Goal: Task Accomplishment & Management: Manage account settings

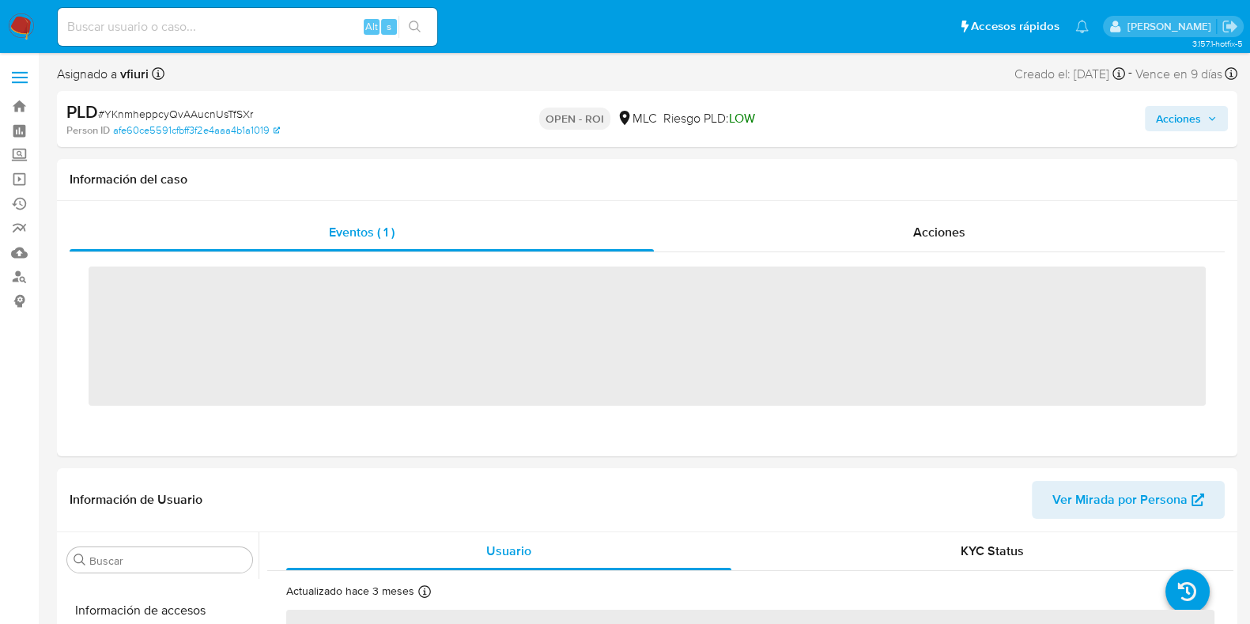
scroll to position [667, 0]
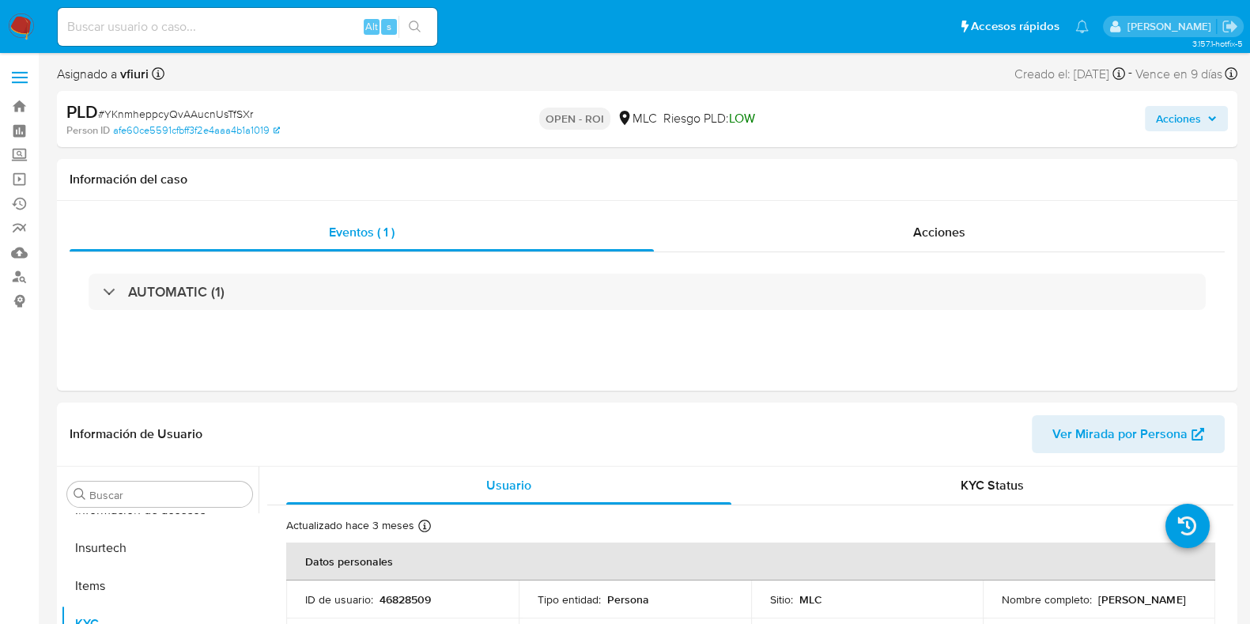
select select "10"
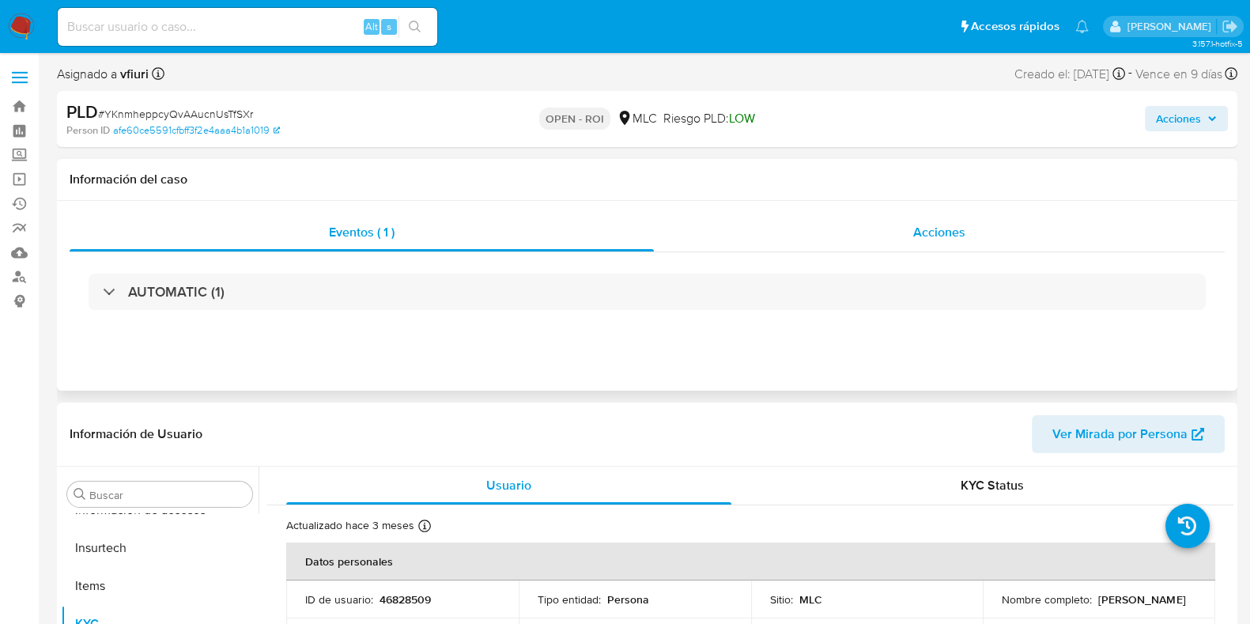
click at [908, 239] on div "Acciones" at bounding box center [939, 232] width 571 height 38
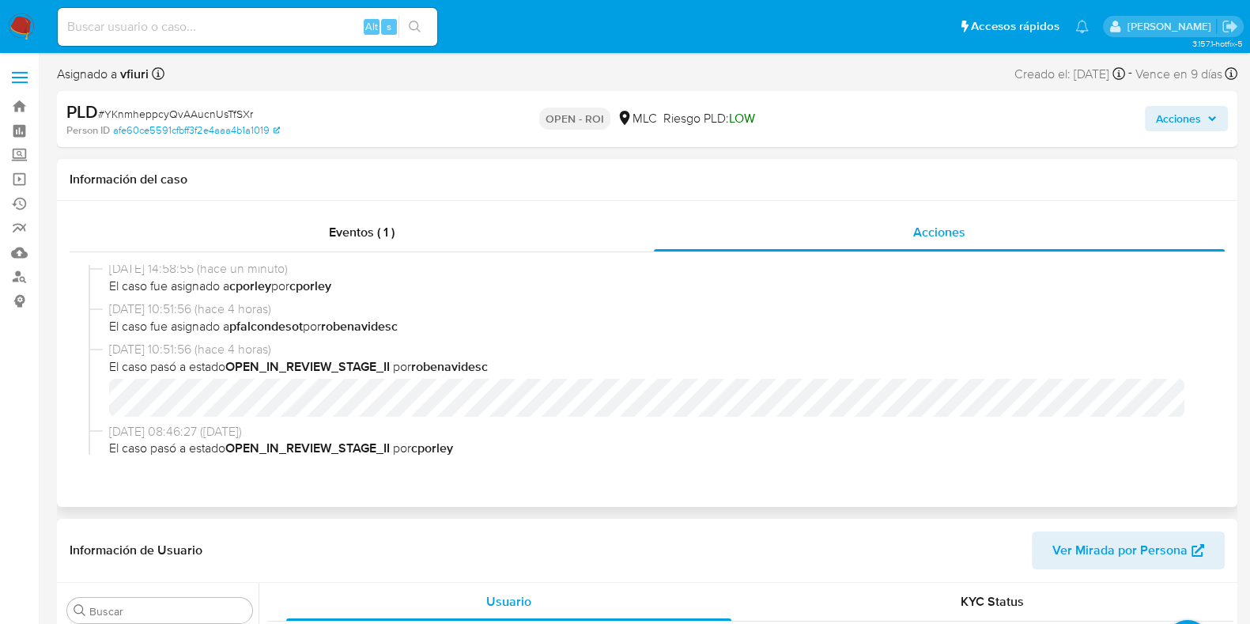
scroll to position [494, 0]
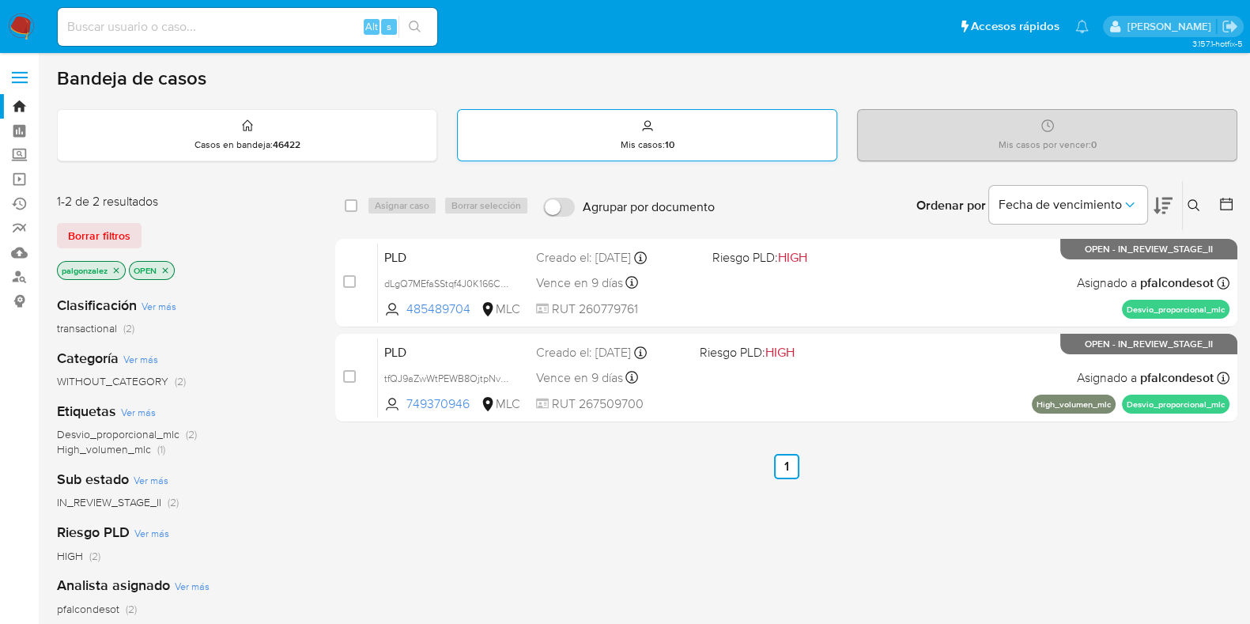
click at [719, 141] on div "Mis casos : 10" at bounding box center [647, 135] width 379 height 51
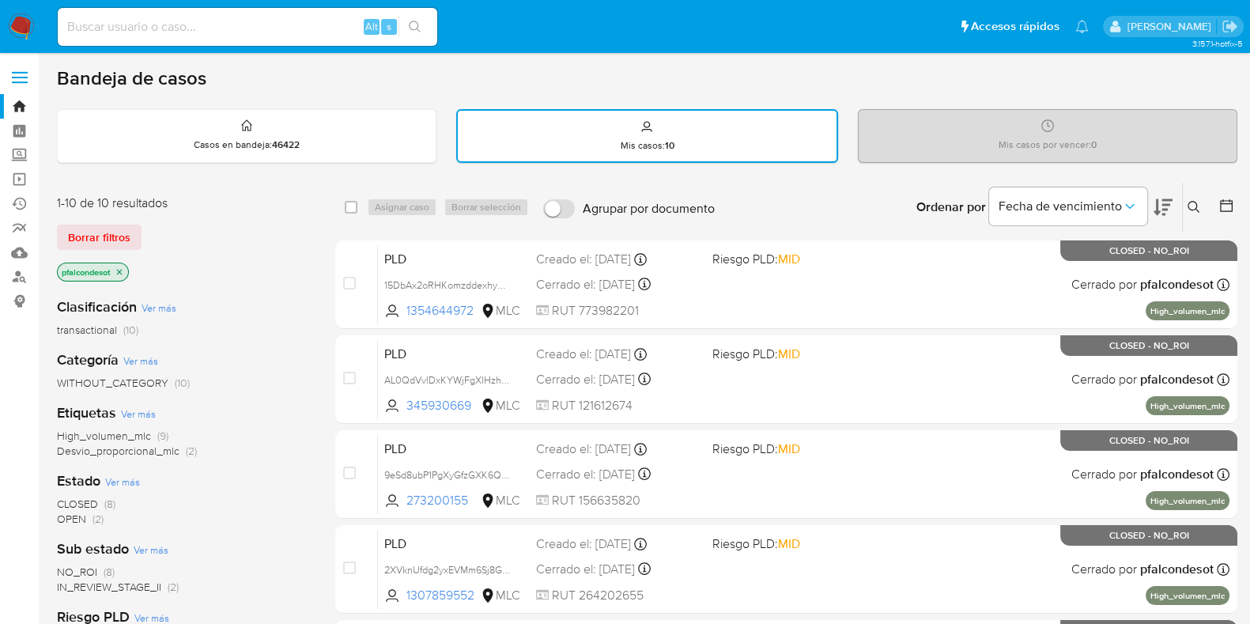
scroll to position [296, 0]
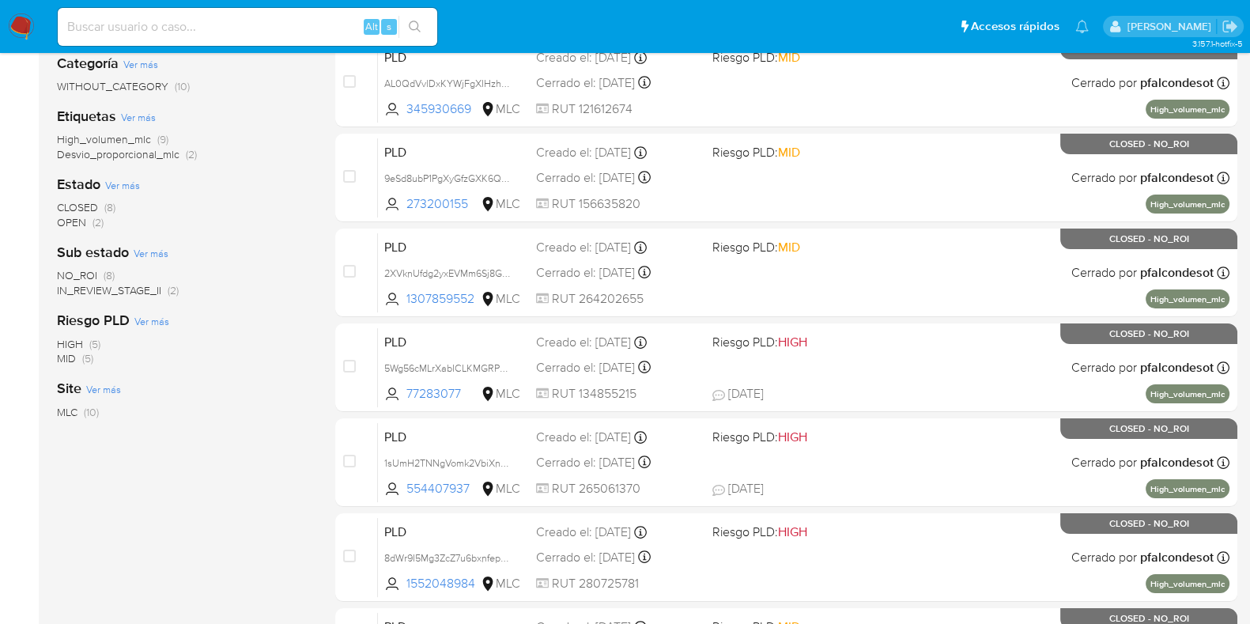
click at [81, 217] on span "OPEN" at bounding box center [71, 222] width 29 height 16
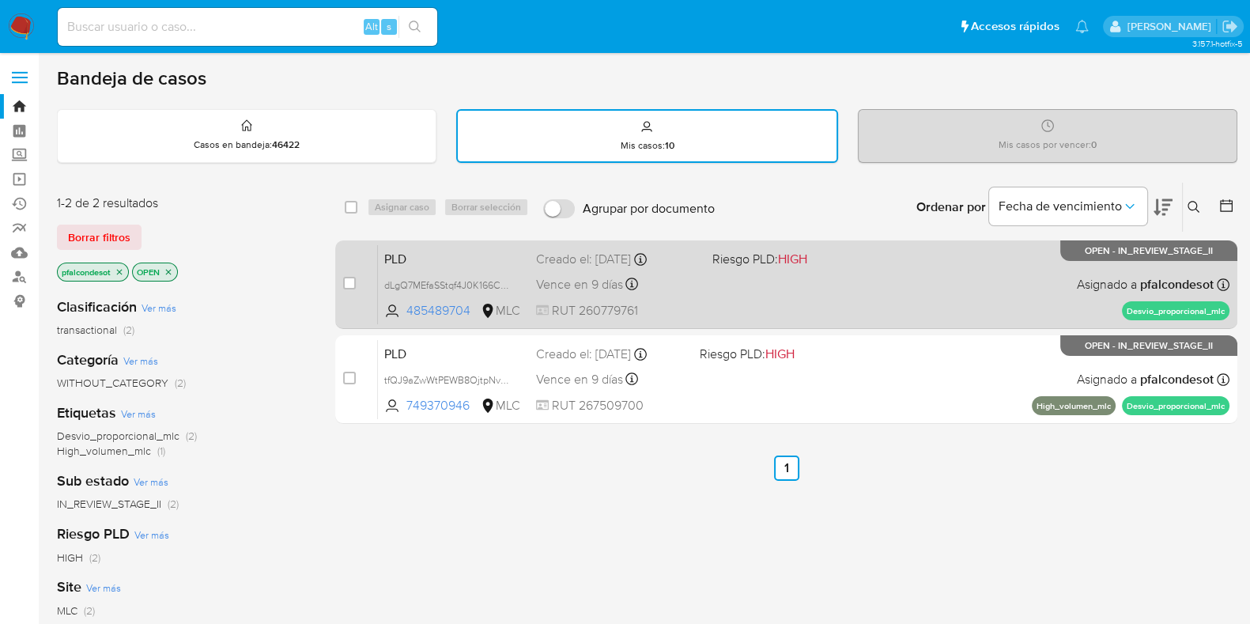
click at [811, 270] on div "PLD dLgQ7MEfaSStqf4J0K166CE2 485489704 MLC Riesgo PLD: HIGH Creado el: 12/06/20…" at bounding box center [803, 284] width 851 height 80
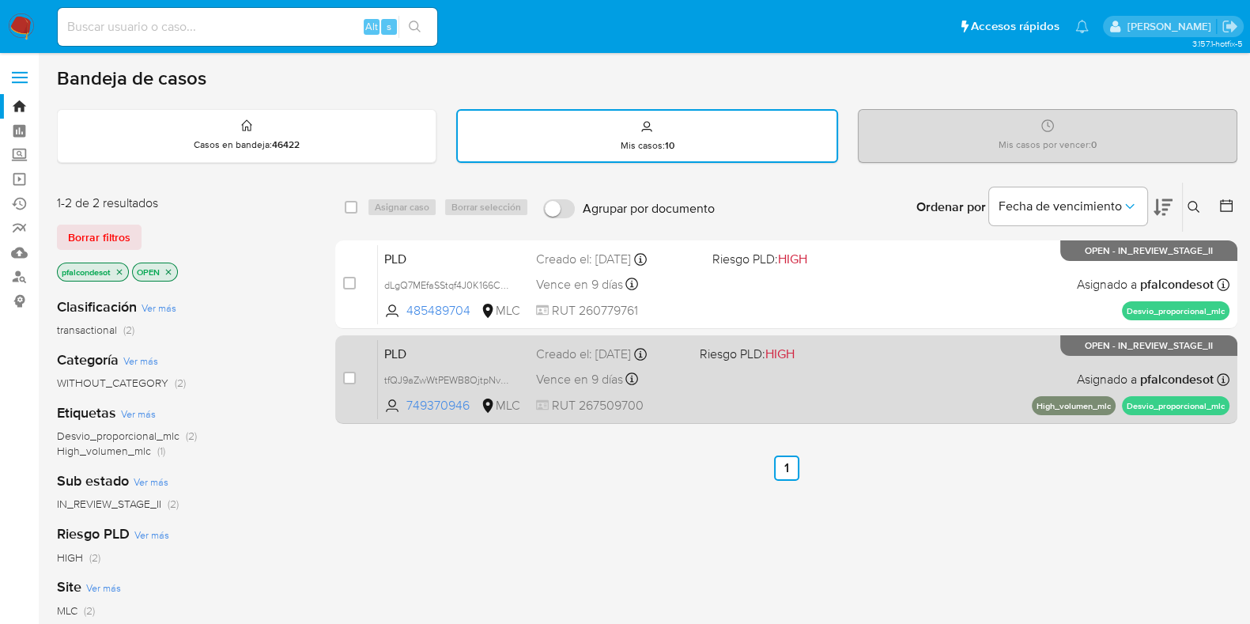
click at [692, 380] on div "PLD tfQJ9aZwWtPEWB8OjtpNvdeS 749370946 MLC Riesgo PLD: HIGH Creado el: 12/06/20…" at bounding box center [803, 379] width 851 height 80
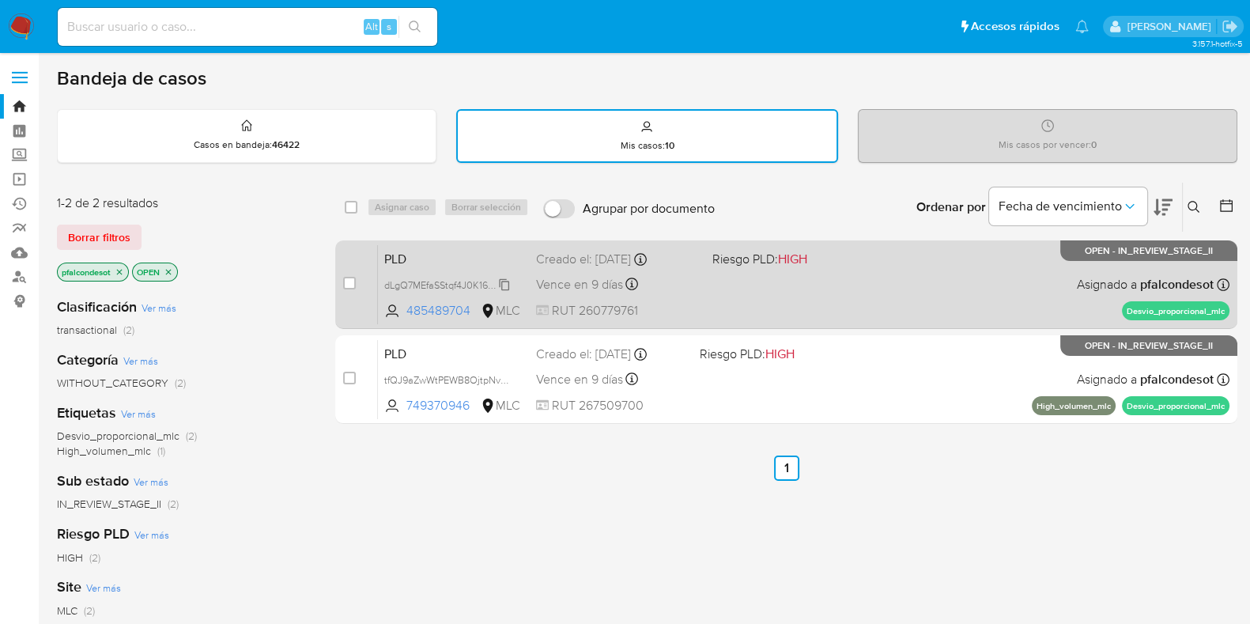
click at [503, 282] on span "dLgQ7MEfaSStqf4J0K166CE2" at bounding box center [447, 283] width 127 height 17
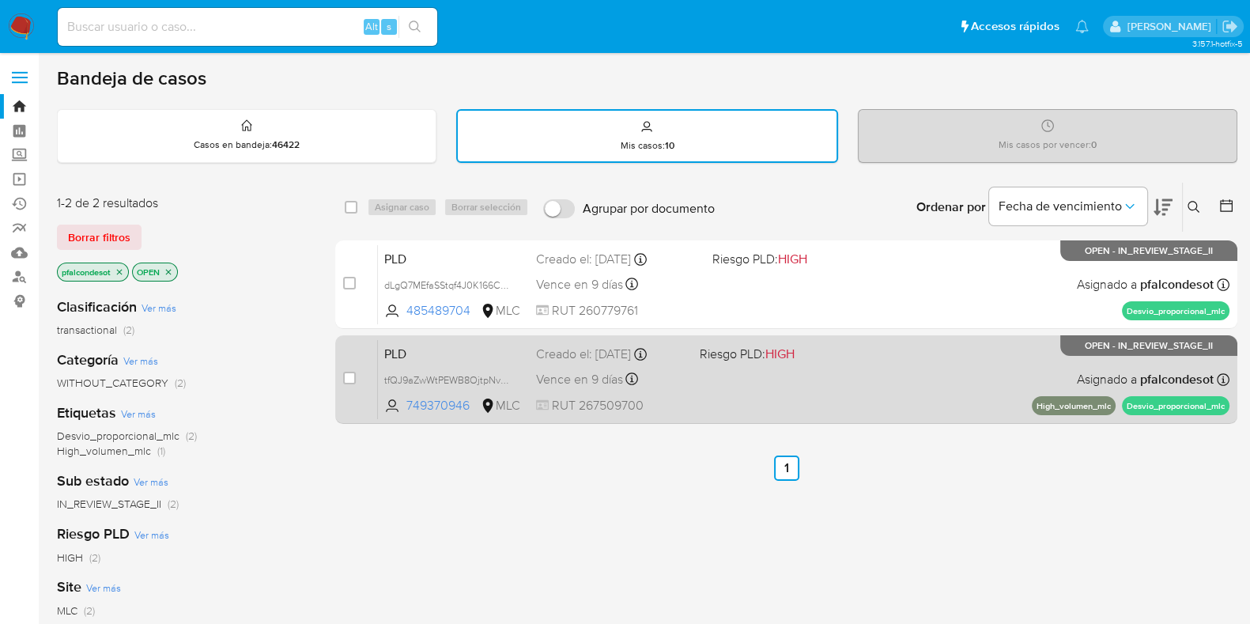
drag, startPoint x: 503, startPoint y: 377, endPoint x: 579, endPoint y: 341, distance: 83.8
click at [503, 377] on span "tfQJ9aZwWtPEWB8OjtpNvdeS" at bounding box center [450, 378] width 133 height 17
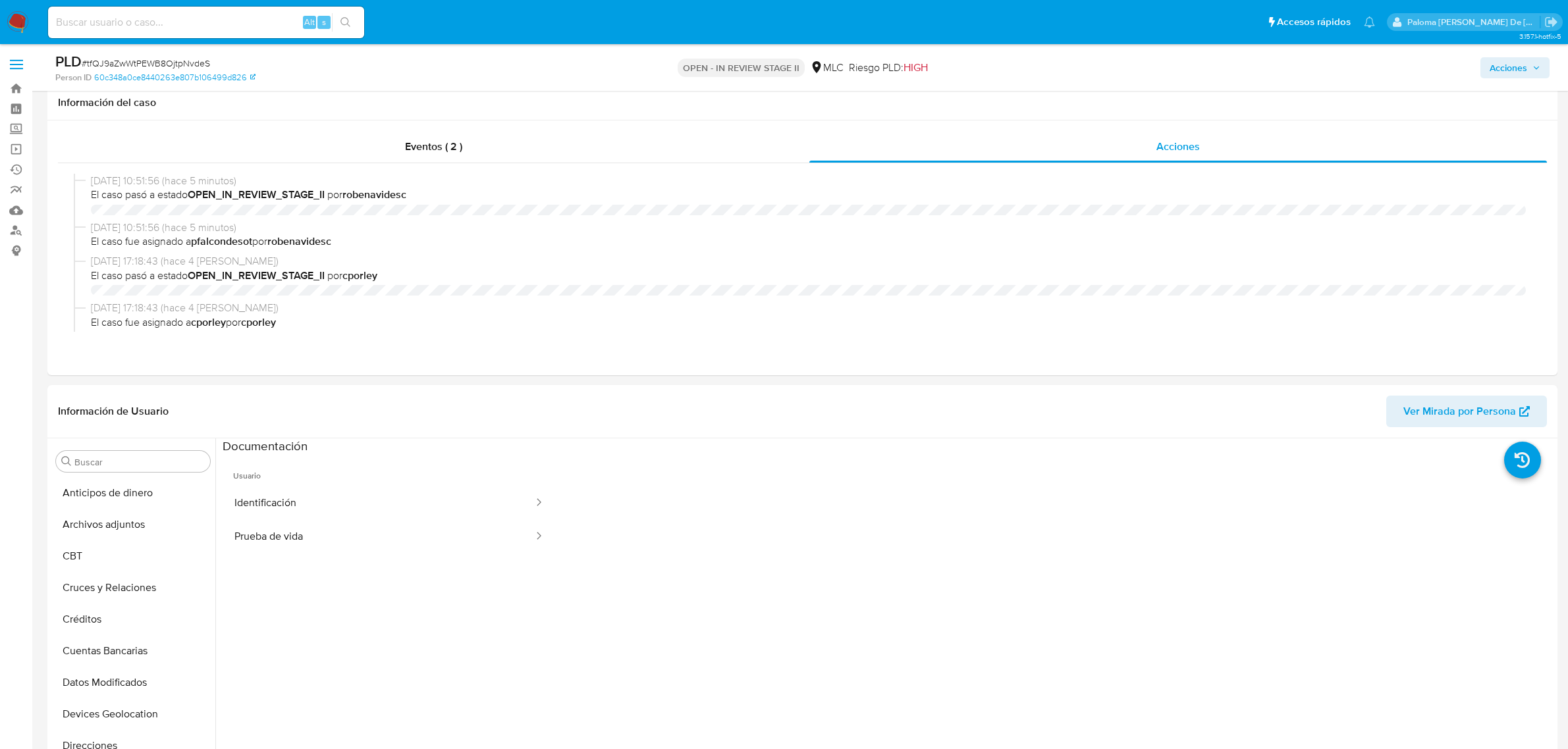
select select "10"
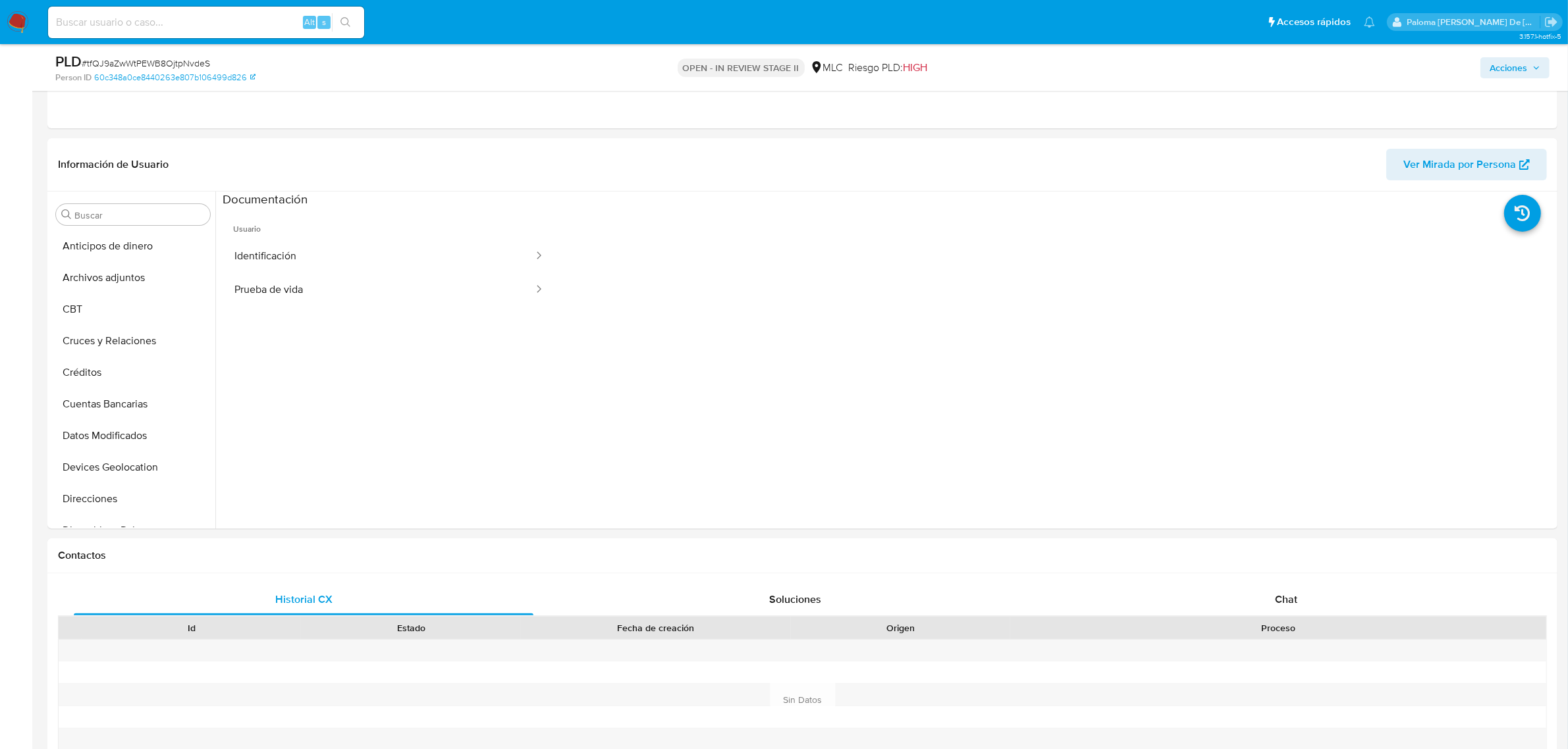
scroll to position [165, 0]
click at [126, 206] on div "Buscar" at bounding box center [132, 214] width 154 height 21
click at [127, 206] on div "Buscar" at bounding box center [132, 214] width 154 height 21
click at [132, 222] on div "Buscar" at bounding box center [132, 214] width 154 height 21
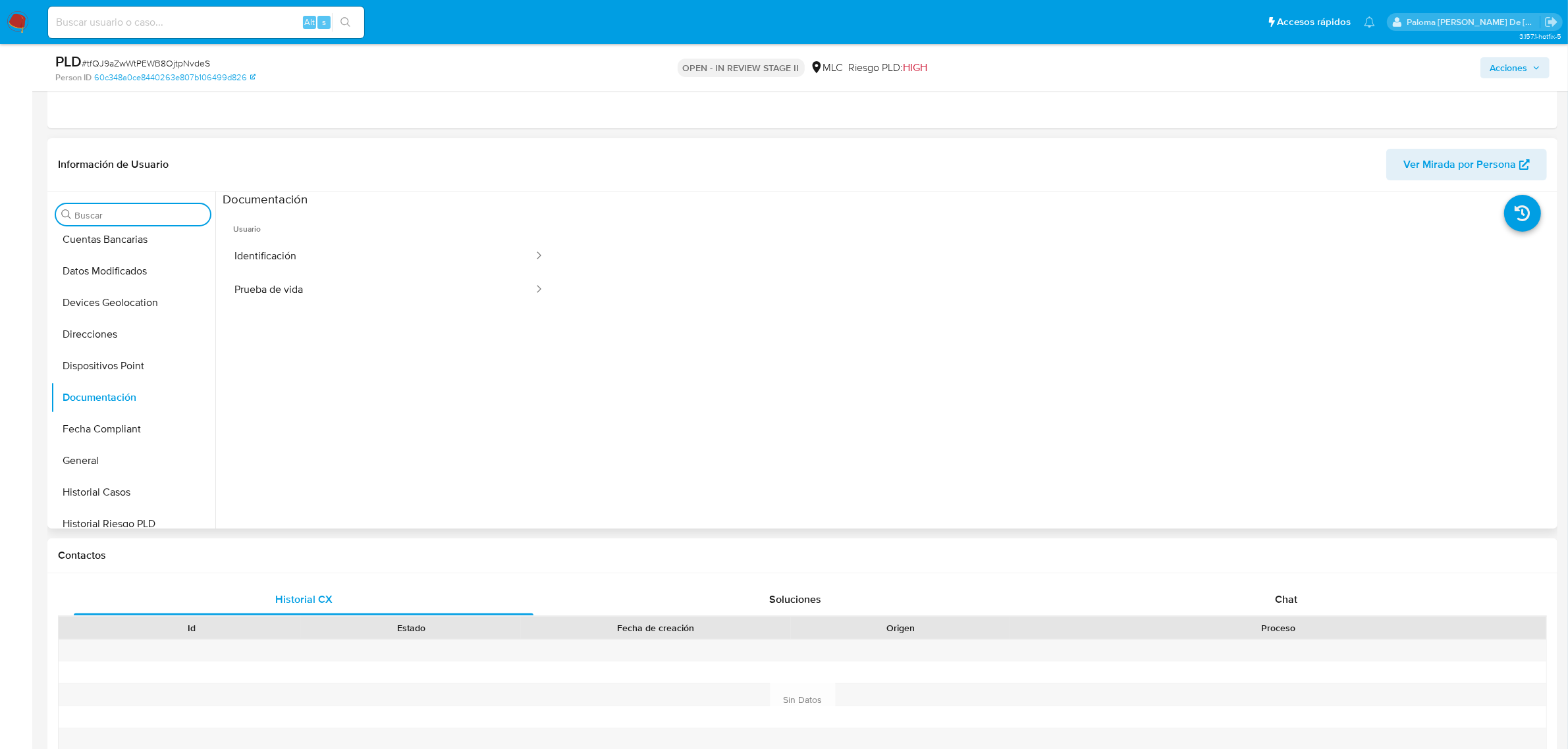
click at [127, 218] on input "Buscar" at bounding box center [139, 215] width 131 height 12
click at [96, 212] on input "ku" at bounding box center [132, 215] width 117 height 12
type input "ky"
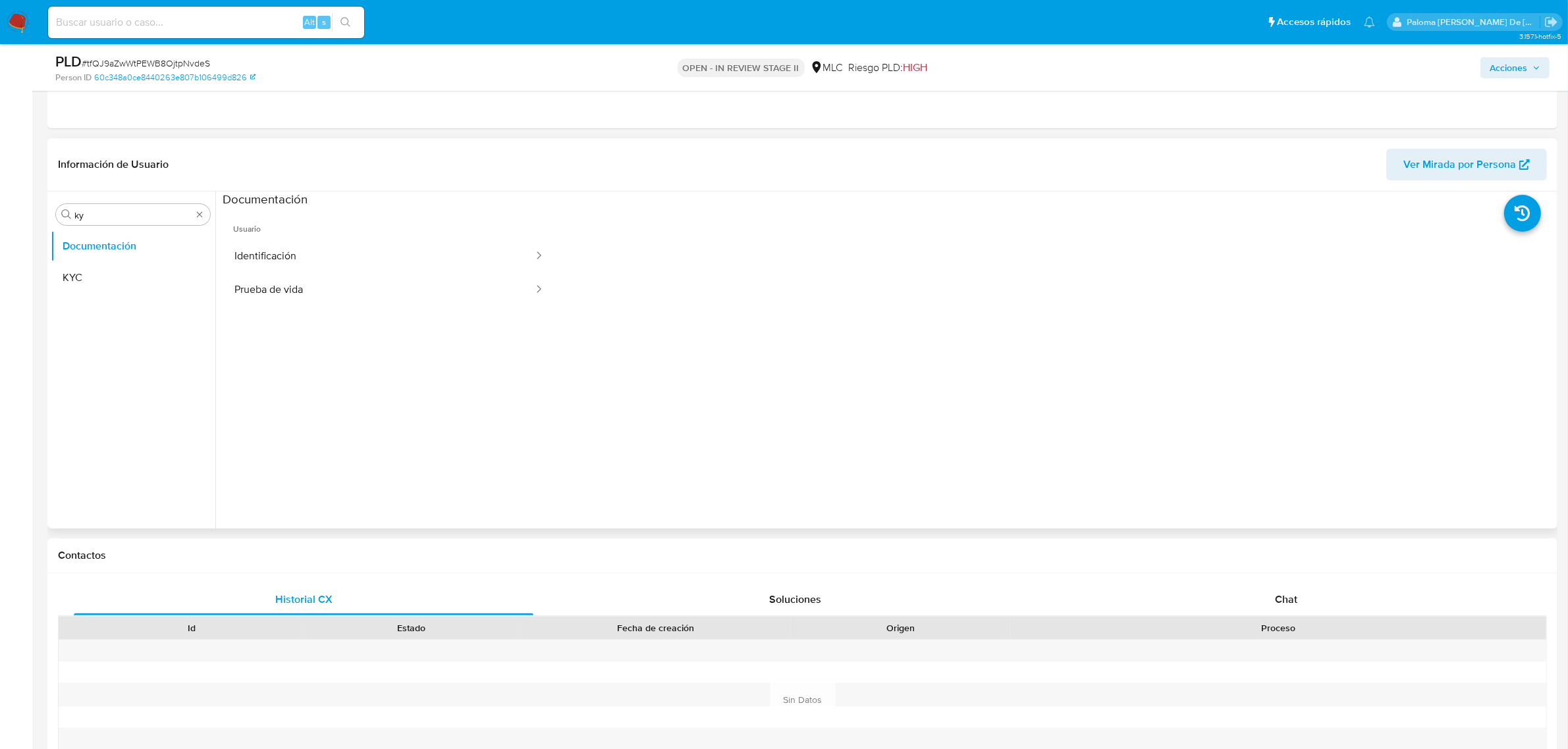
click at [69, 277] on button "KYC" at bounding box center [133, 278] width 165 height 32
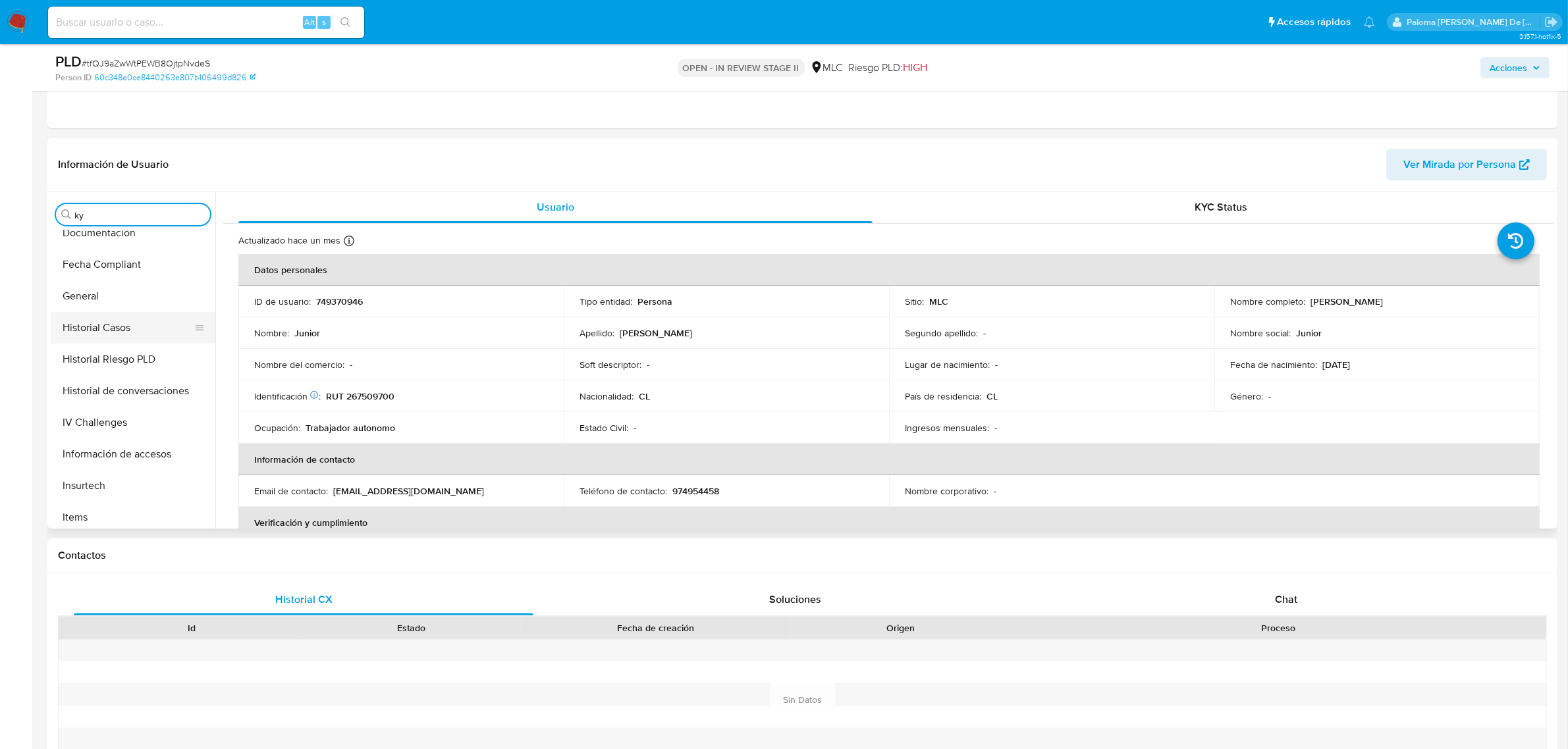
scroll to position [555, 0]
click at [129, 485] on button "Restricciones Nuevo Mundo" at bounding box center [127, 482] width 154 height 32
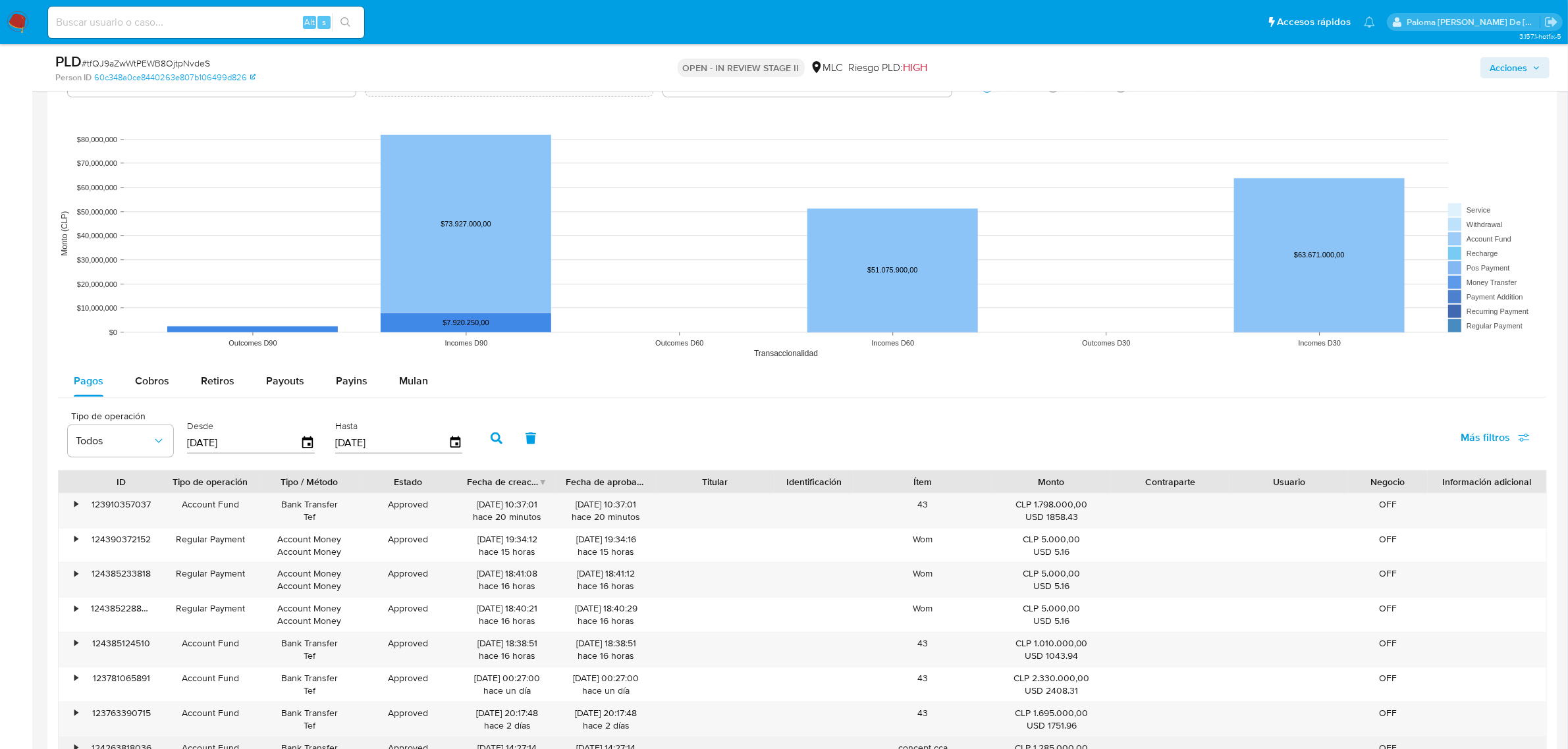
scroll to position [1481, 0]
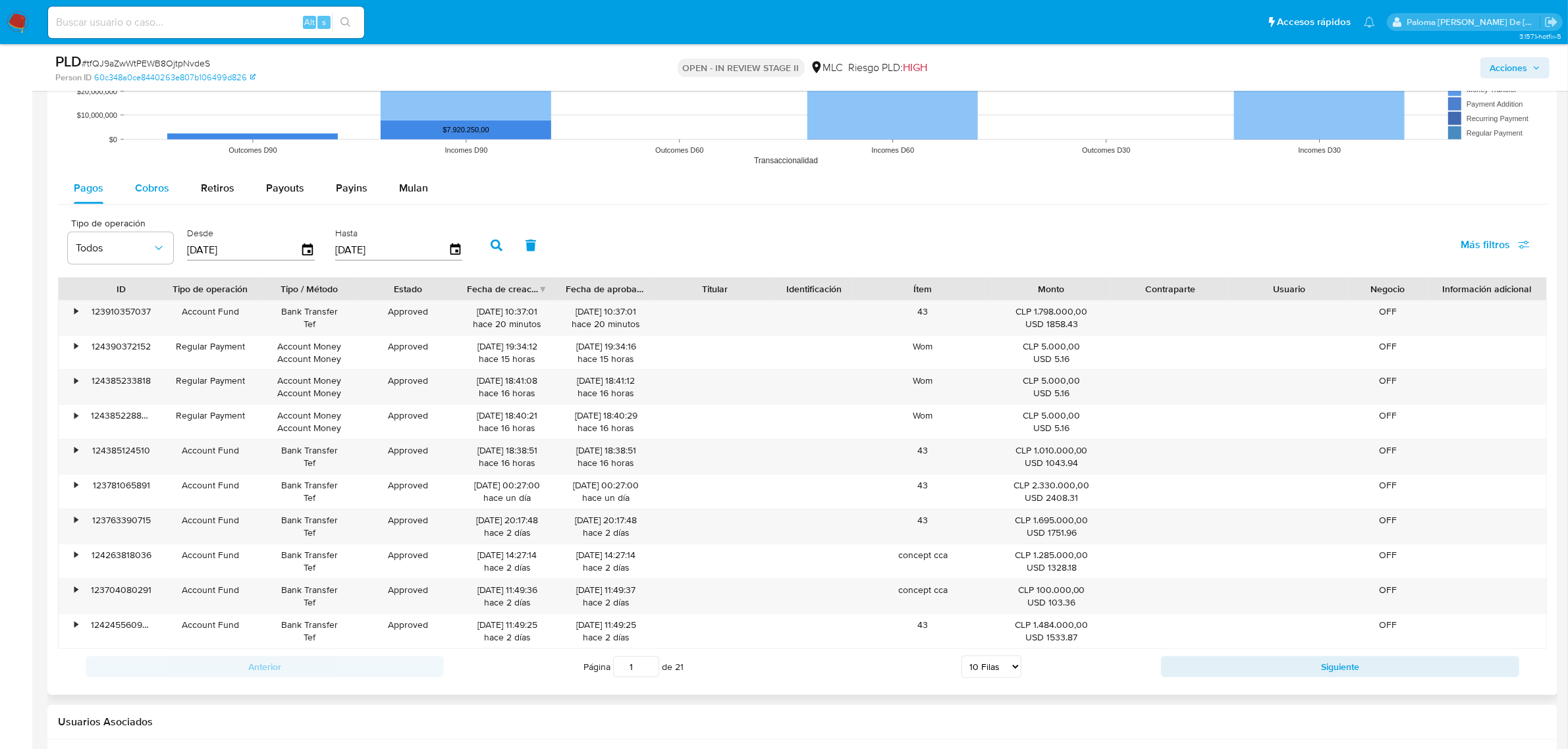
click at [143, 182] on span "Cobros" at bounding box center [152, 188] width 34 height 15
select select "10"
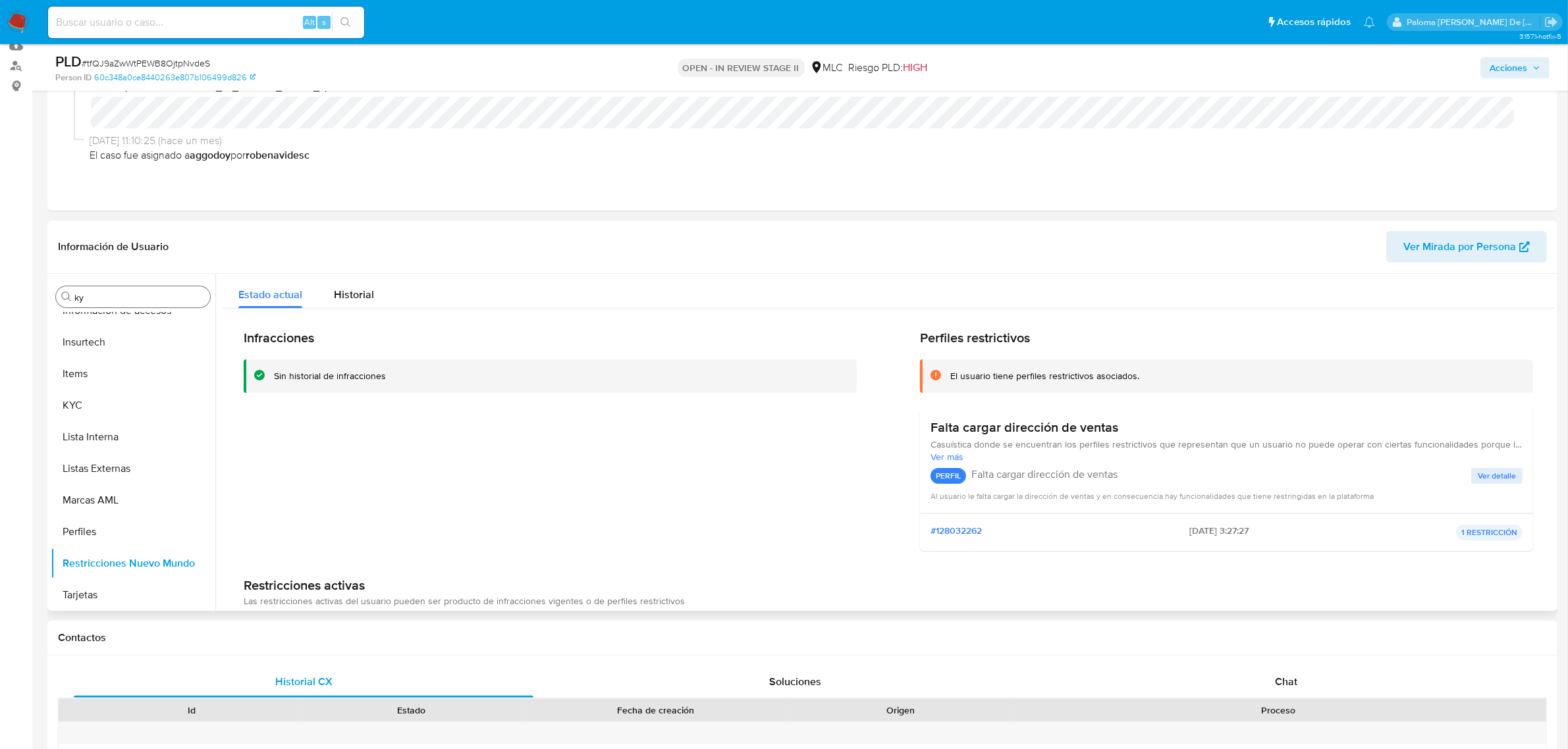
scroll to position [82, 0]
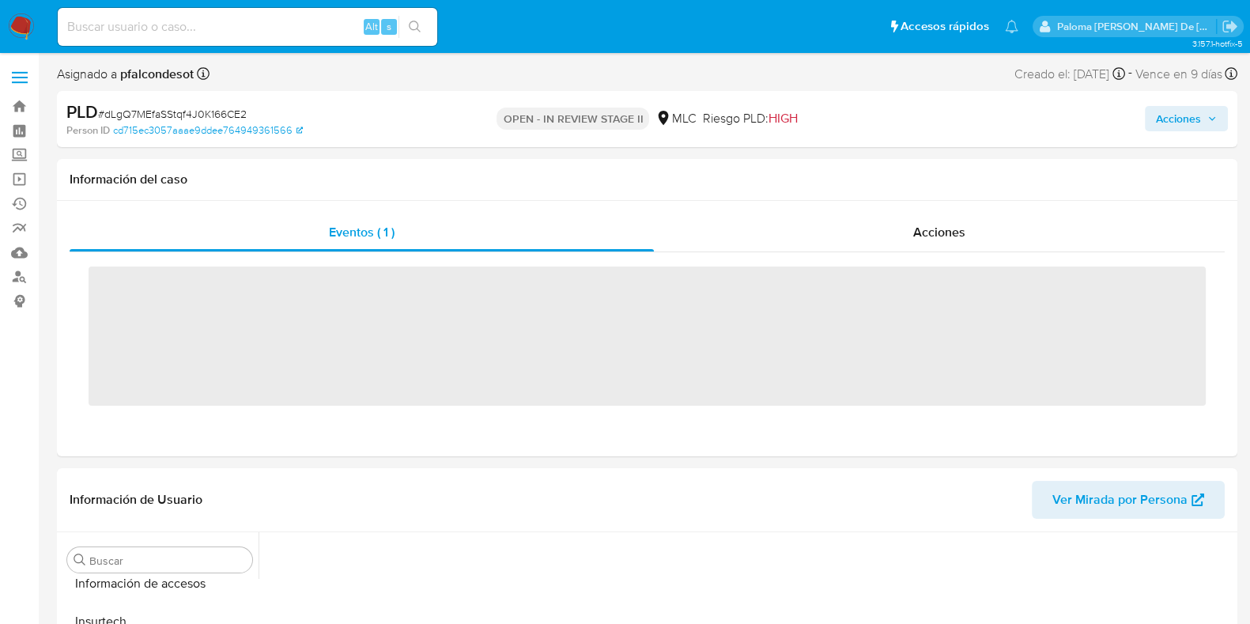
scroll to position [667, 0]
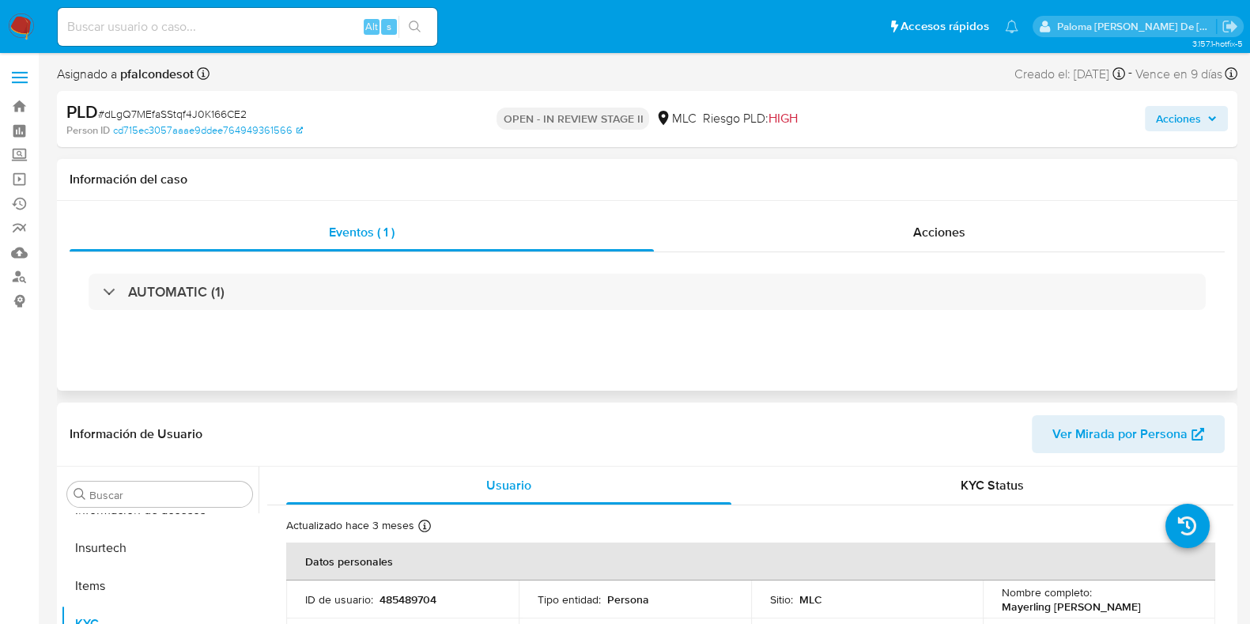
select select "10"
click at [930, 231] on span "Acciones" at bounding box center [939, 232] width 52 height 18
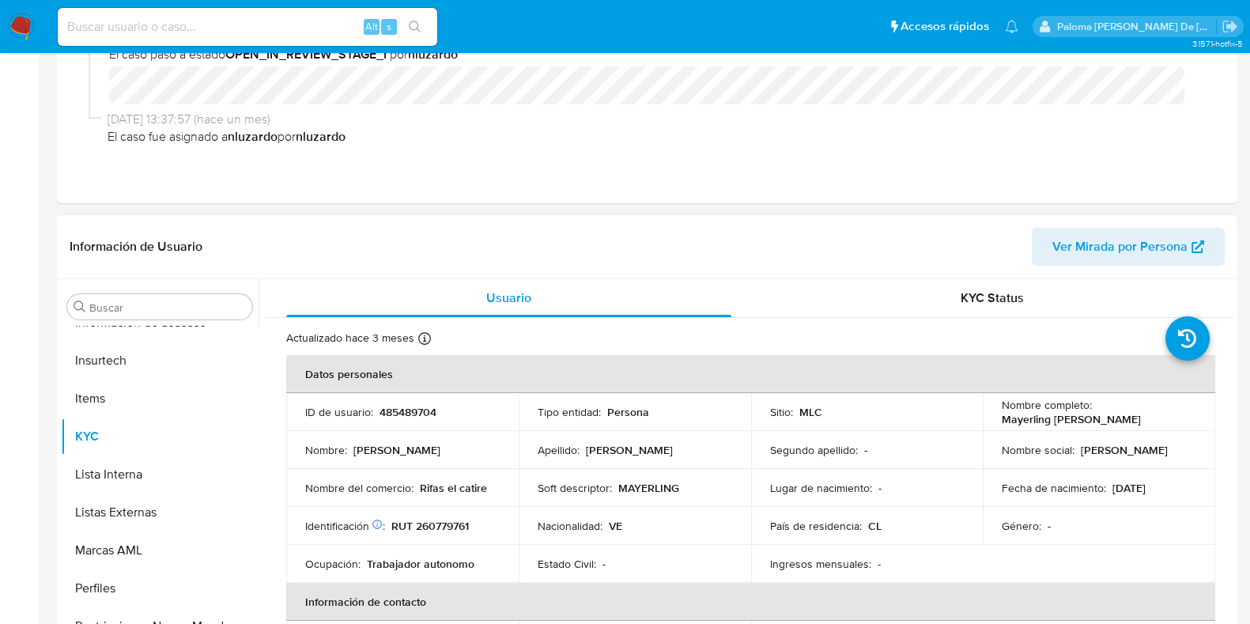
scroll to position [494, 0]
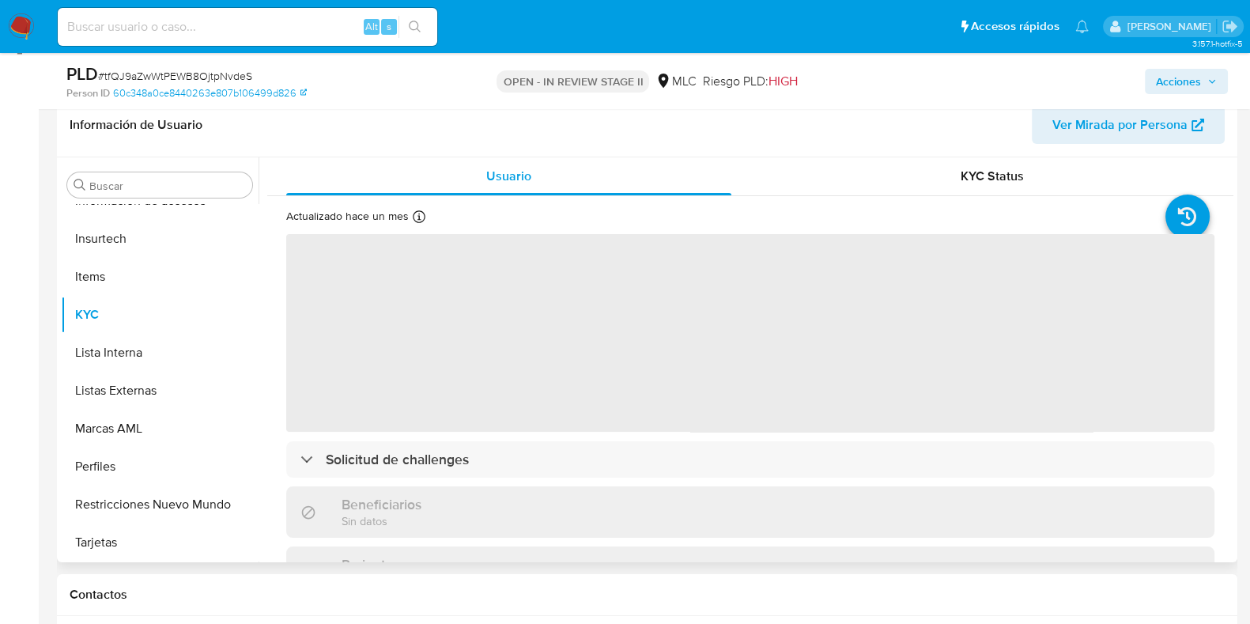
scroll to position [296, 0]
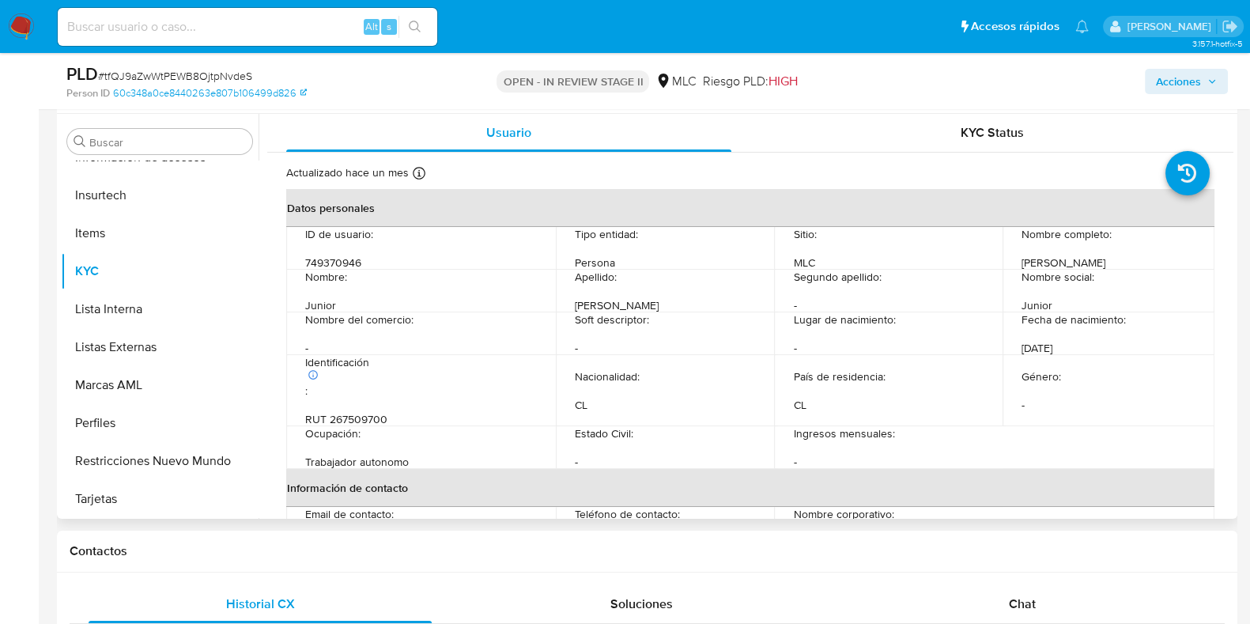
select select "10"
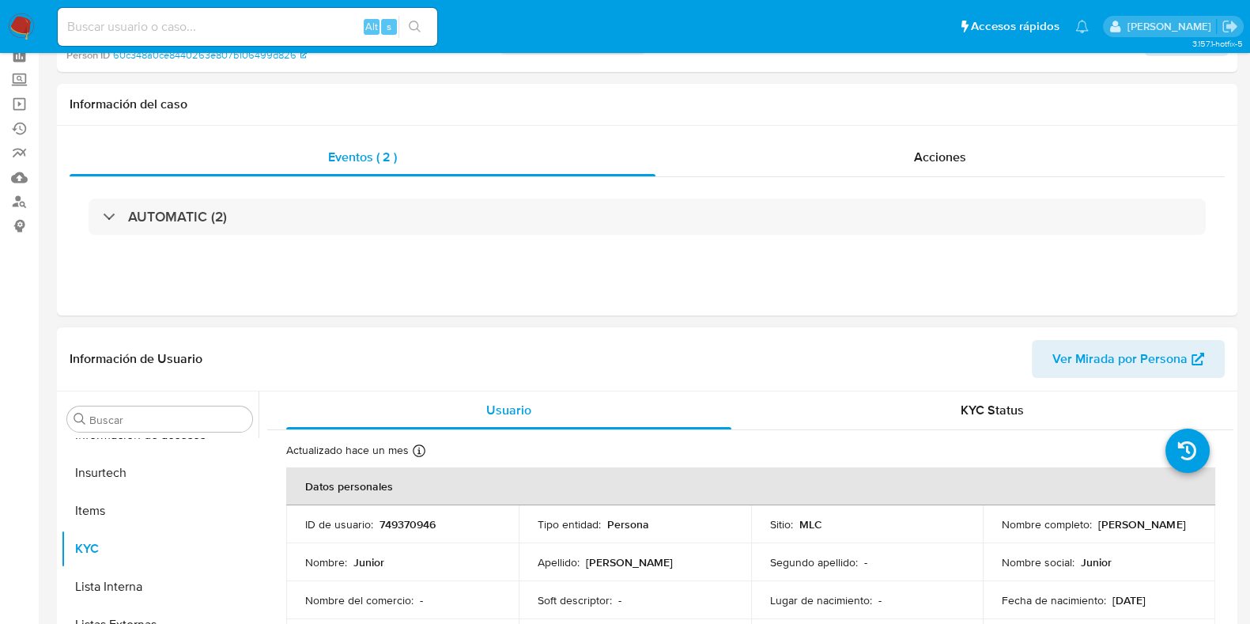
scroll to position [0, 0]
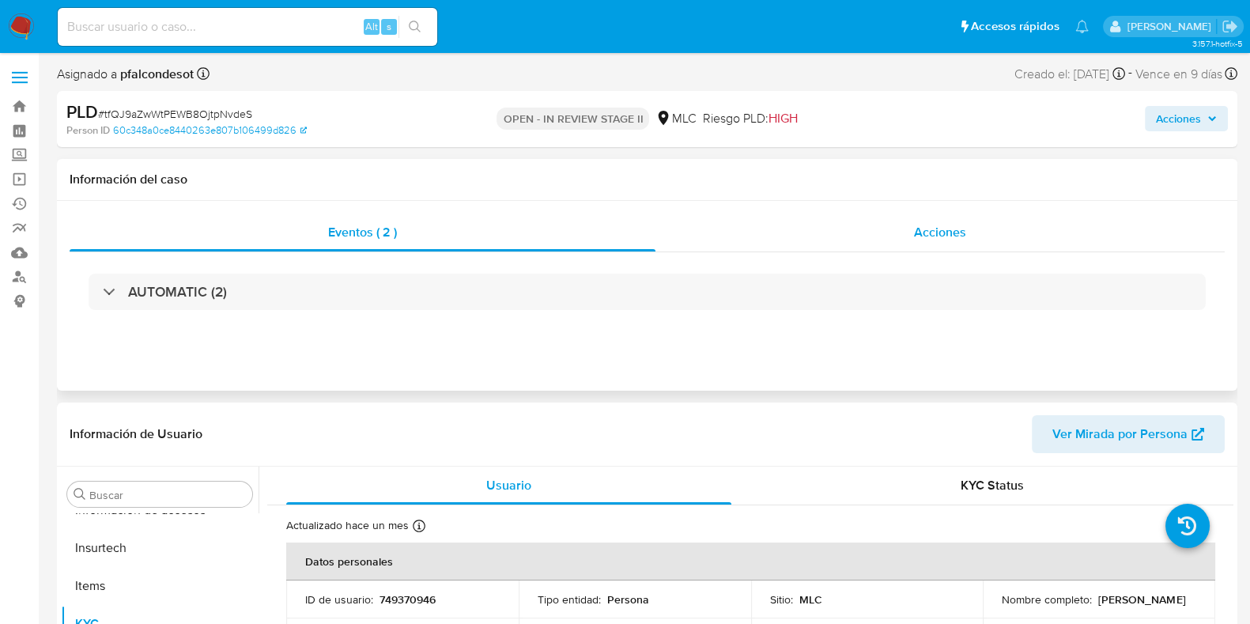
click at [920, 231] on span "Acciones" at bounding box center [940, 232] width 52 height 18
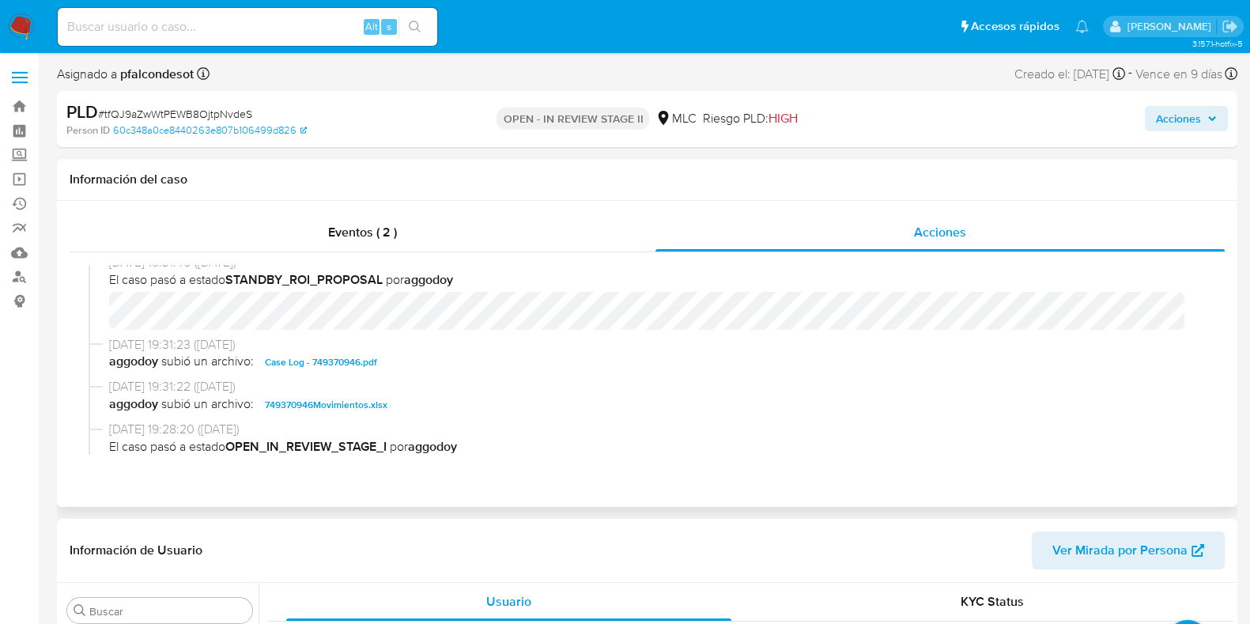
scroll to position [494, 0]
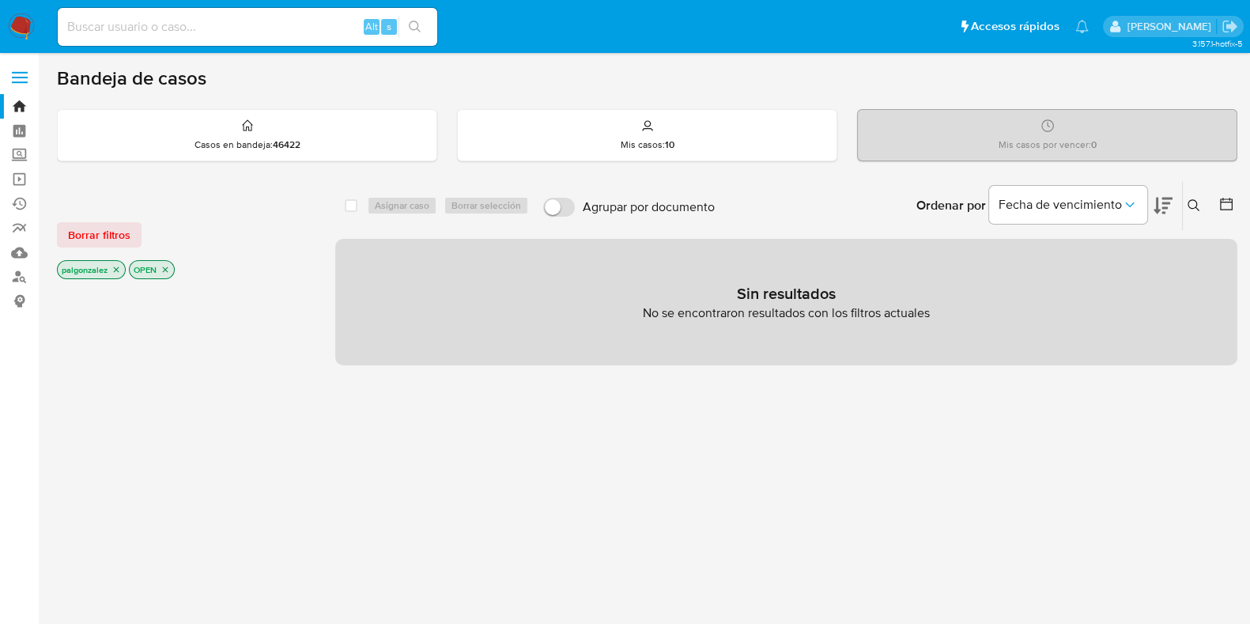
click at [161, 266] on icon "close-filter" at bounding box center [164, 269] width 9 height 9
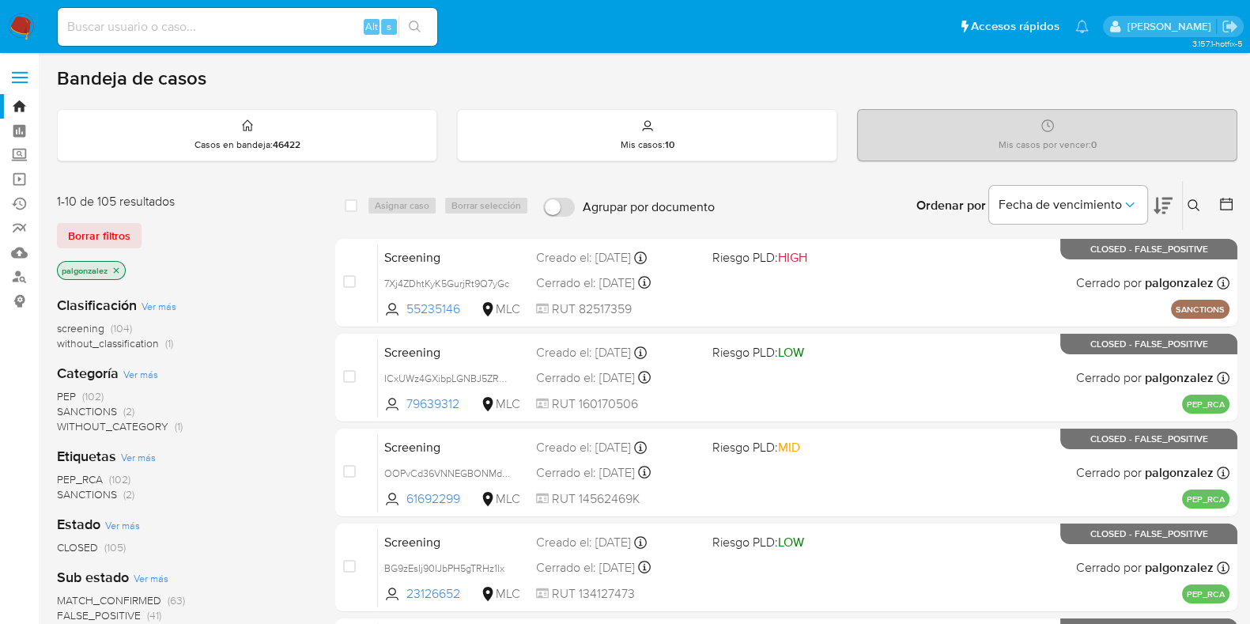
click at [115, 268] on icon "close-filter" at bounding box center [115, 270] width 9 height 9
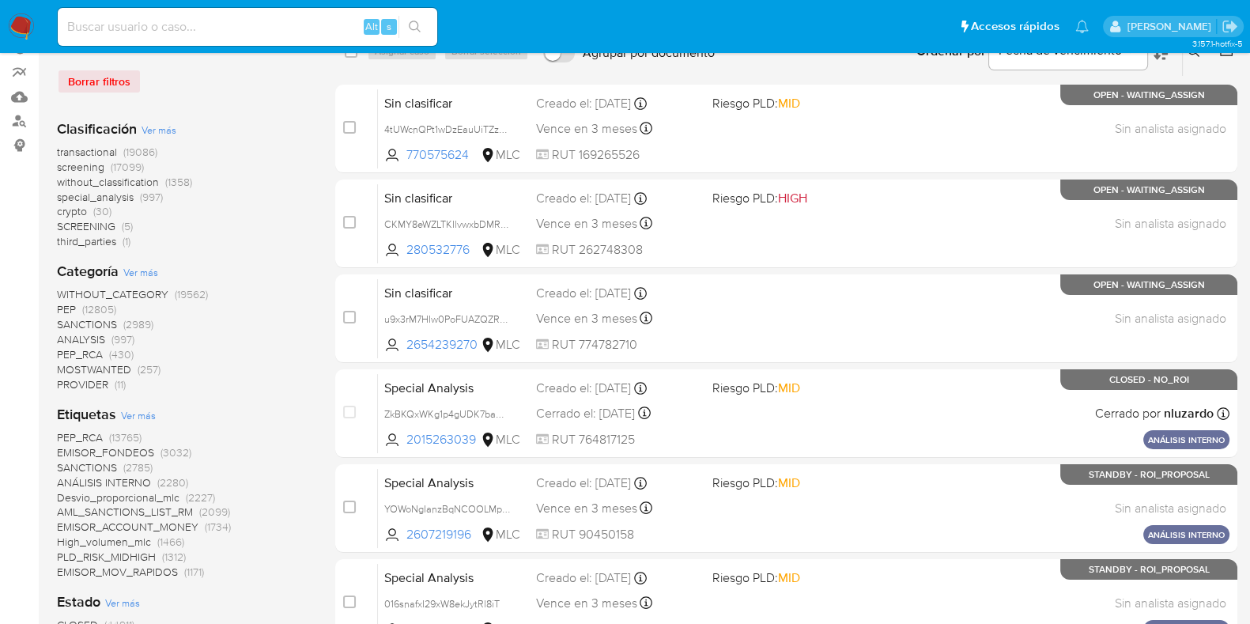
scroll to position [394, 0]
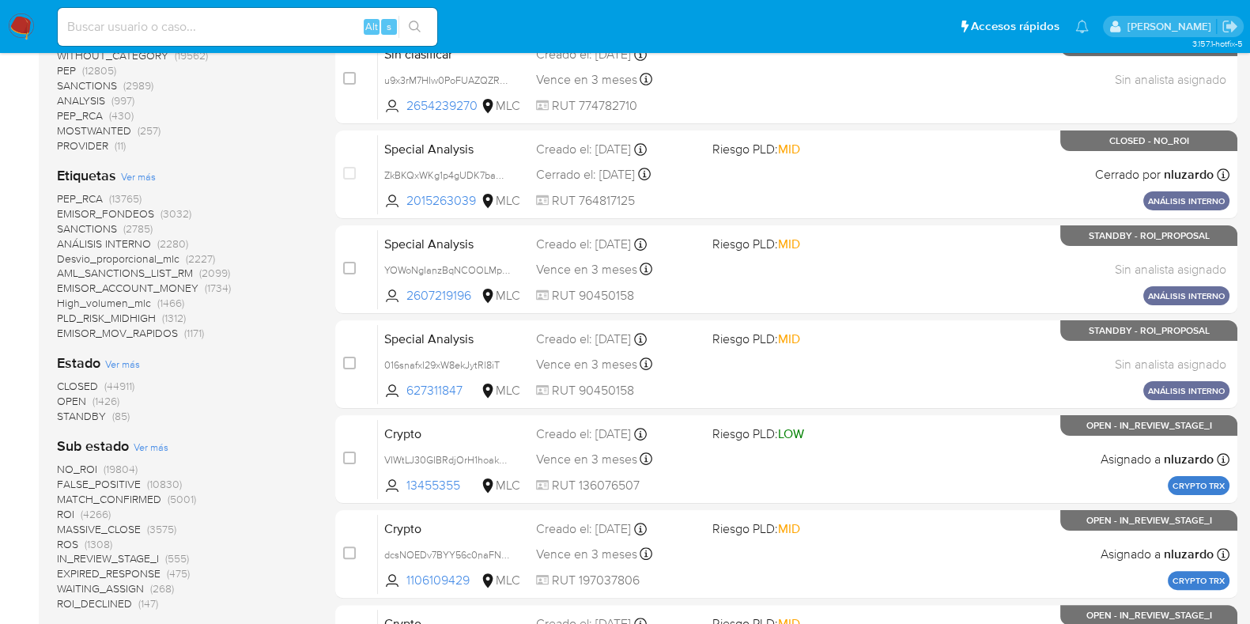
drag, startPoint x: 83, startPoint y: 448, endPoint x: 46, endPoint y: 417, distance: 48.3
click at [28, 430] on aside "Bandeja Tablero Screening Búsqueda en Listas Watchlist Herramientas Operaciones…" at bounding box center [19, 385] width 39 height 1558
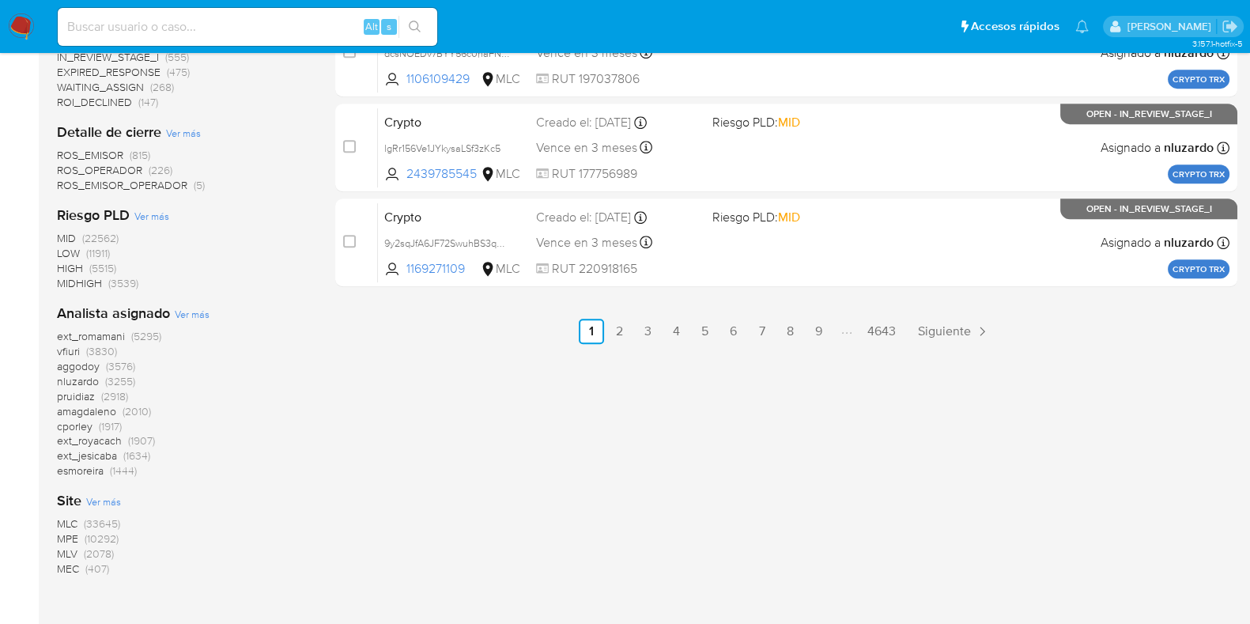
scroll to position [933, 0]
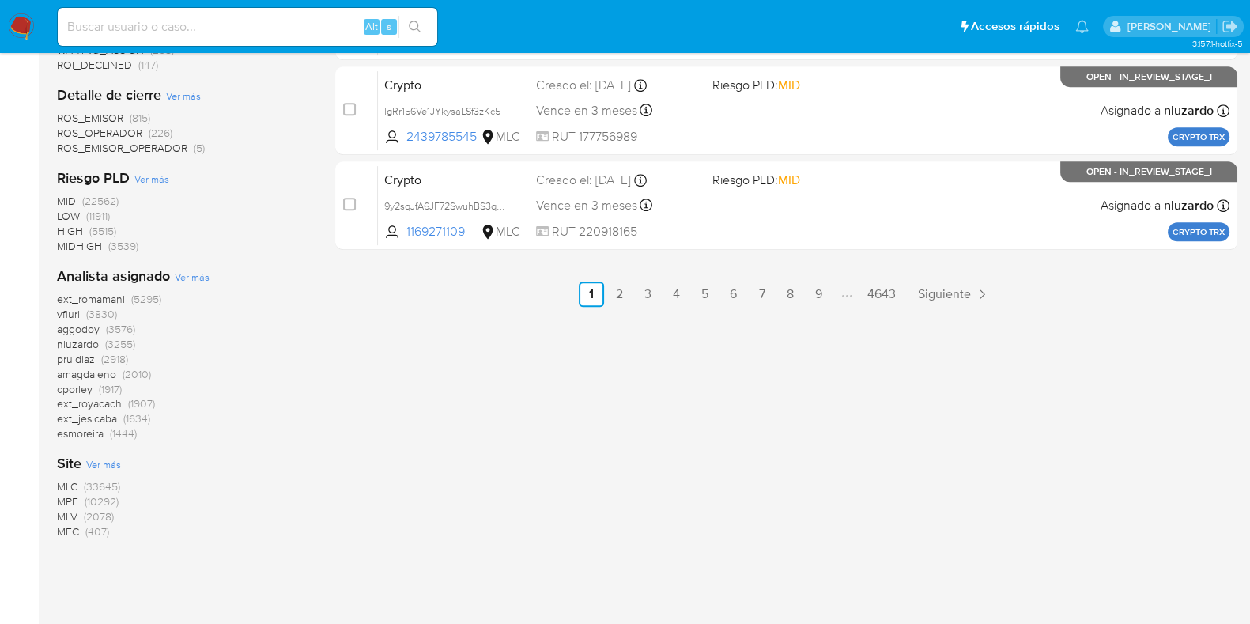
click at [71, 478] on span "MLC" at bounding box center [67, 486] width 21 height 16
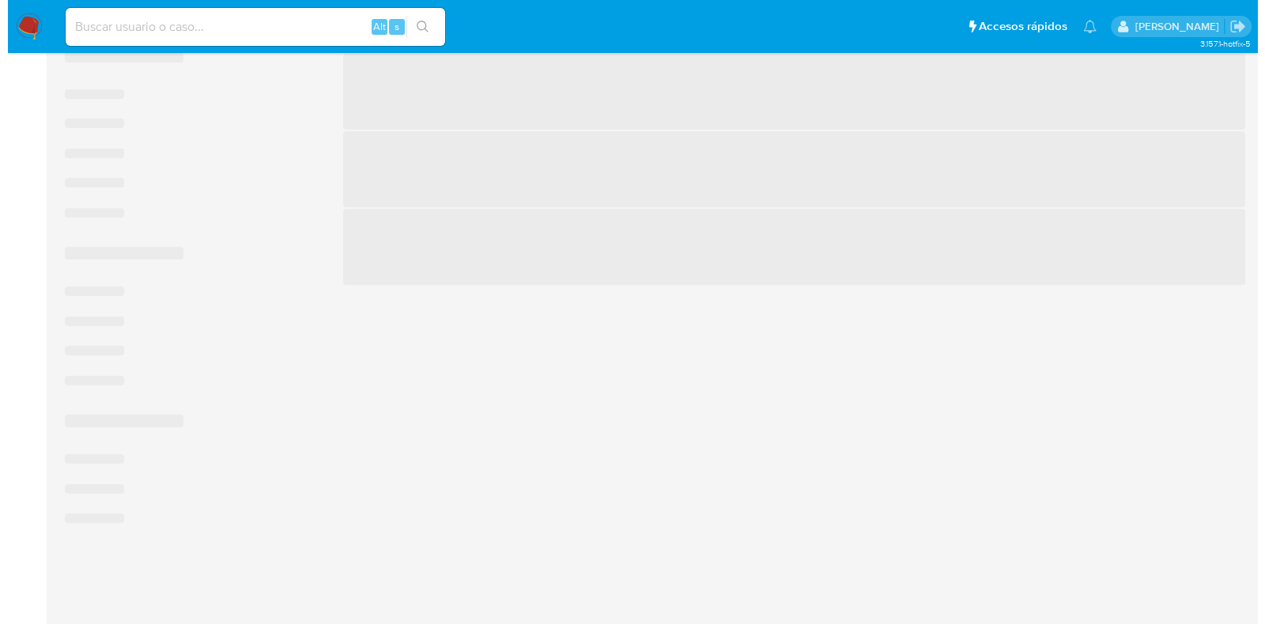
scroll to position [842, 0]
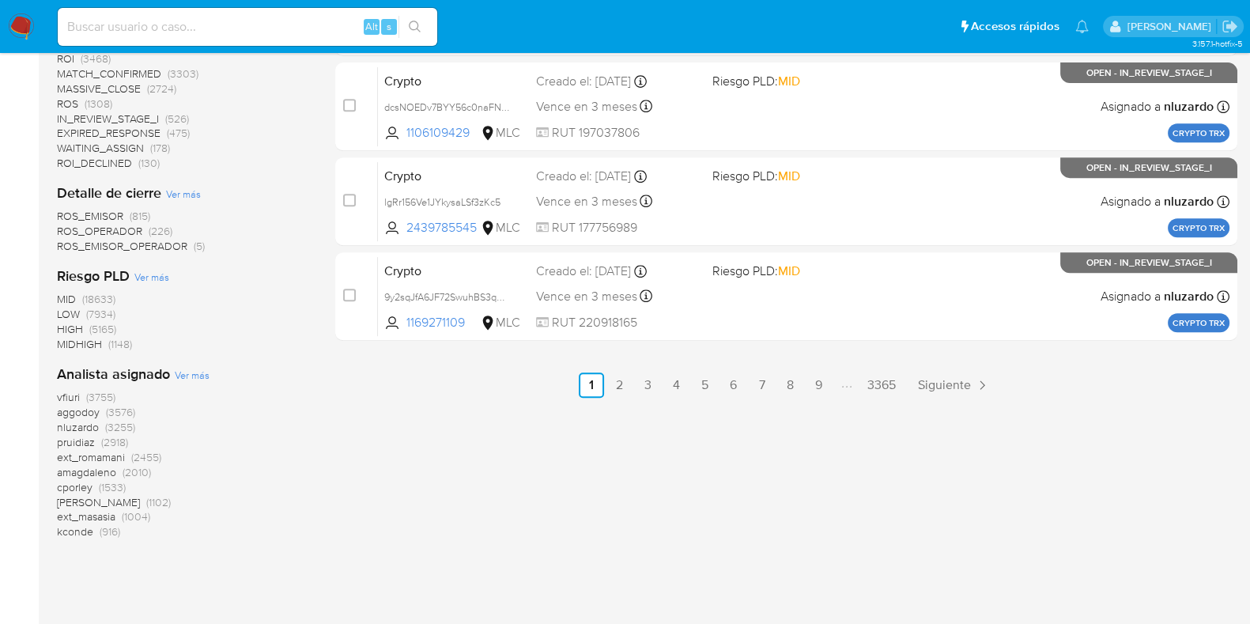
click at [184, 372] on span "Ver más" at bounding box center [192, 375] width 35 height 14
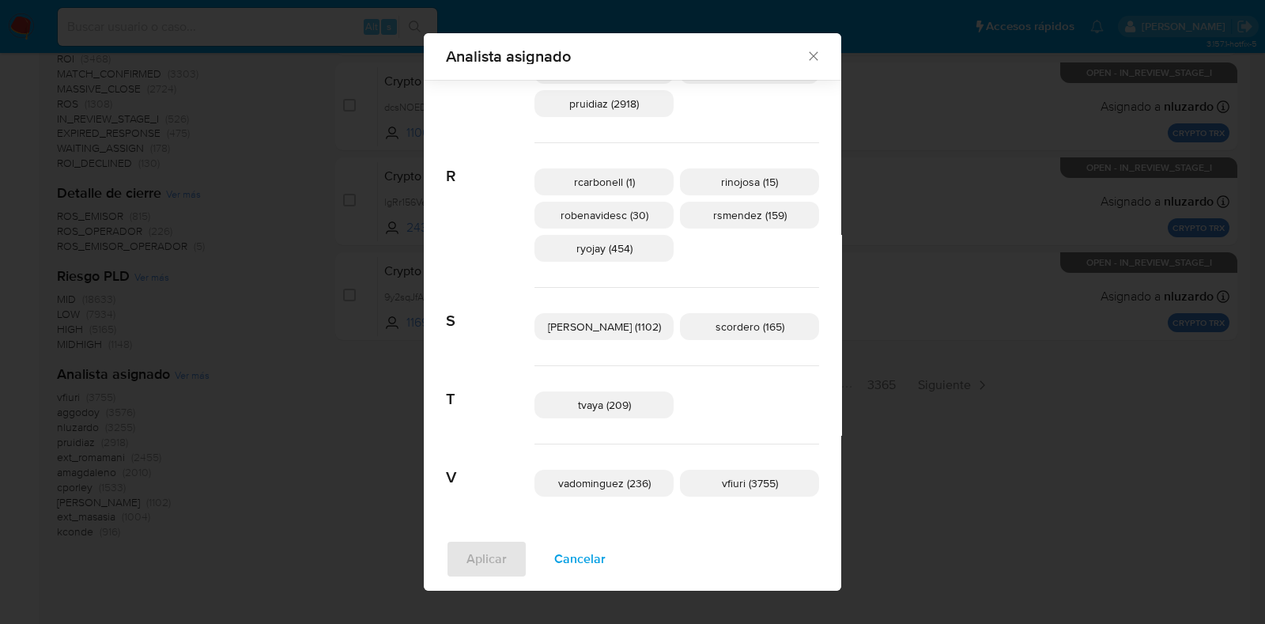
scroll to position [805, 0]
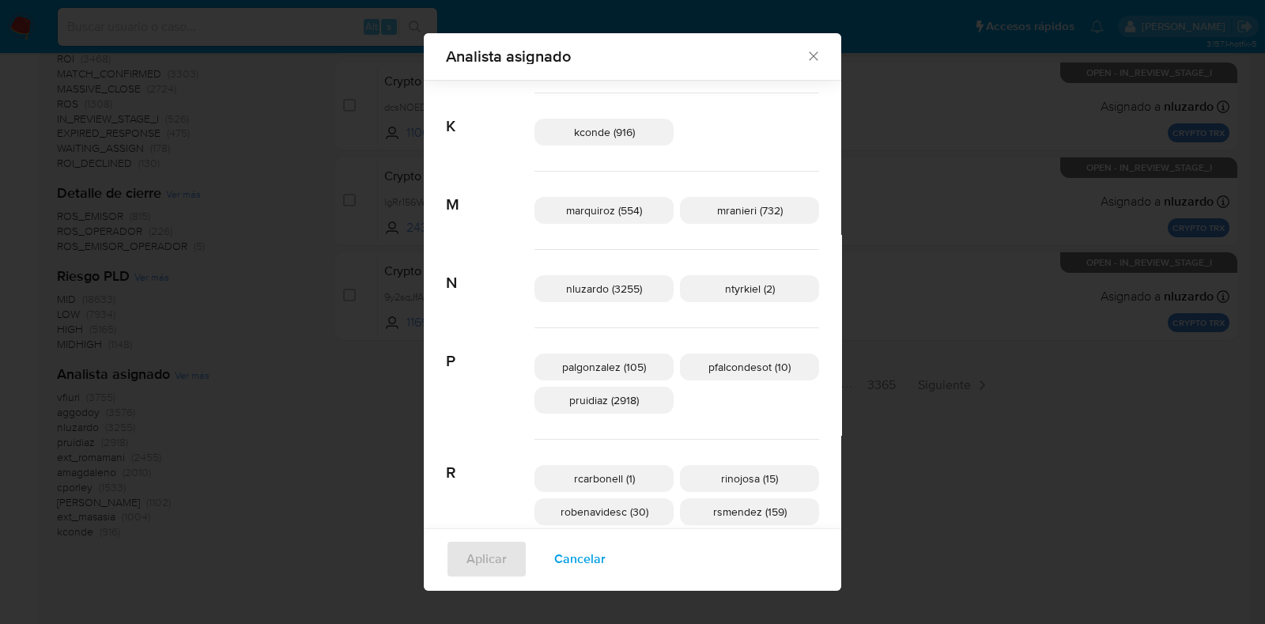
click at [743, 361] on span "pfalcondesot (10)" at bounding box center [749, 367] width 82 height 16
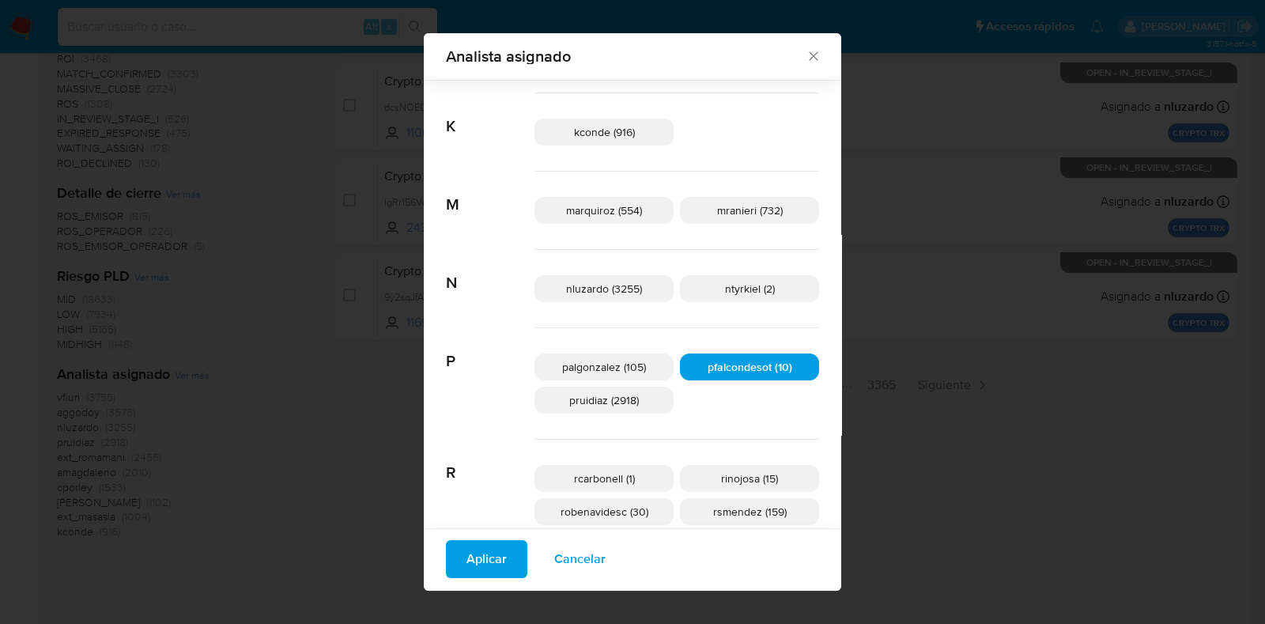
click at [507, 560] on span "Aplicar" at bounding box center [486, 558] width 40 height 35
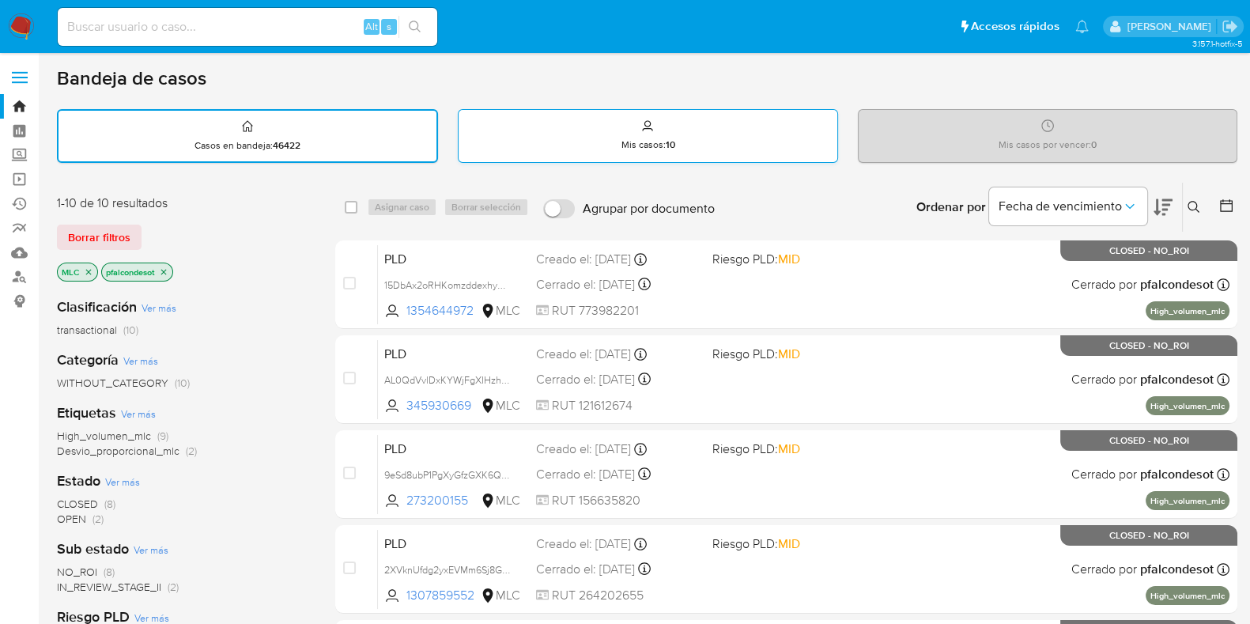
click at [643, 135] on div "Mis casos : 10" at bounding box center [647, 135] width 378 height 51
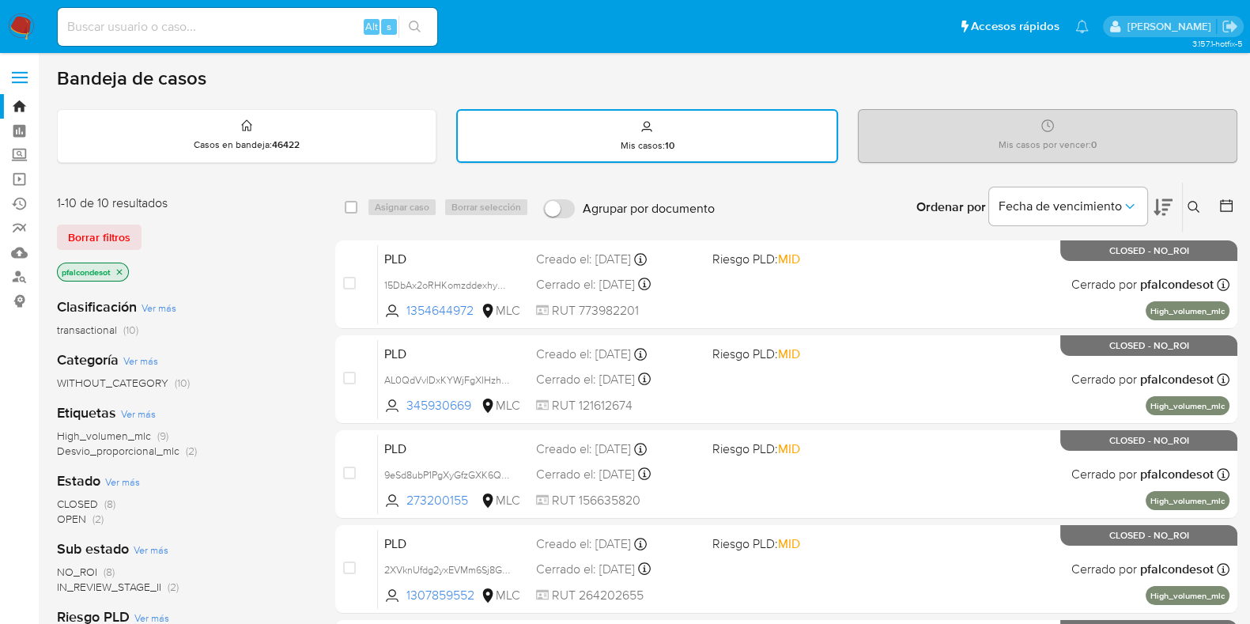
click at [67, 517] on span "OPEN" at bounding box center [71, 519] width 29 height 16
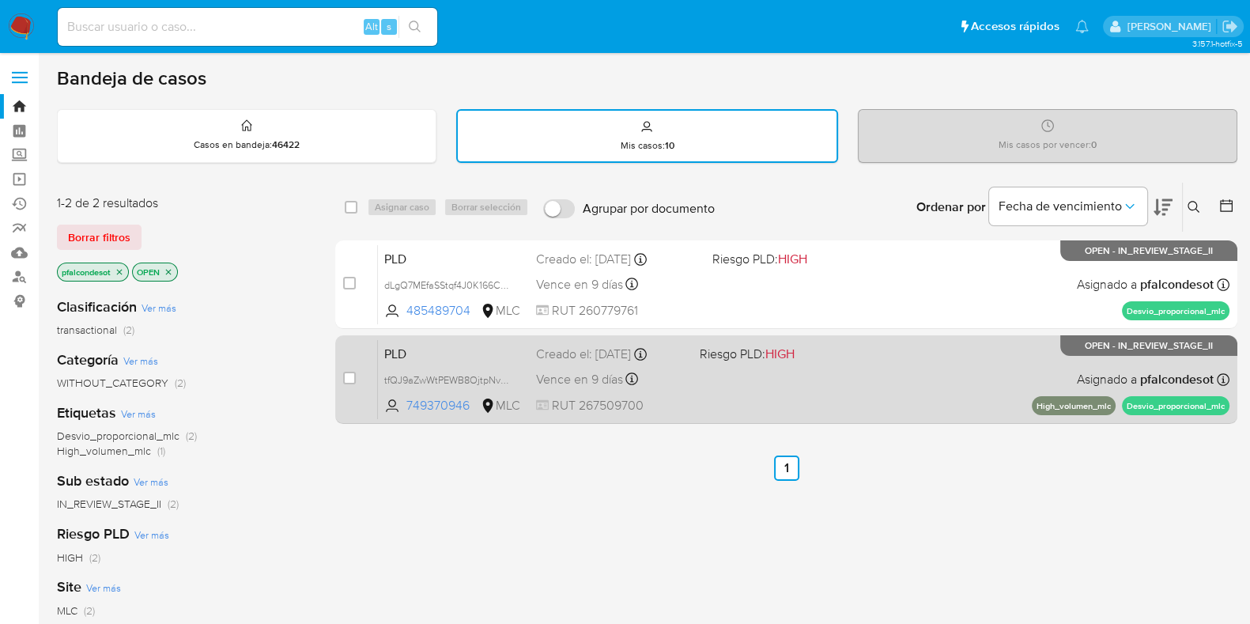
click at [722, 394] on div "PLD tfQJ9aZwWtPEWB8OjtpNvdeS 749370946 MLC Riesgo PLD: HIGH Creado el: 12/06/20…" at bounding box center [803, 379] width 851 height 80
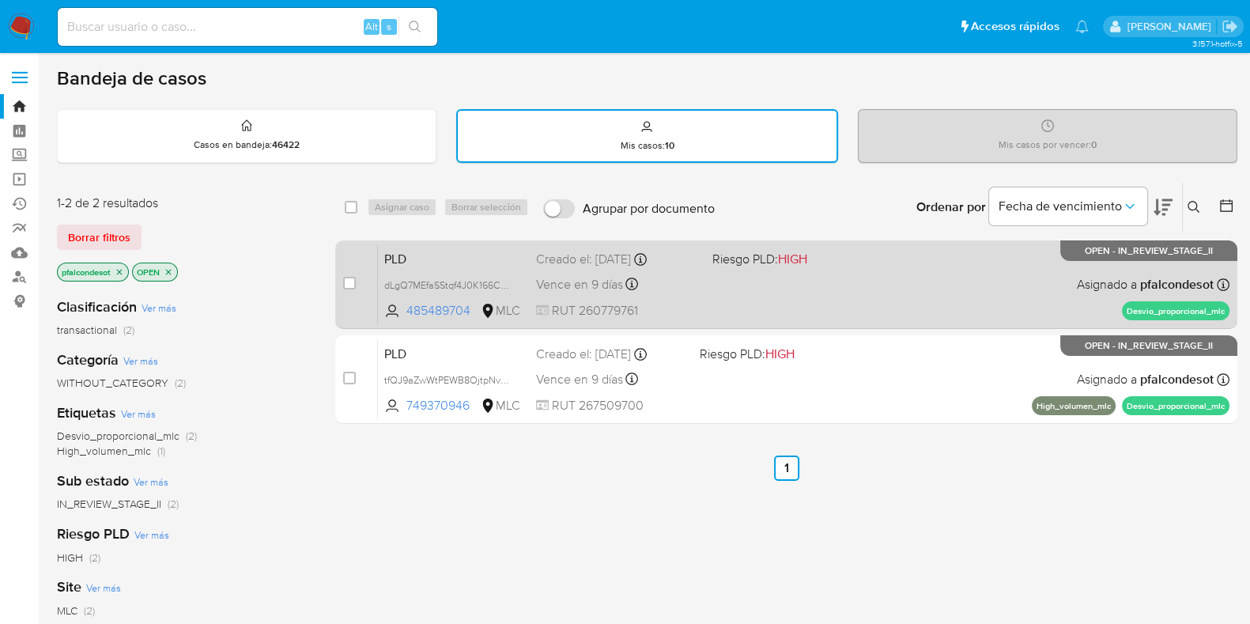
click at [676, 274] on div "Vence en 9 días Vence el 10/09/2025 06:08:18" at bounding box center [618, 283] width 164 height 21
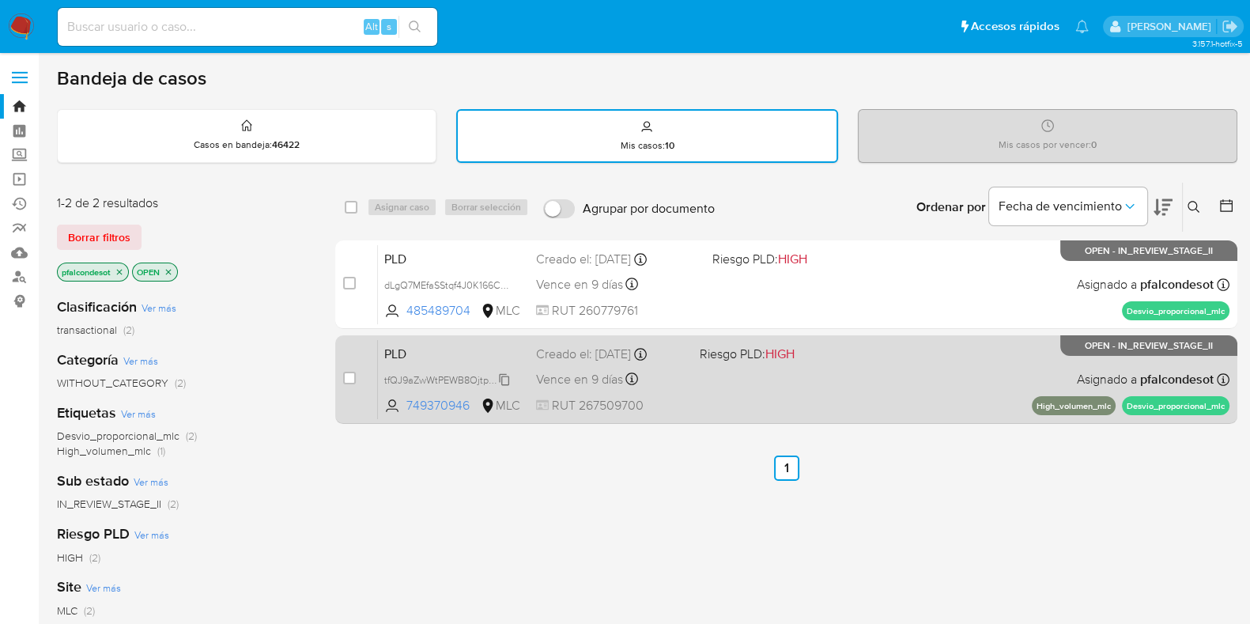
click at [499, 371] on span "tfQJ9aZwWtPEWB8OjtpNvdeS" at bounding box center [450, 378] width 133 height 17
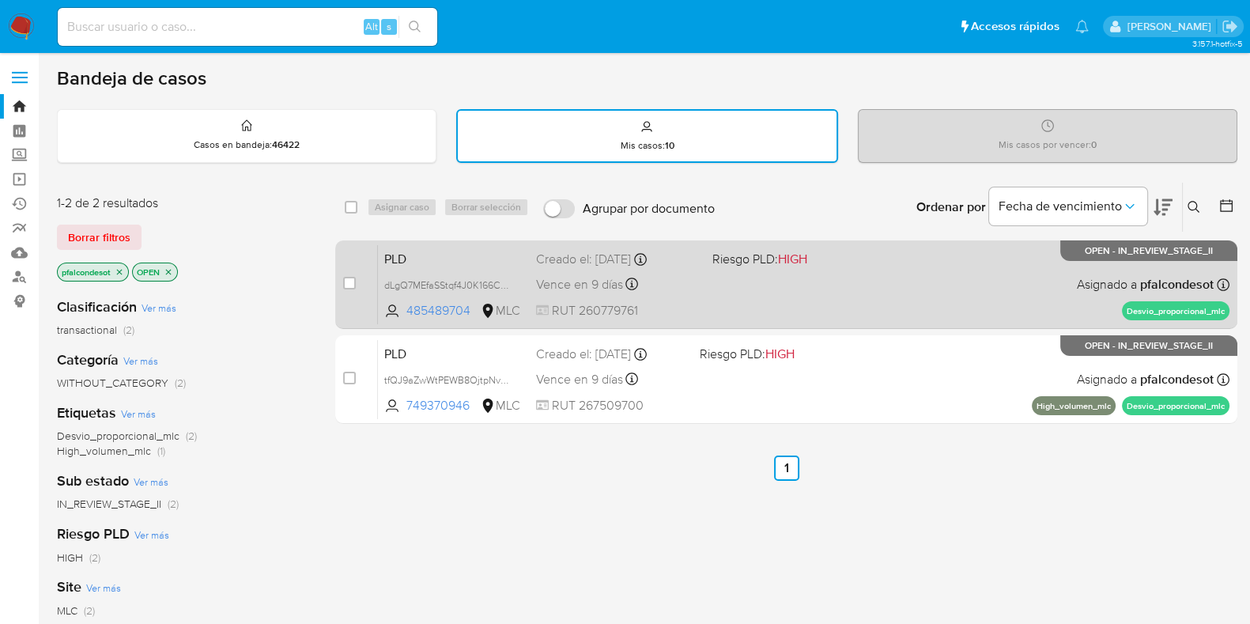
click at [474, 264] on span "PLD" at bounding box center [453, 257] width 139 height 21
click at [502, 277] on span "dLgQ7MEfaSStqf4J0K166CE2" at bounding box center [447, 283] width 127 height 17
click at [764, 278] on div "PLD dLgQ7MEfaSStqf4J0K166CE2 Copiado Copiado 485489704 MLC Riesgo PLD: HIGH Cre…" at bounding box center [803, 284] width 851 height 80
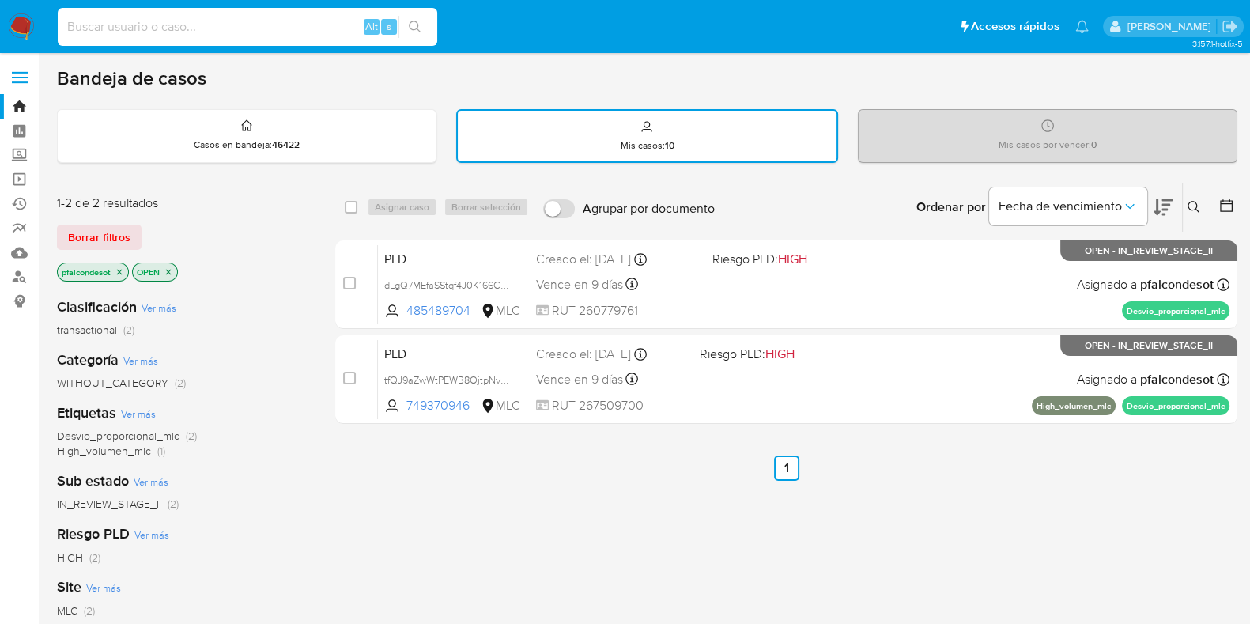
click at [199, 27] on input at bounding box center [247, 27] width 379 height 21
paste input "32oIiR03oGc5eTv2G6axXmF"
type input "32oIiR03oGc5eTv2G6axXmF"
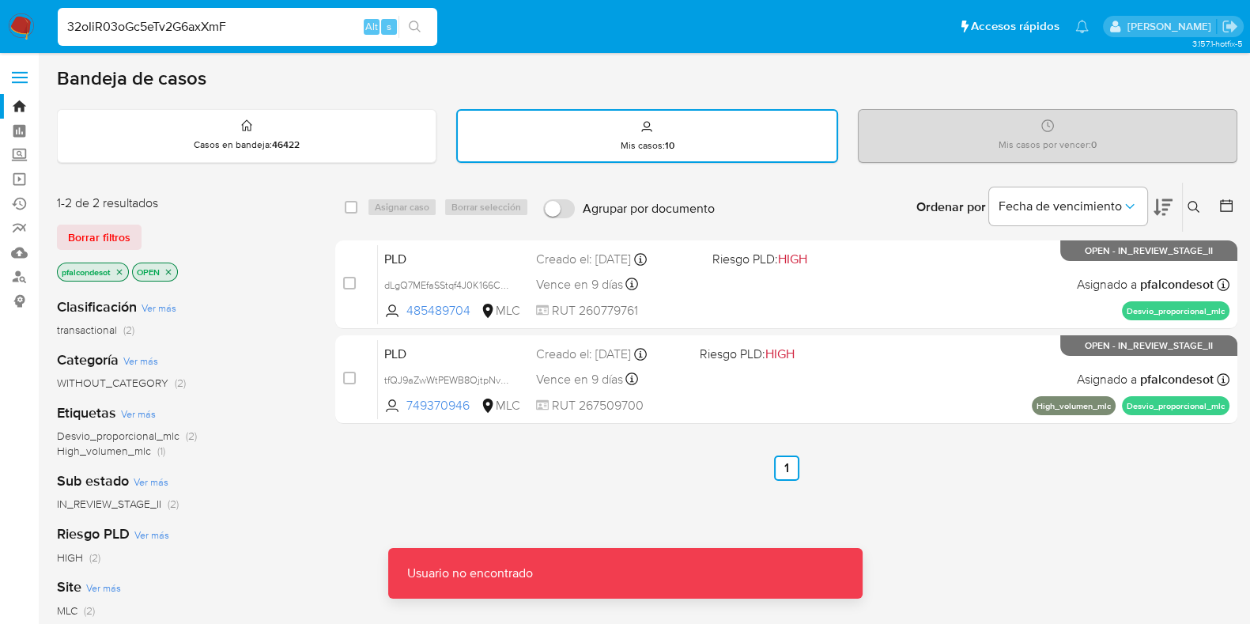
click at [284, 25] on input "32oIiR03oGc5eTv2G6axXmF" at bounding box center [247, 27] width 379 height 21
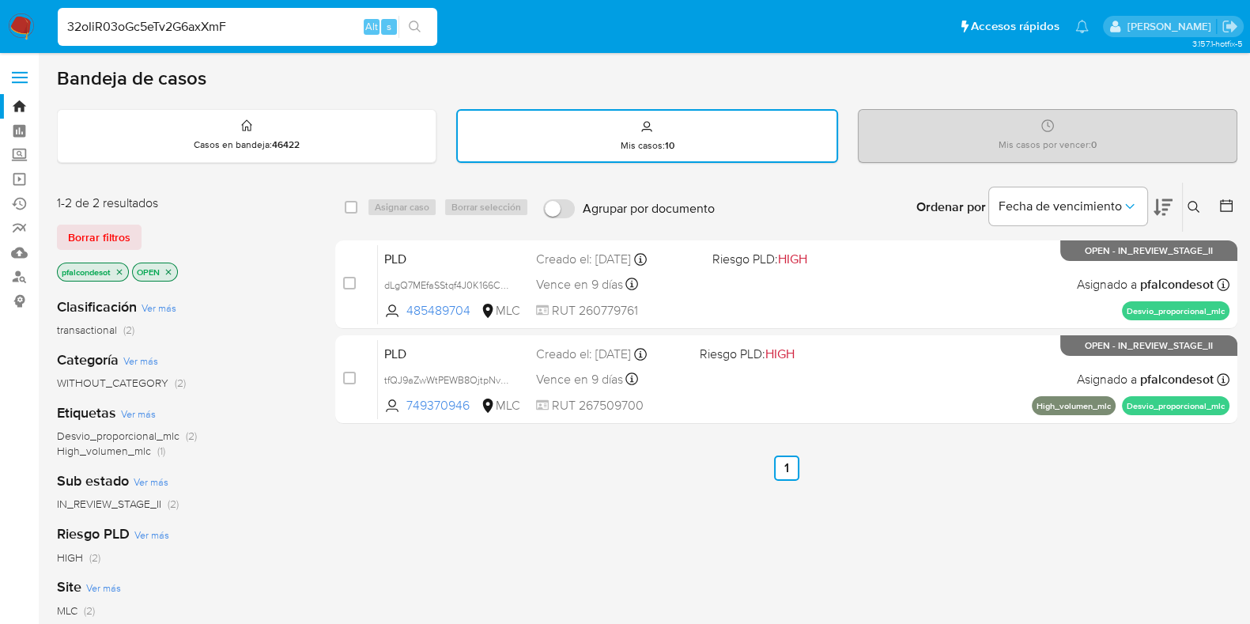
click at [415, 32] on icon "search-icon" at bounding box center [415, 27] width 13 height 13
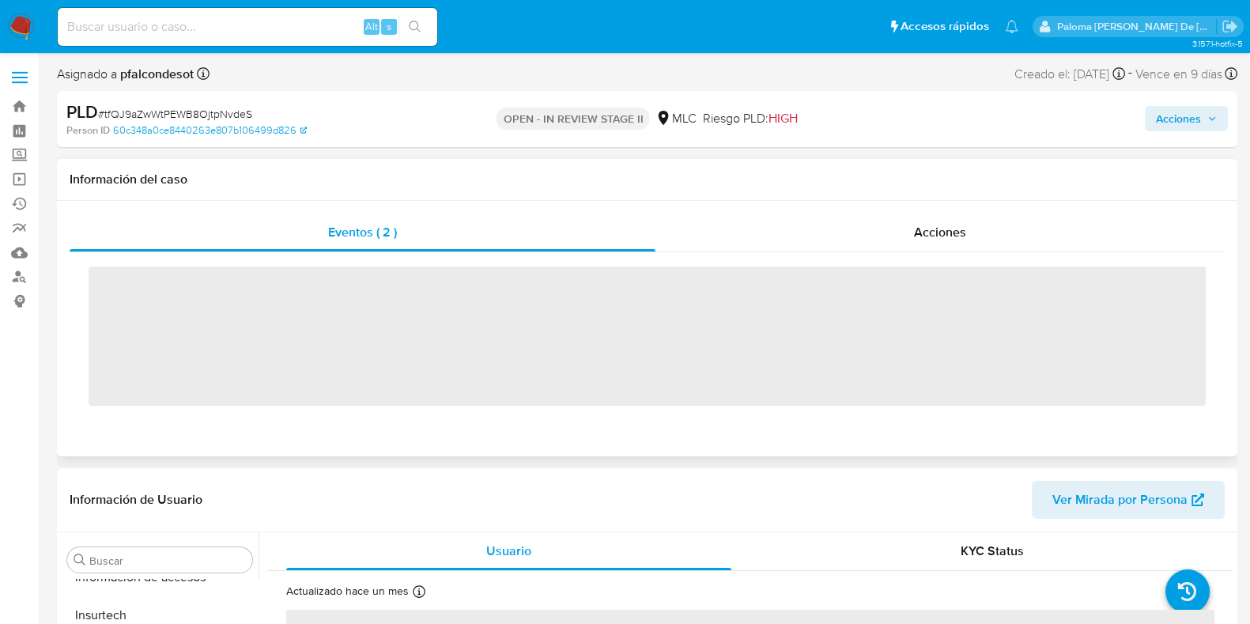
scroll to position [667, 0]
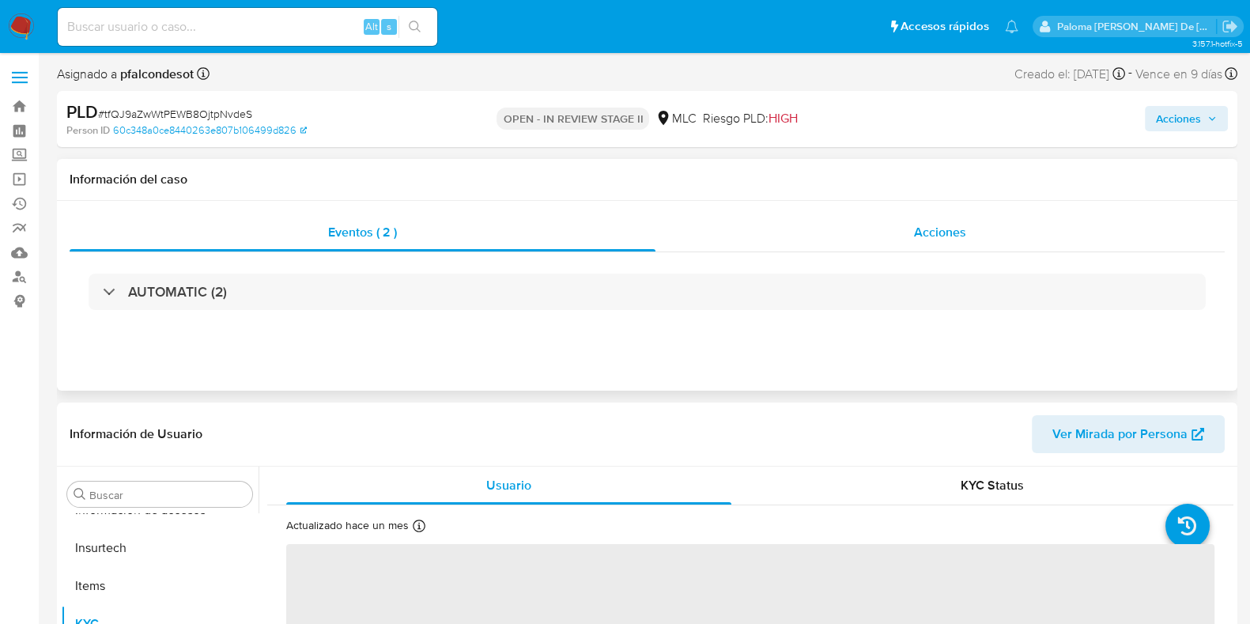
click at [942, 230] on span "Acciones" at bounding box center [940, 232] width 52 height 18
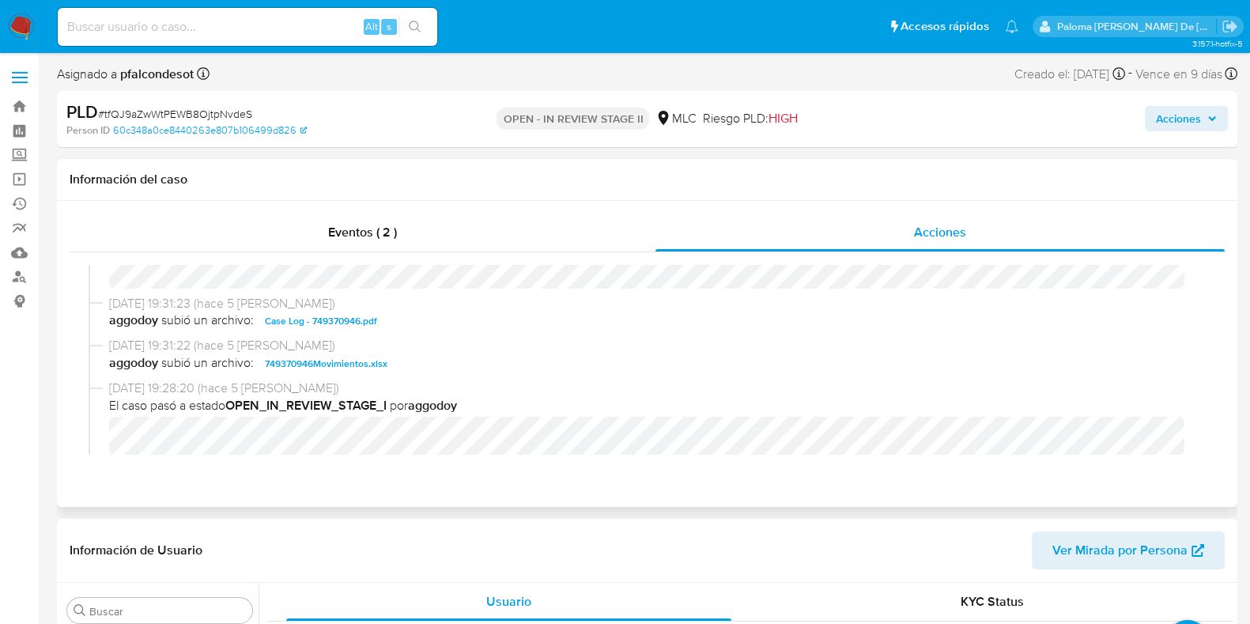
select select "10"
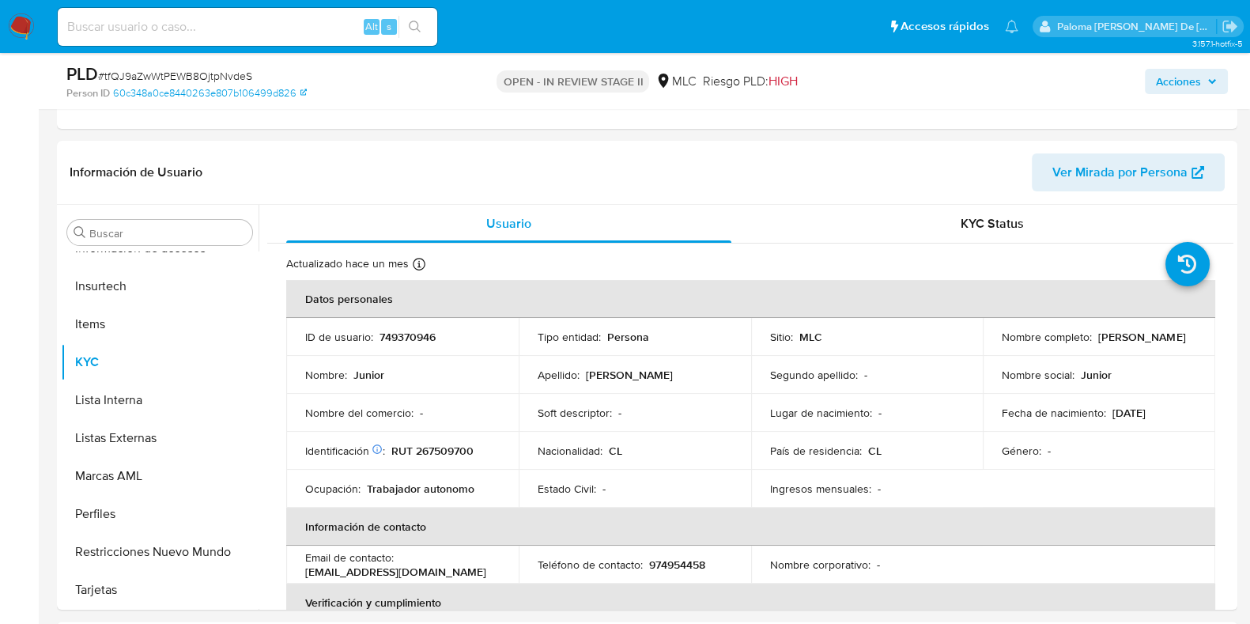
scroll to position [197, 0]
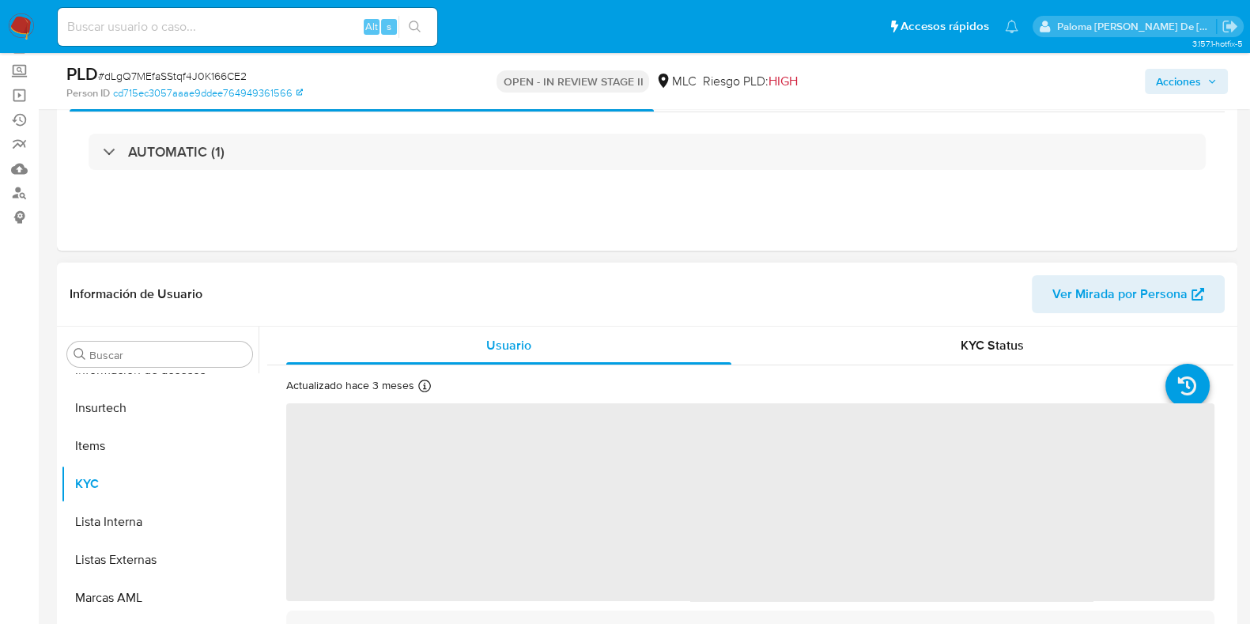
scroll to position [197, 0]
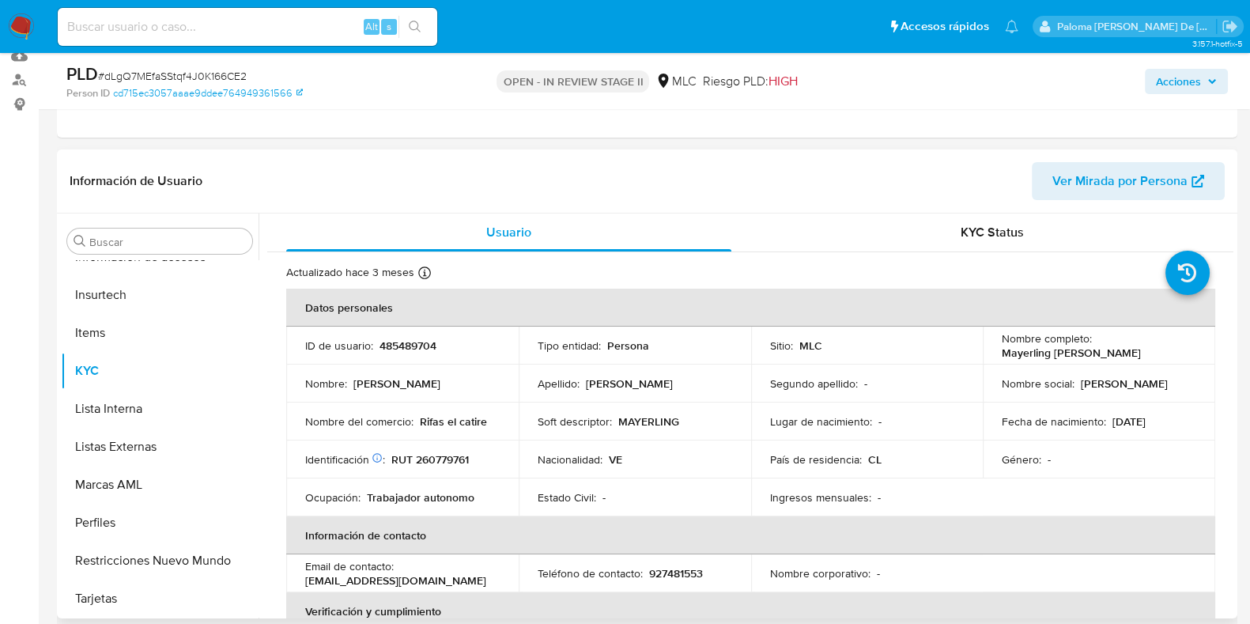
select select "10"
click at [187, 29] on input at bounding box center [247, 27] width 379 height 21
paste input "32oIiR03oGc5eTv2G6axXmF9"
type input "32oIiR03oGc5eTv2G6axXmF9"
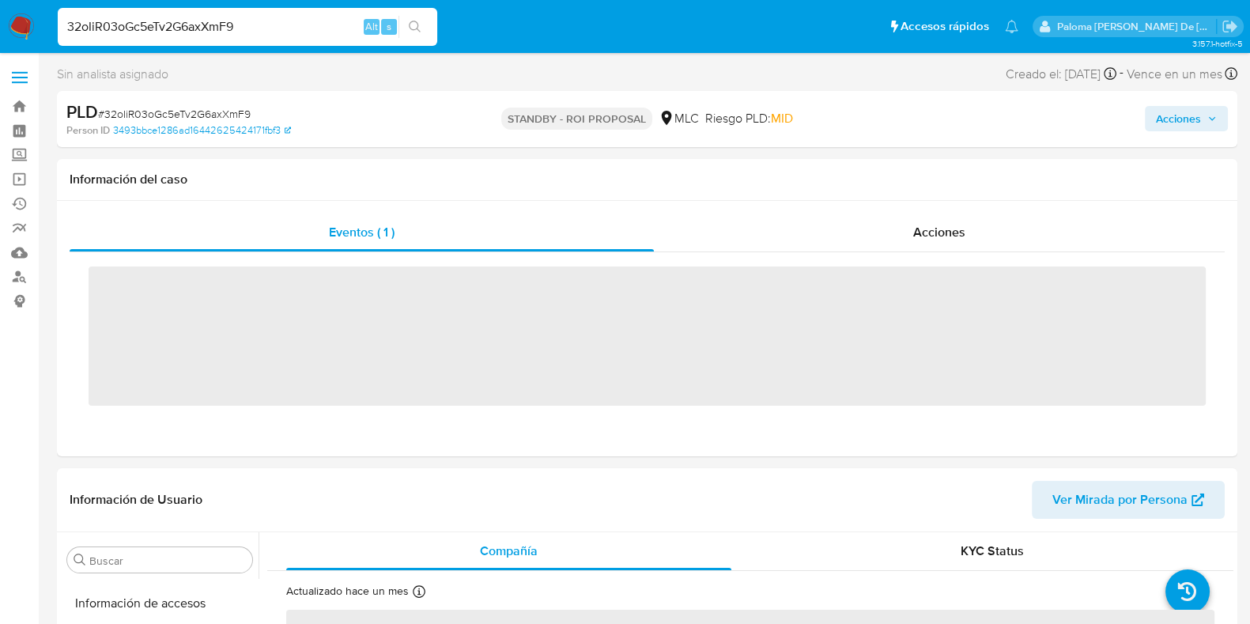
scroll to position [667, 0]
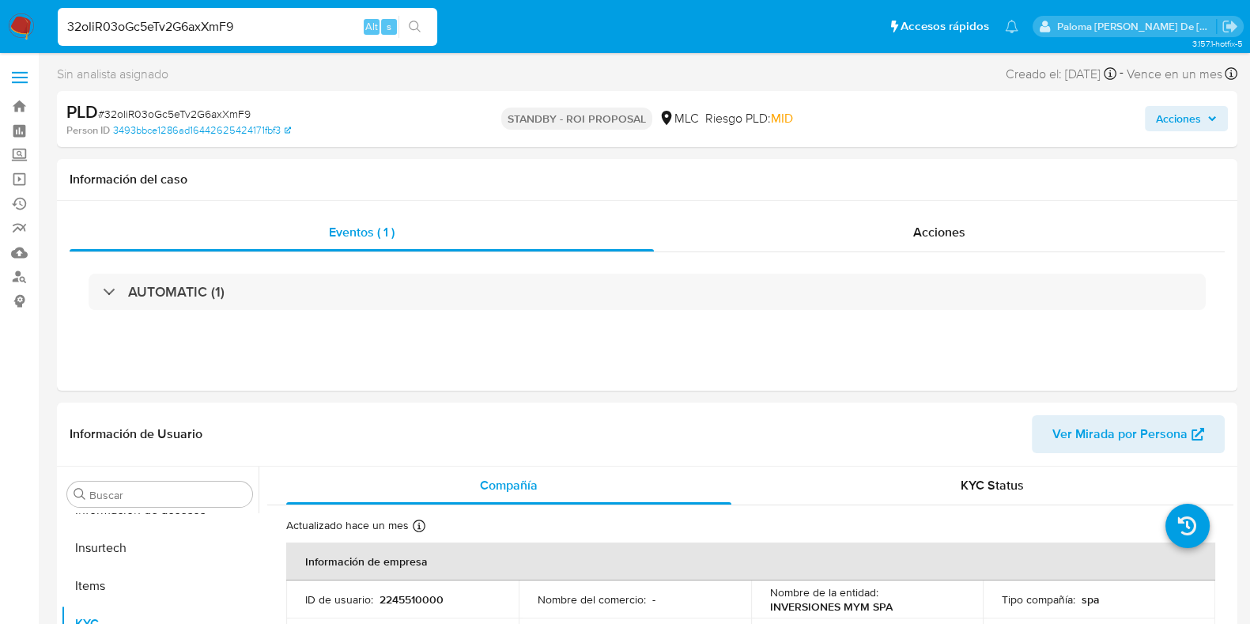
select select "10"
drag, startPoint x: 298, startPoint y: 21, endPoint x: 0, endPoint y: 141, distance: 321.3
paste input "1sUmH2TNNgVomk2VbiXnPV4m"
type input "1sUmH2TNNgVomk2VbiXnPV4m"
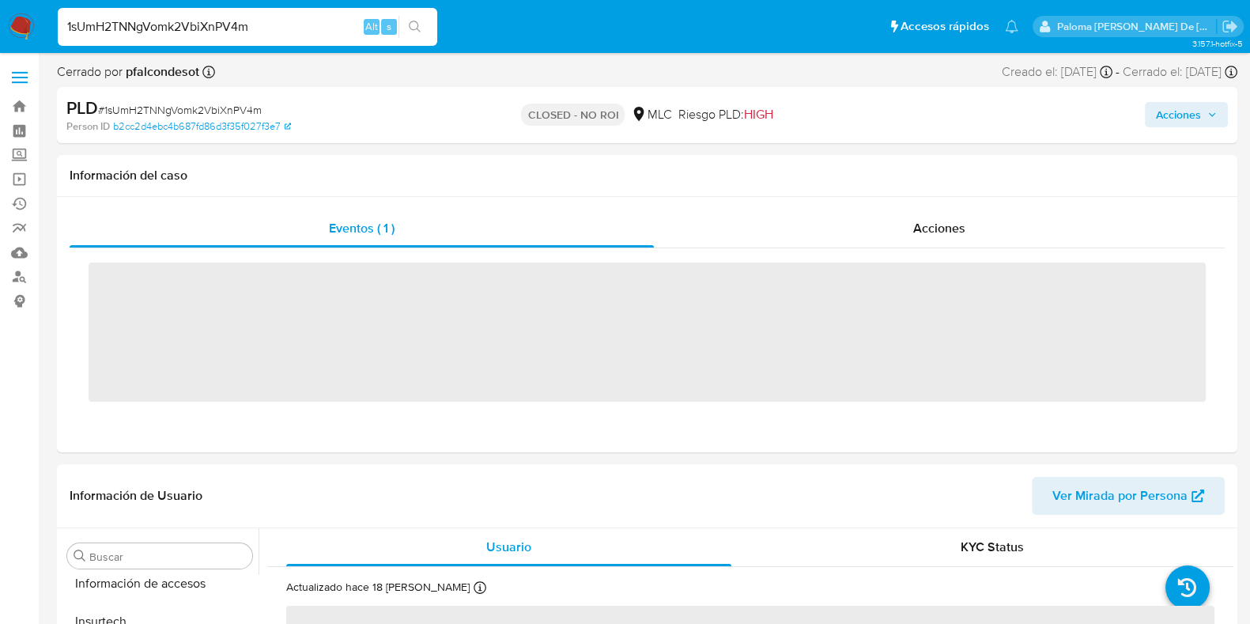
scroll to position [667, 0]
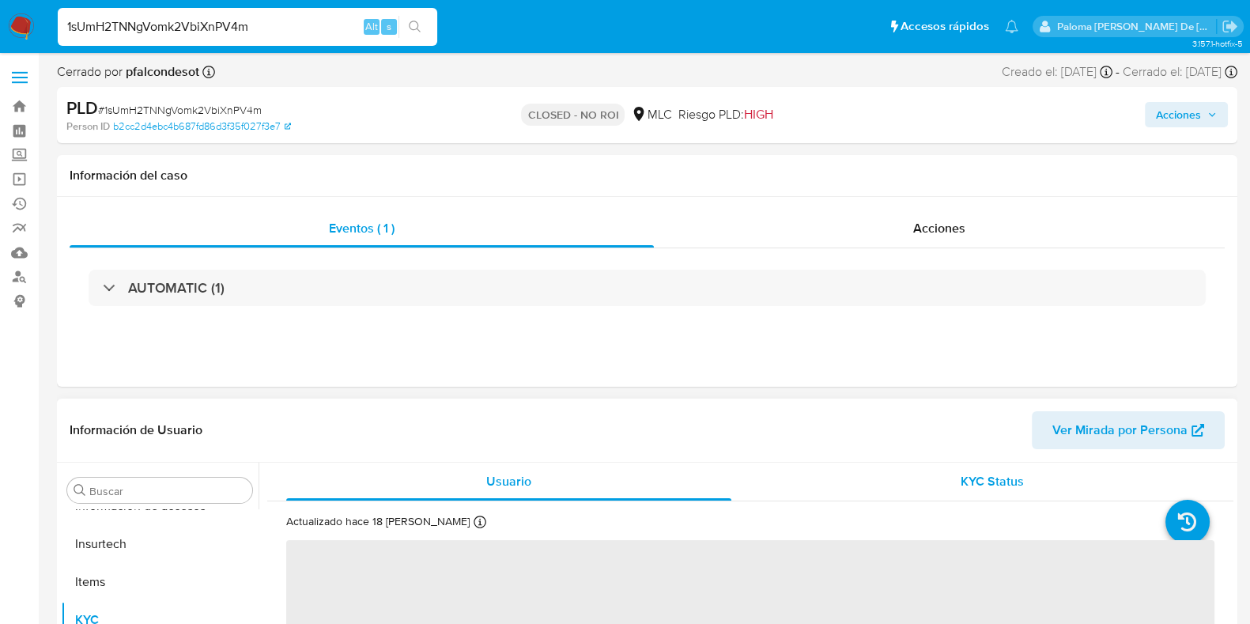
select select "10"
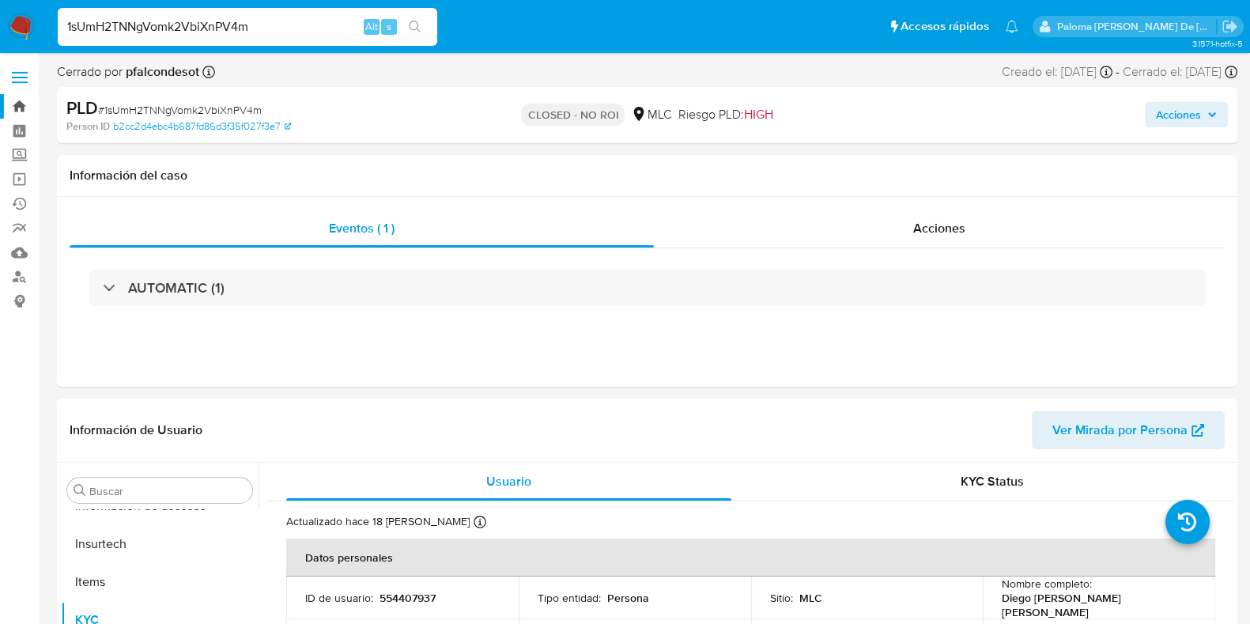
drag, startPoint x: 187, startPoint y: 28, endPoint x: 0, endPoint y: 116, distance: 206.1
paste input "8dWr9I5Mg3ZcZ7u6bxnfepDk"
type input "8dWr9I5Mg3ZcZ7u6bxnfepDk"
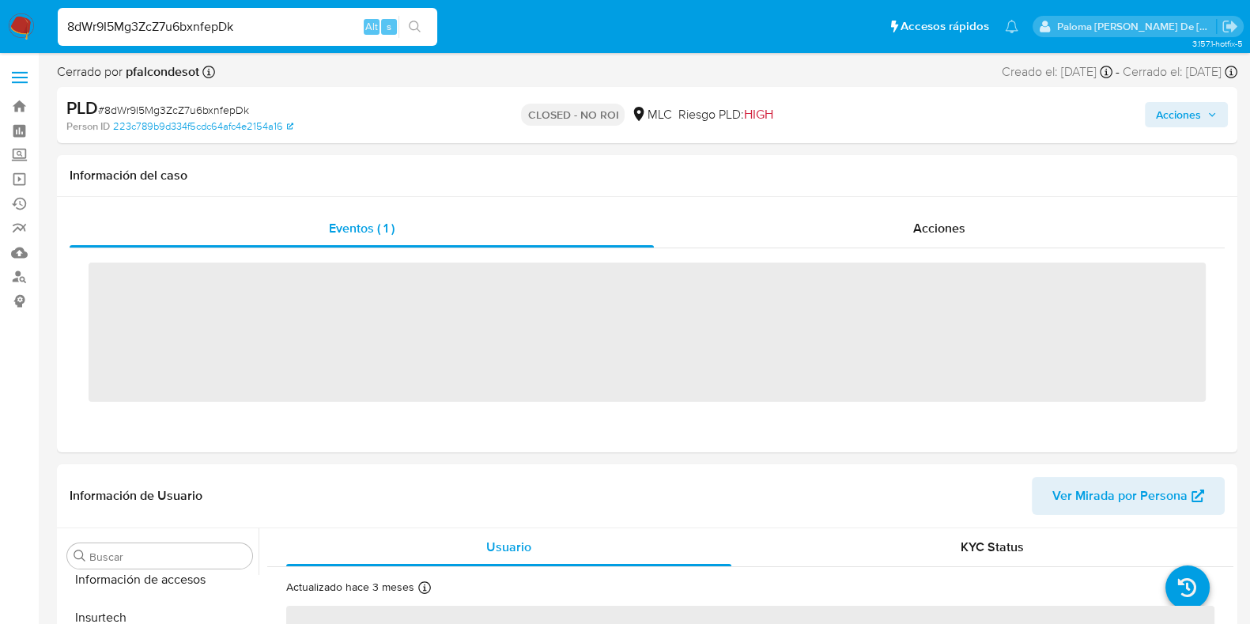
scroll to position [667, 0]
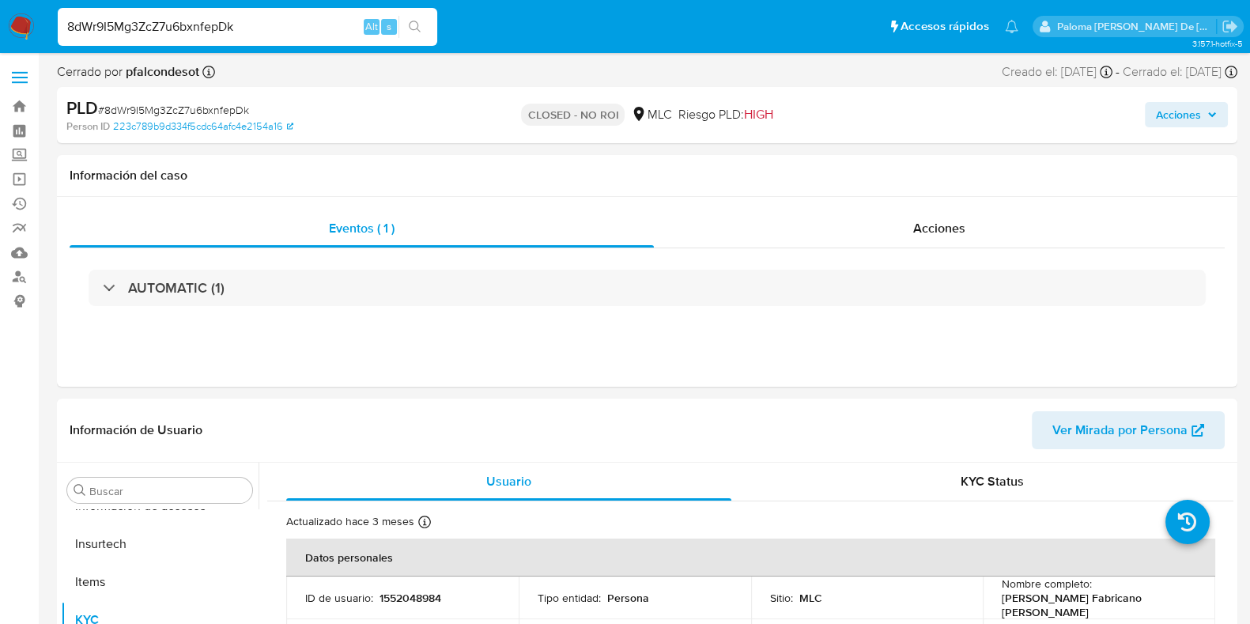
select select "10"
drag, startPoint x: 285, startPoint y: 27, endPoint x: 0, endPoint y: -59, distance: 297.3
paste input "oNRqyWtE2ICasQTM2GQuOKU"
type input "8oNRqyWtE2ICasQTM2GQuOKU"
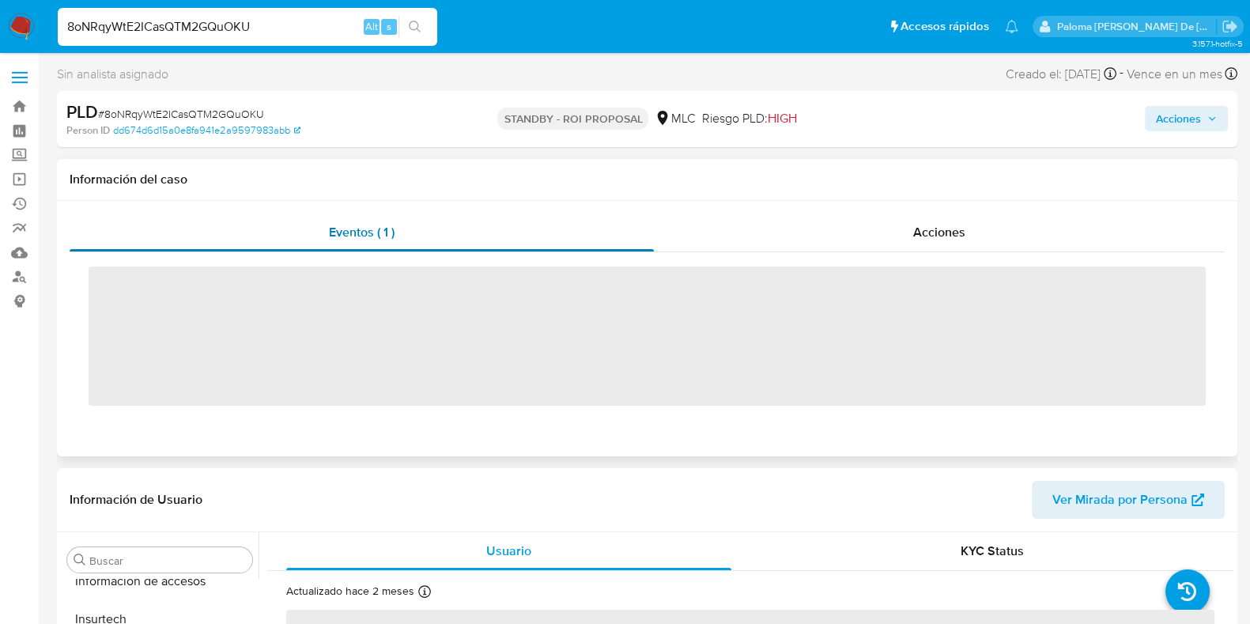
scroll to position [667, 0]
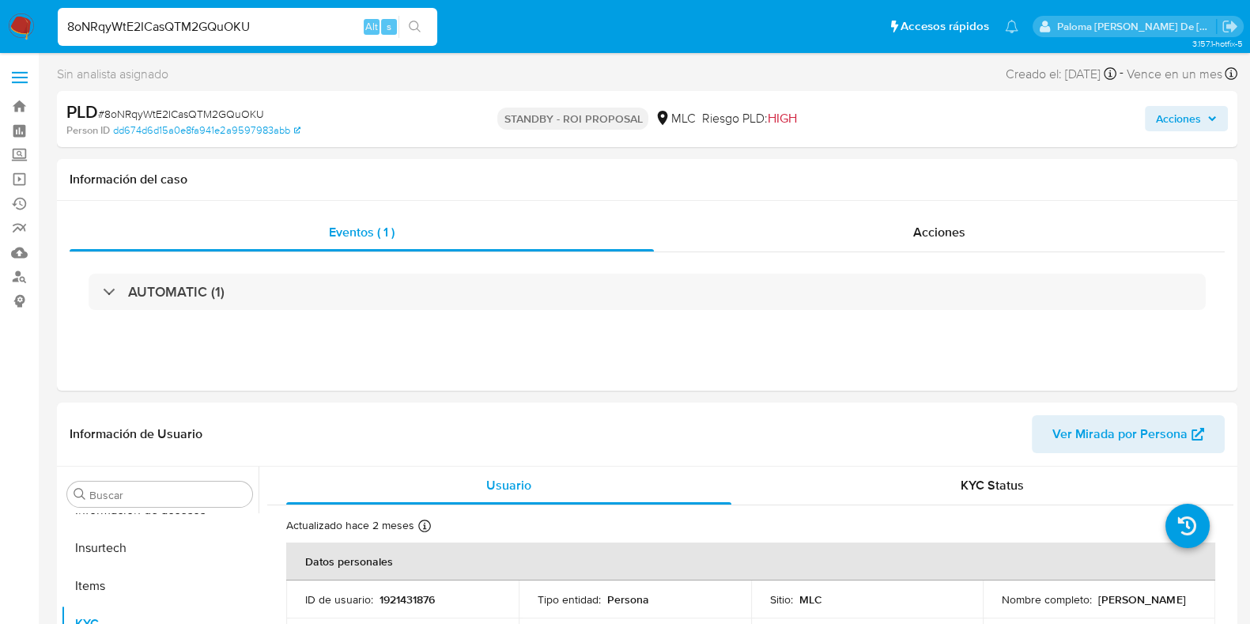
select select "10"
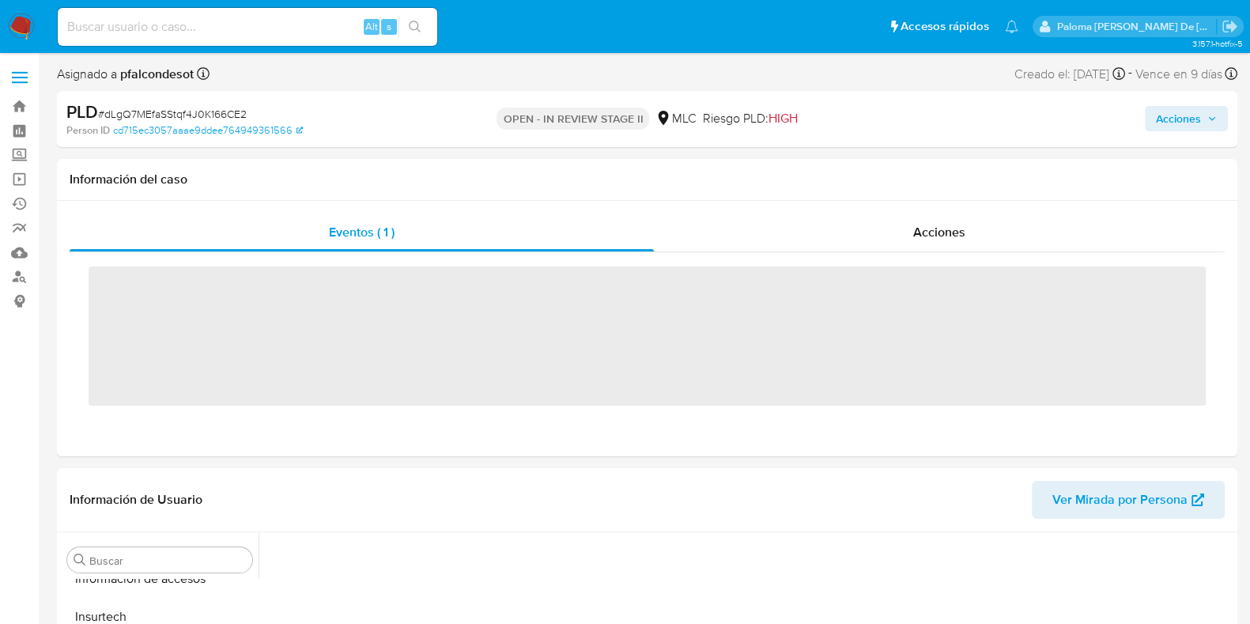
scroll to position [667, 0]
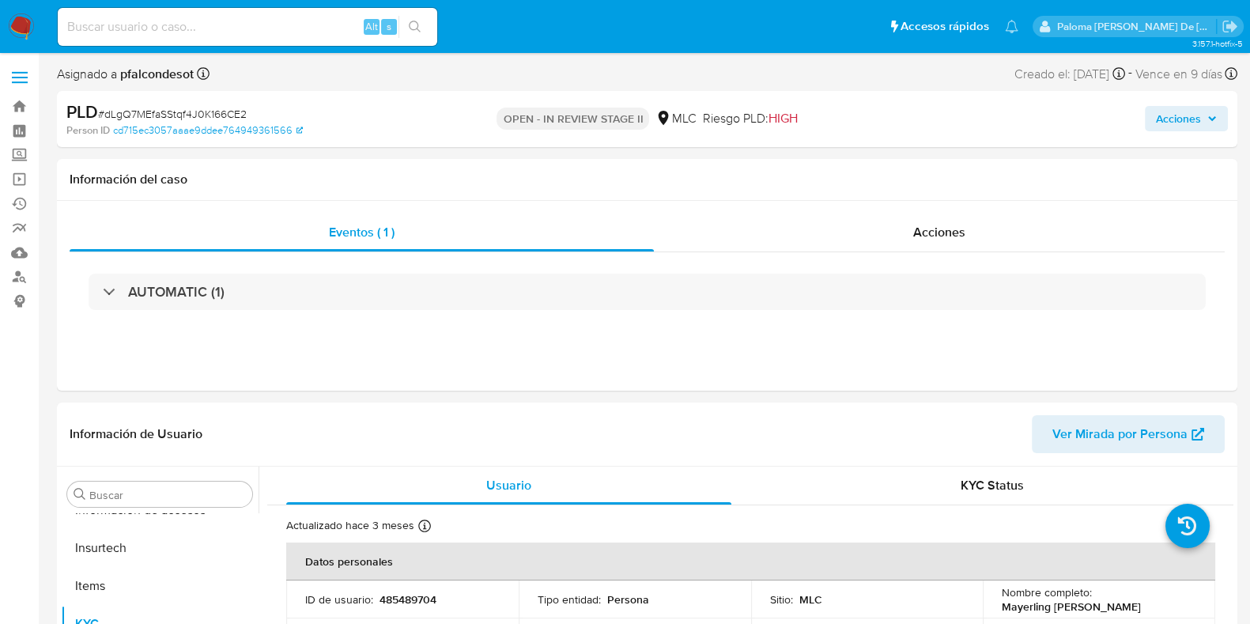
select select "10"
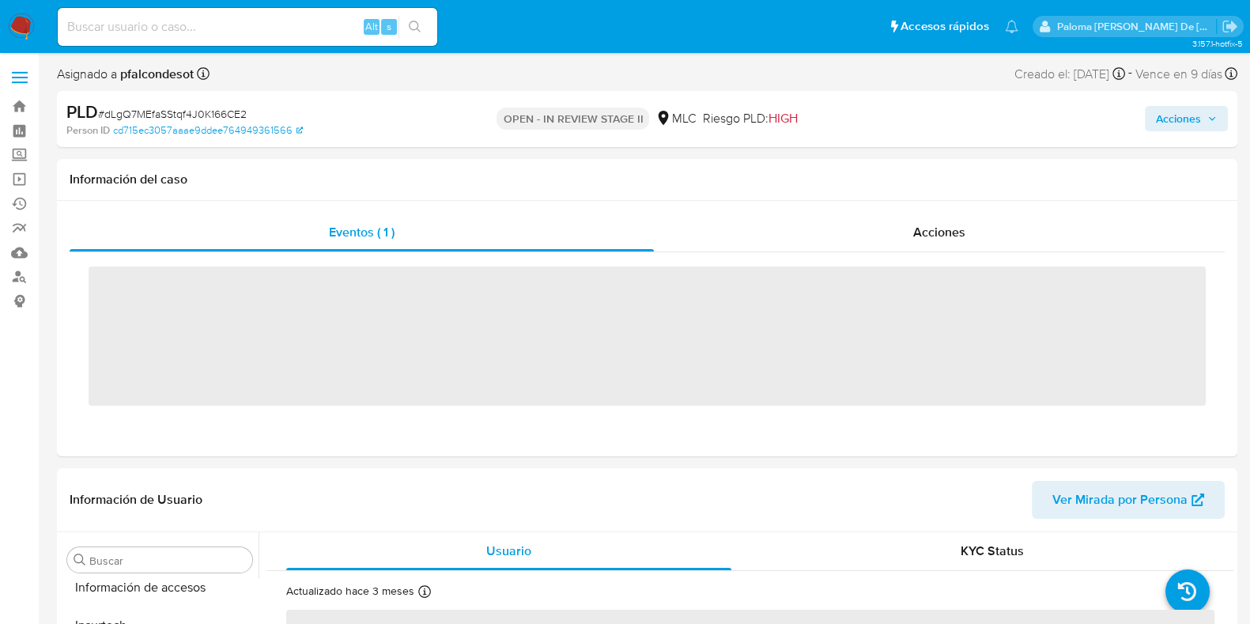
scroll to position [667, 0]
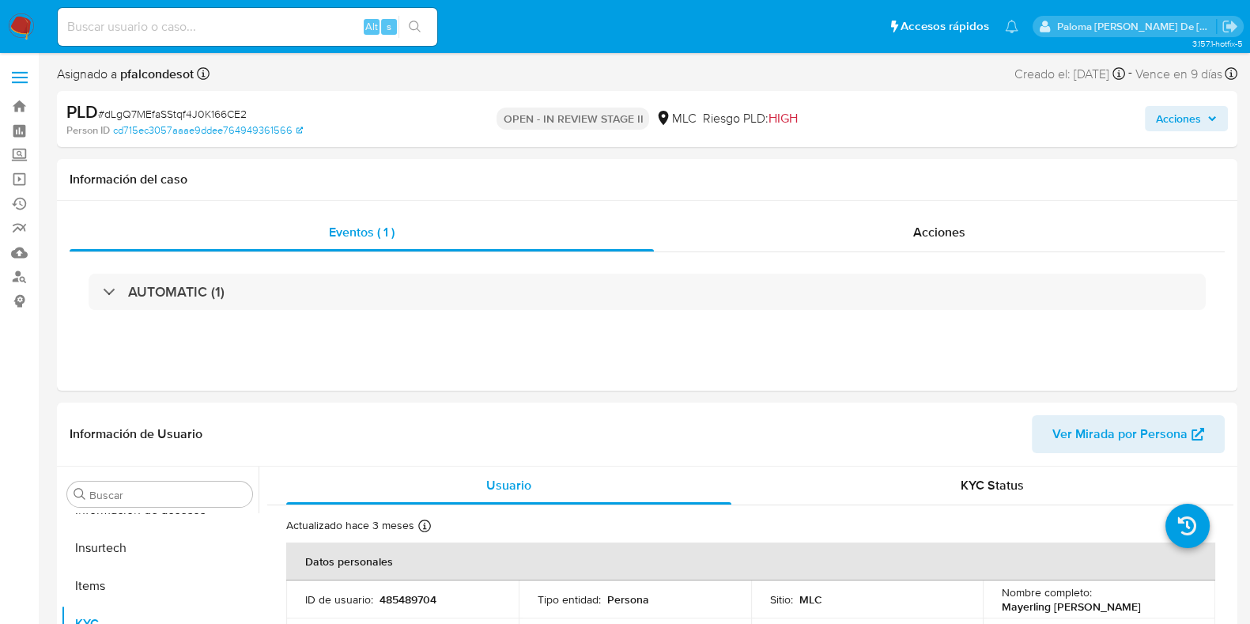
select select "10"
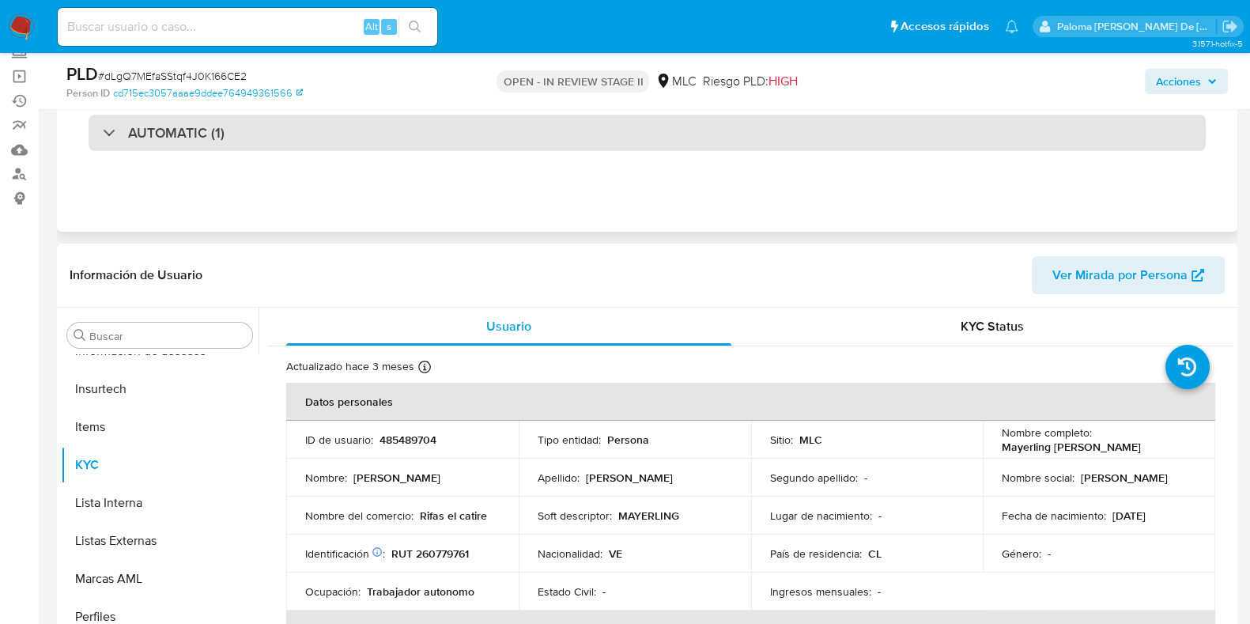
scroll to position [197, 0]
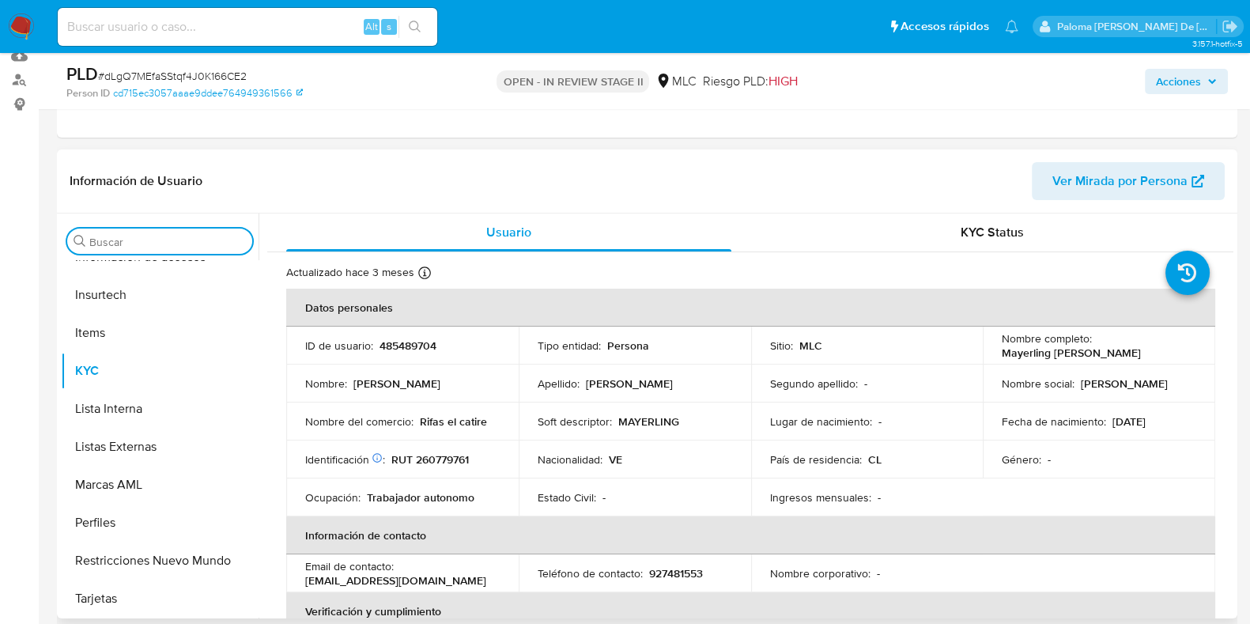
click at [170, 239] on input "Buscar" at bounding box center [167, 242] width 157 height 14
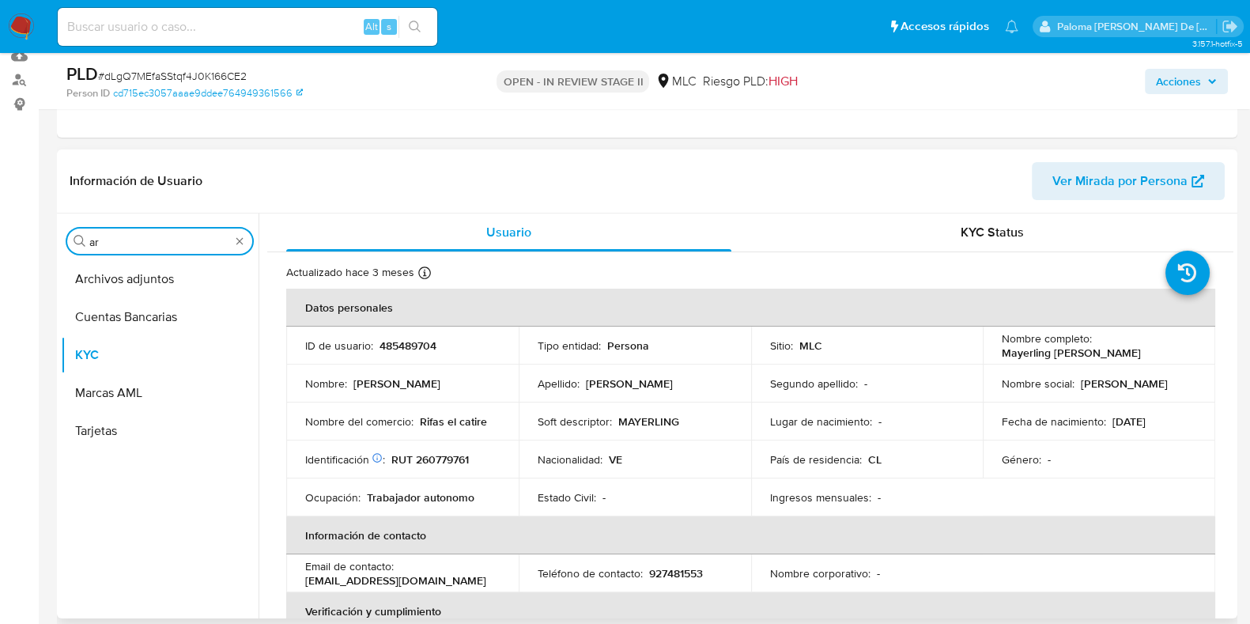
scroll to position [0, 0]
click at [152, 274] on button "Archivos adjuntos" at bounding box center [153, 279] width 185 height 38
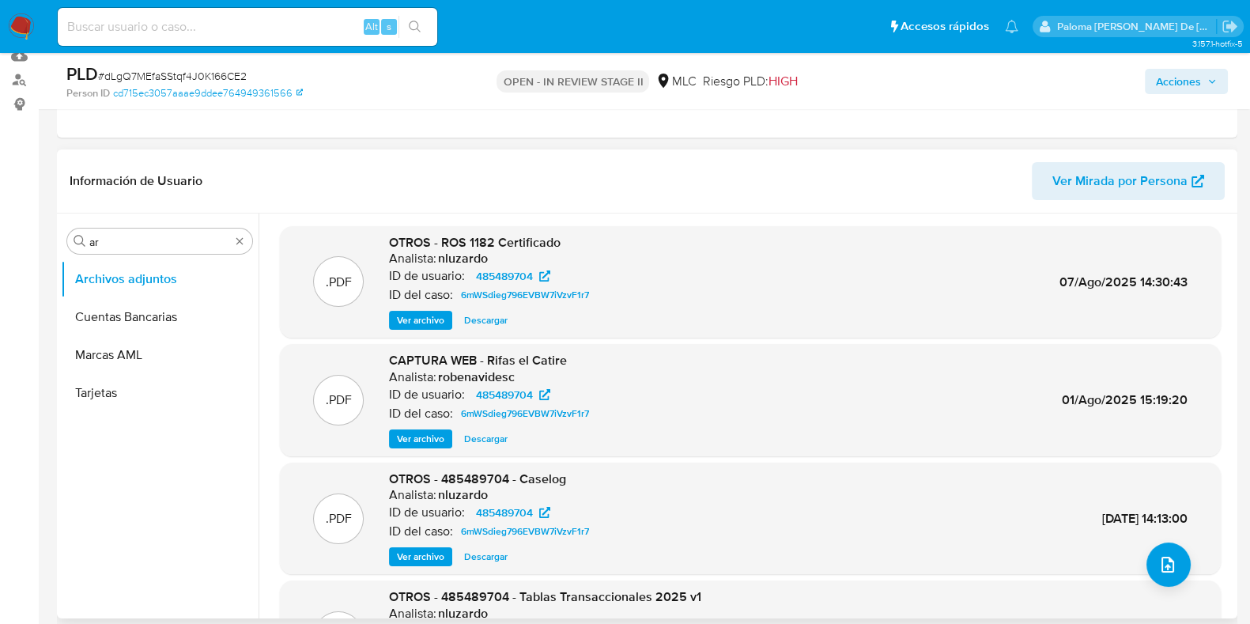
click at [431, 436] on span "Ver archivo" at bounding box center [420, 439] width 47 height 16
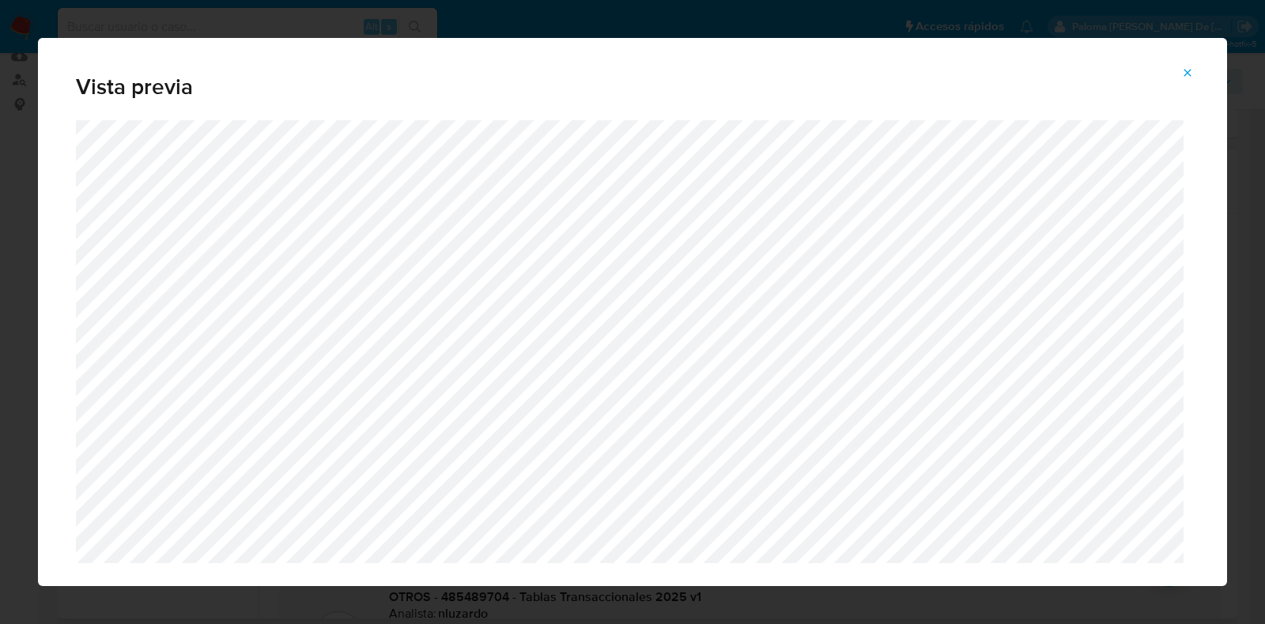
click at [1194, 73] on button "Attachment preview" at bounding box center [1187, 72] width 35 height 25
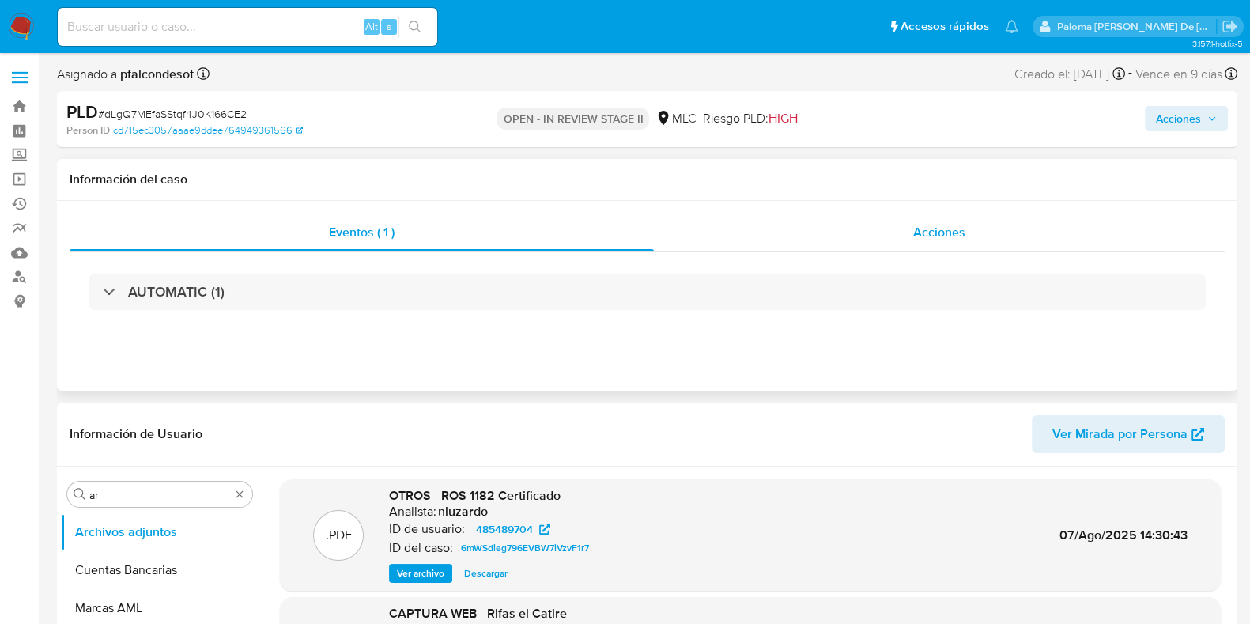
click at [909, 236] on div "Acciones" at bounding box center [939, 232] width 571 height 38
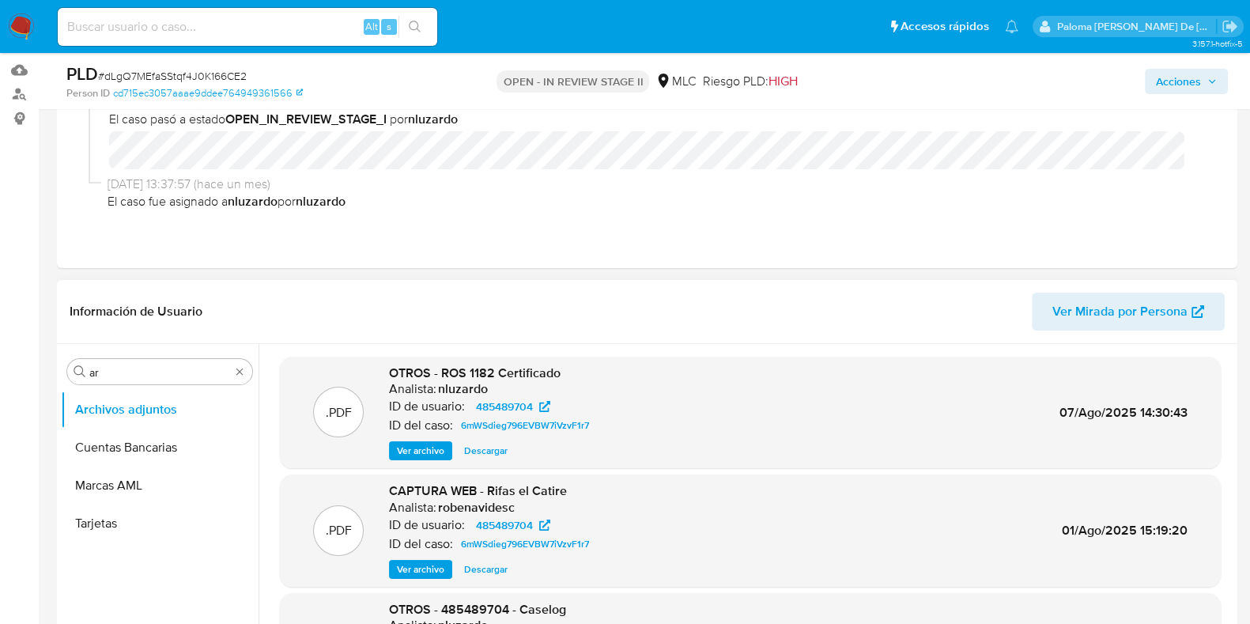
scroll to position [394, 0]
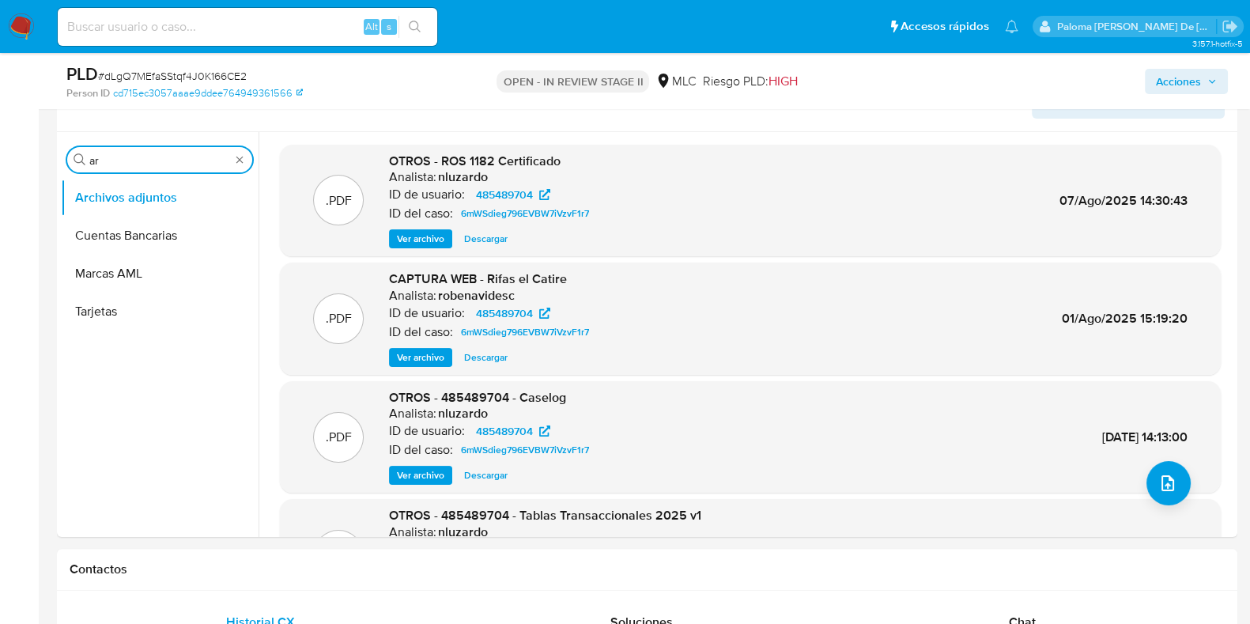
drag, startPoint x: 104, startPoint y: 163, endPoint x: 5, endPoint y: 161, distance: 98.8
type input "hi"
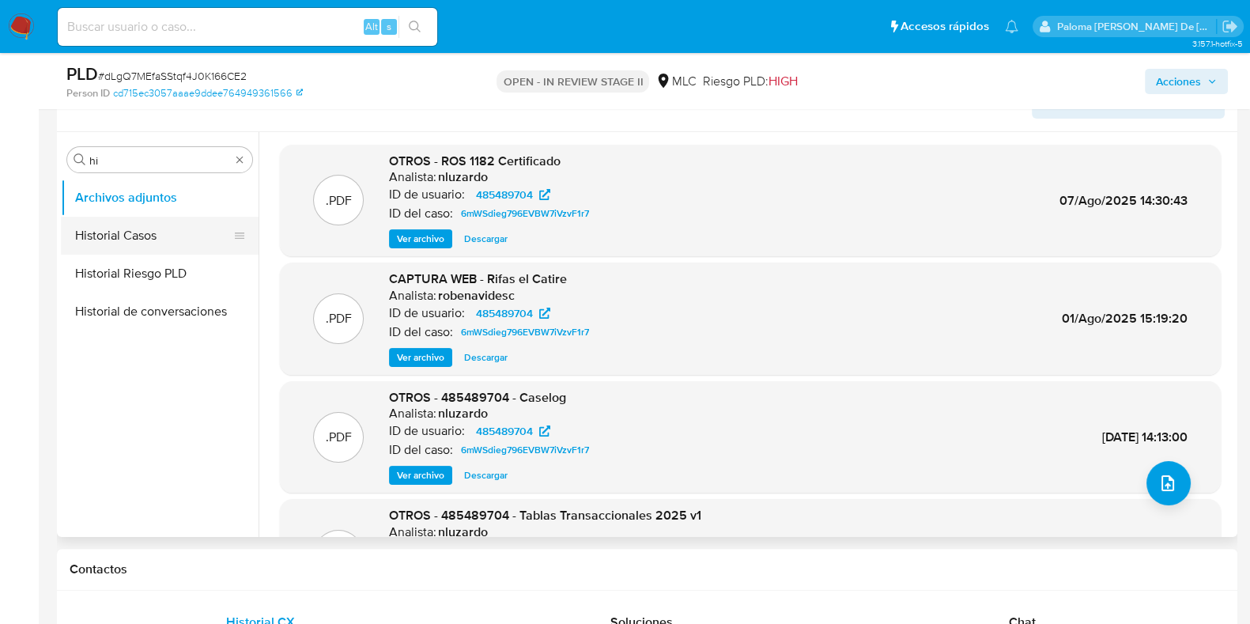
drag, startPoint x: 148, startPoint y: 240, endPoint x: 157, endPoint y: 239, distance: 8.7
click at [148, 239] on button "Historial Casos" at bounding box center [153, 236] width 185 height 38
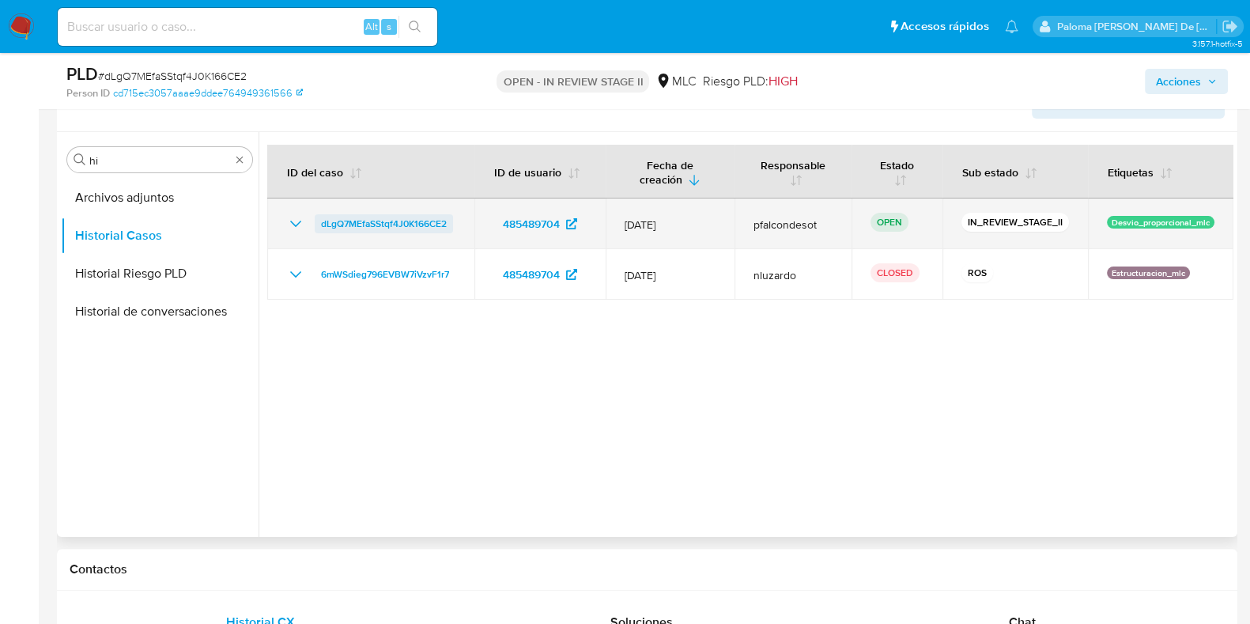
click at [373, 224] on span "dLgQ7MEfaSStqf4J0K166CE2" at bounding box center [384, 223] width 126 height 19
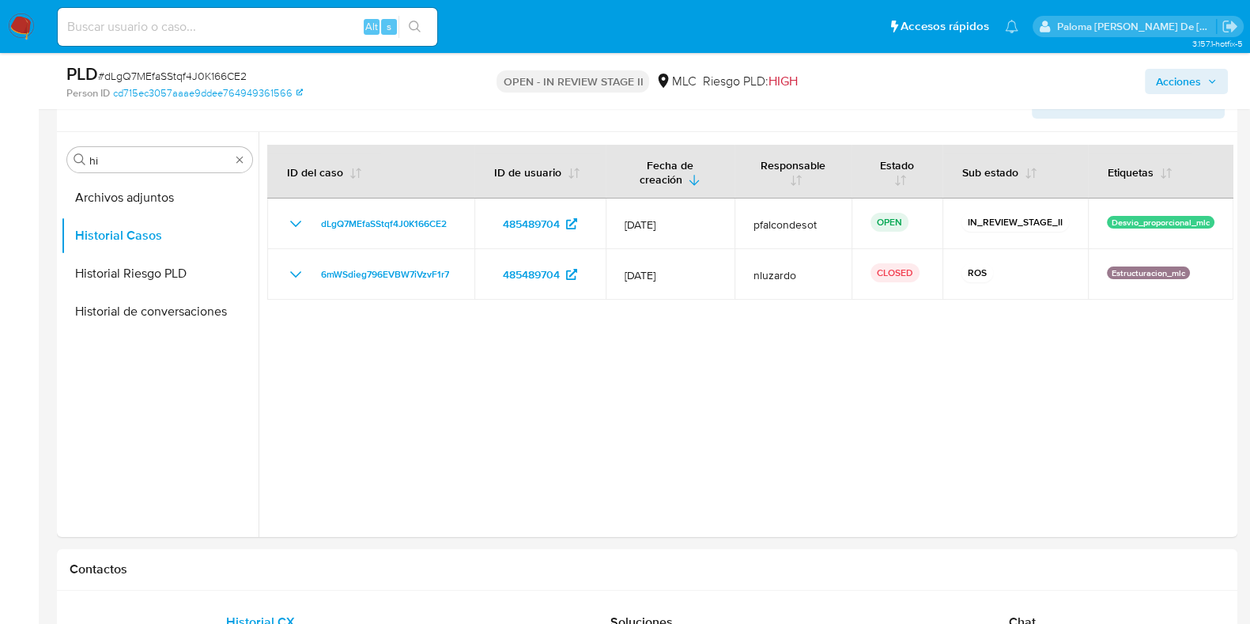
drag, startPoint x: 219, startPoint y: 25, endPoint x: 192, endPoint y: 33, distance: 28.0
click at [217, 25] on input at bounding box center [247, 27] width 379 height 21
paste input "32oIiR03oGc5eTv2G6axXmF"
type input "32oIiR03oGc5eTv2G6axXmF"
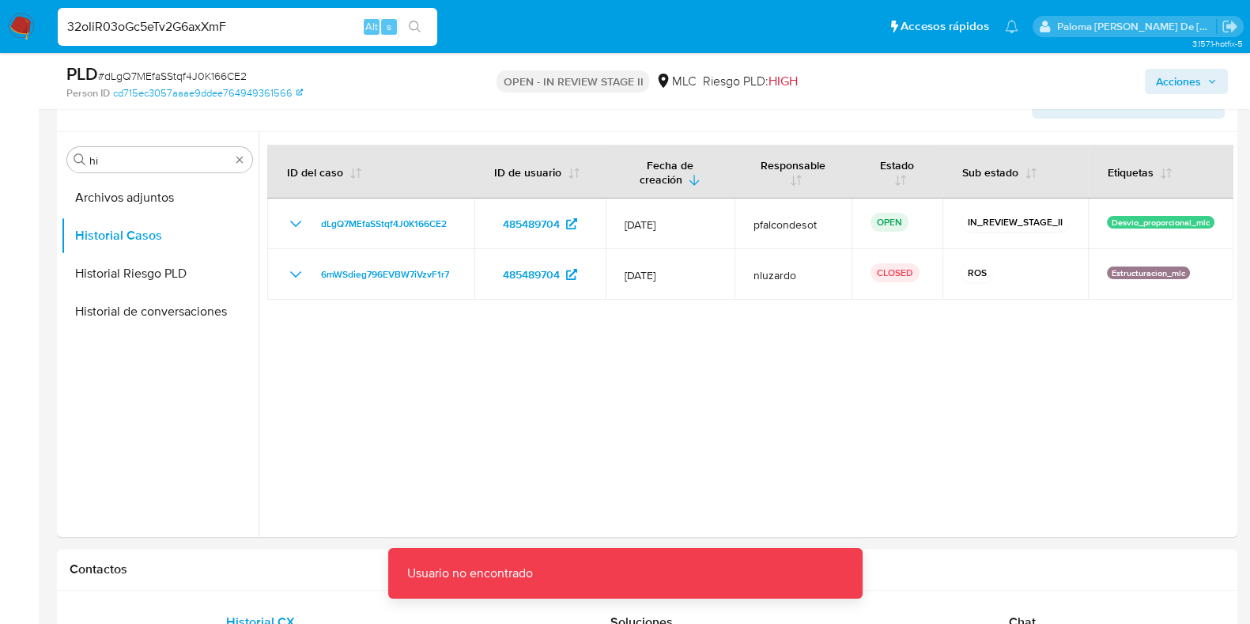
click at [18, 31] on img at bounding box center [21, 26] width 27 height 27
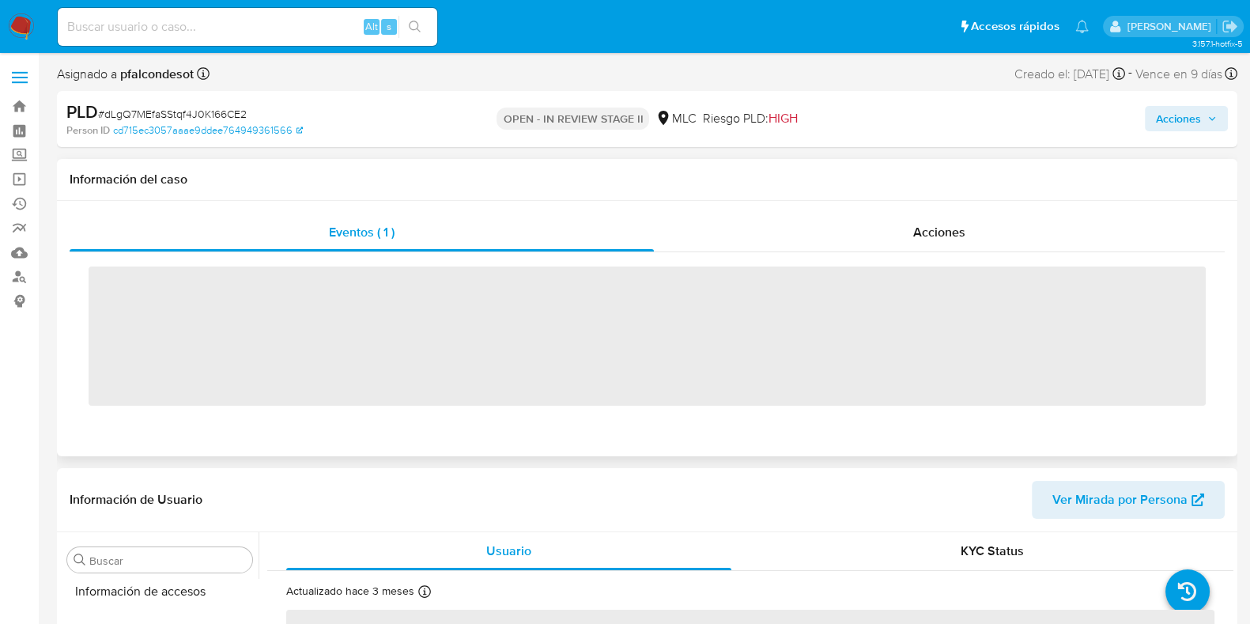
scroll to position [667, 0]
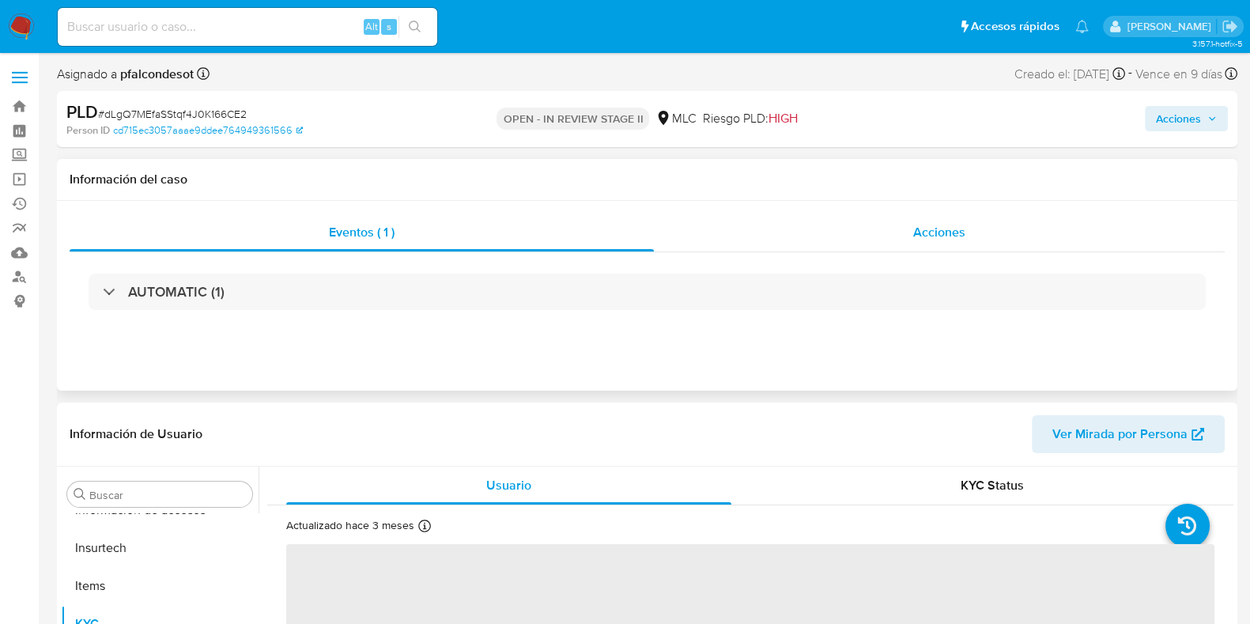
click at [964, 234] on span "Acciones" at bounding box center [939, 232] width 52 height 18
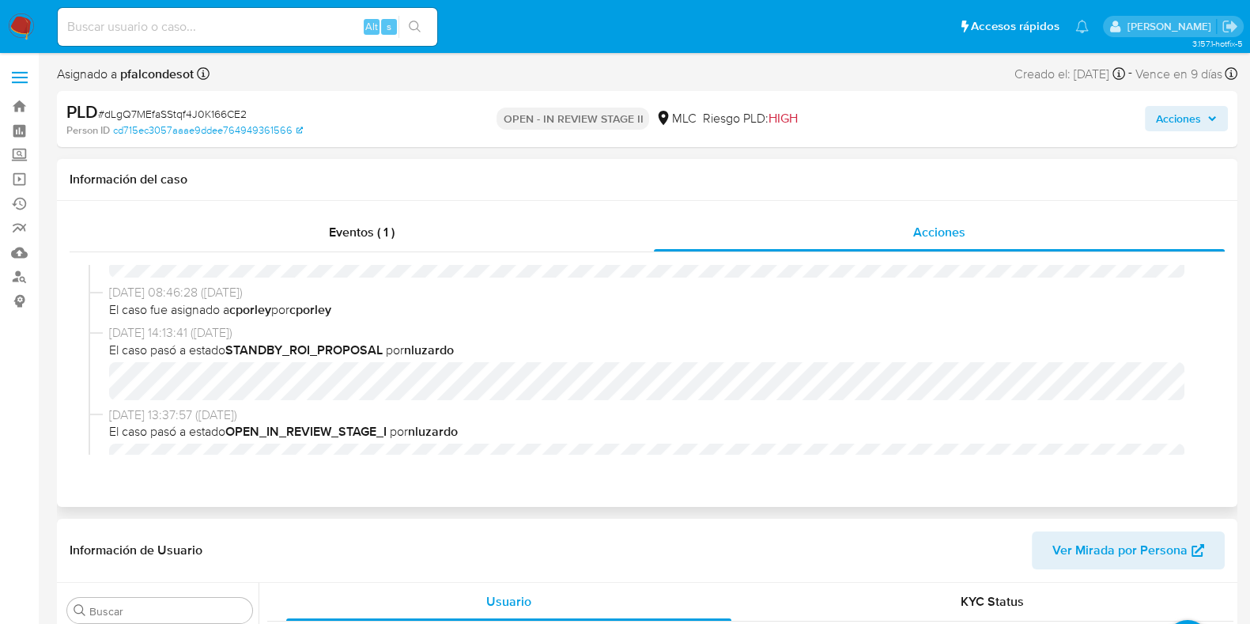
select select "10"
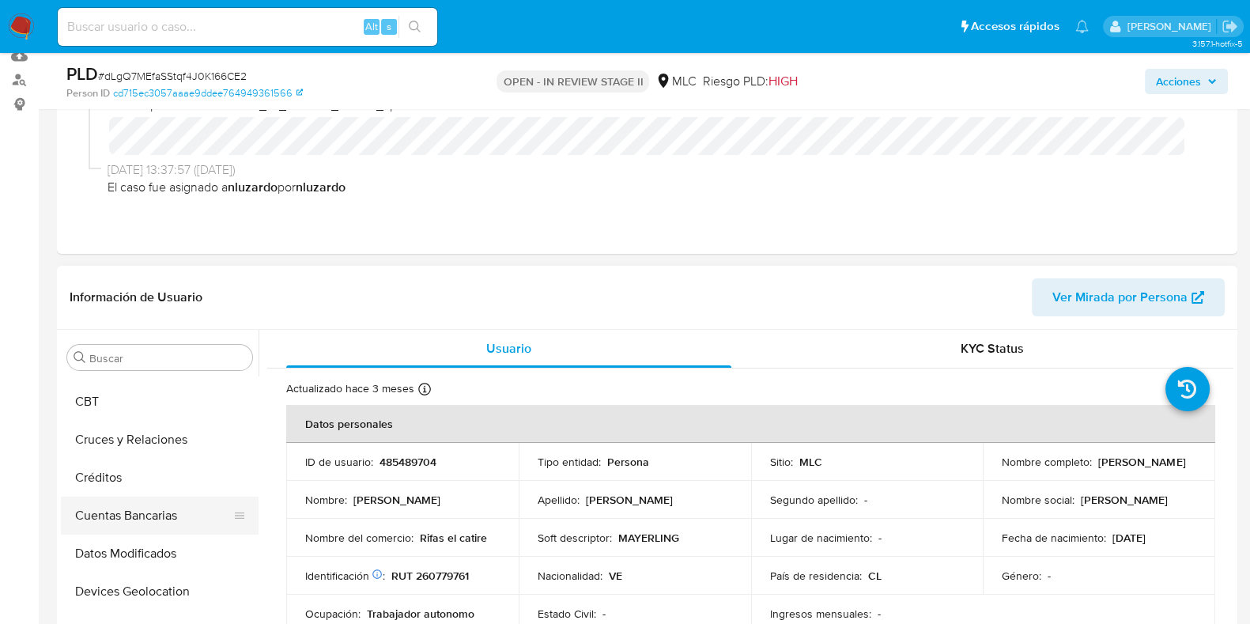
scroll to position [0, 0]
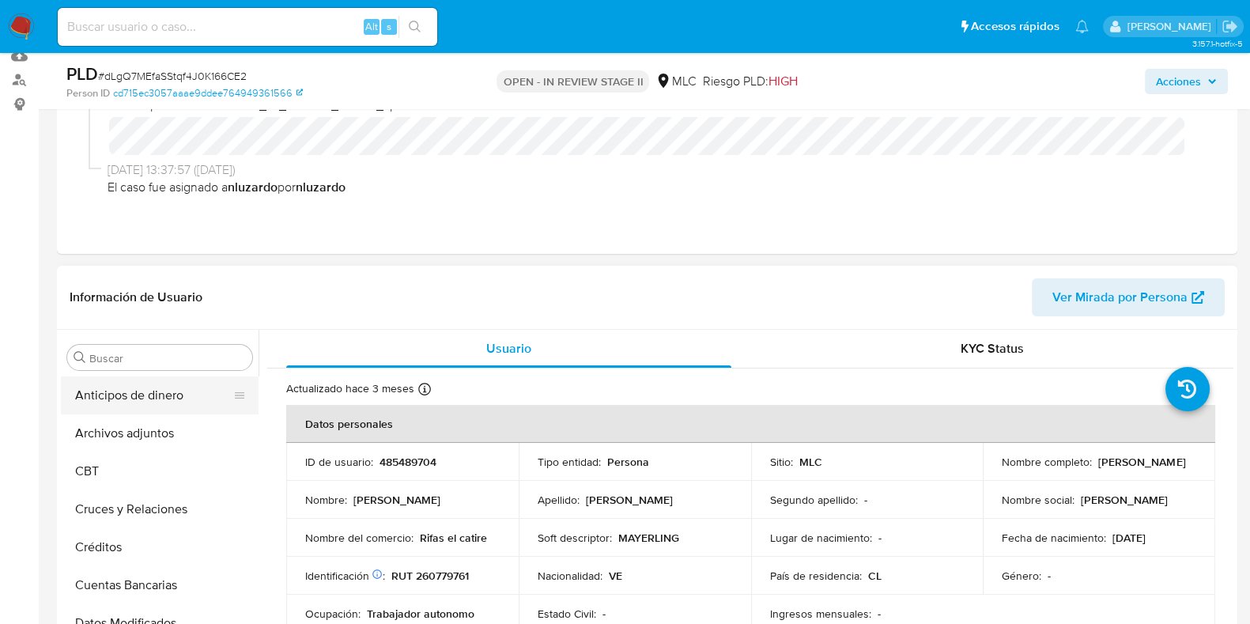
click at [142, 402] on button "Anticipos de dinero" at bounding box center [153, 395] width 185 height 38
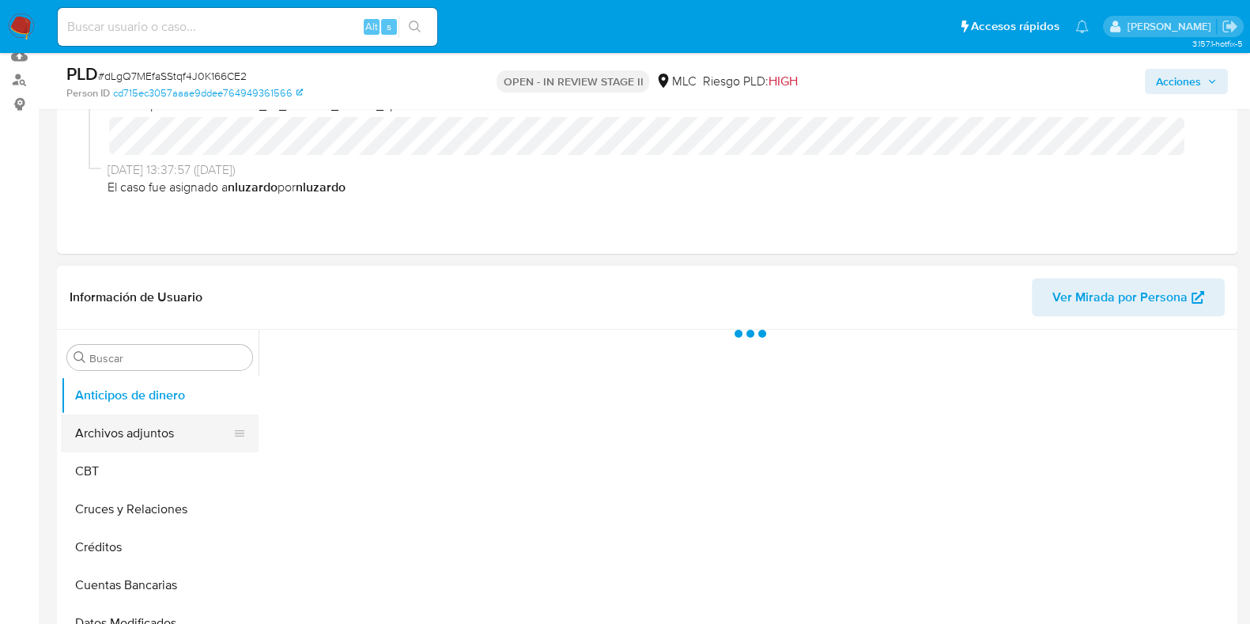
click at [127, 432] on button "Archivos adjuntos" at bounding box center [153, 433] width 185 height 38
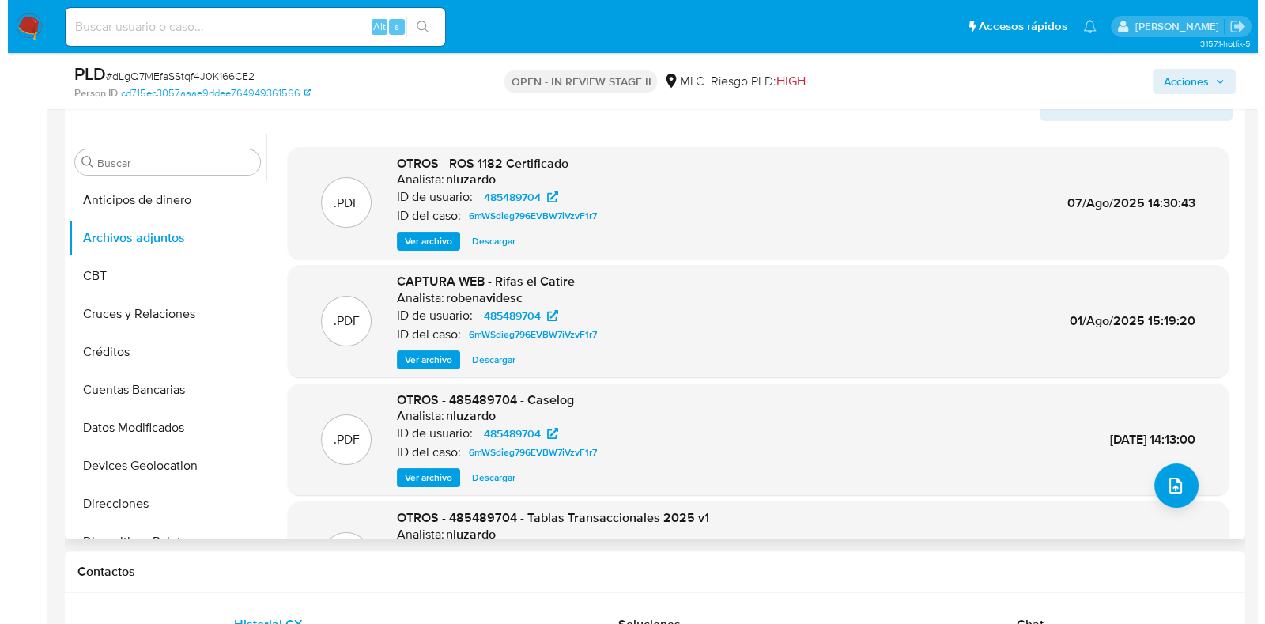
scroll to position [394, 0]
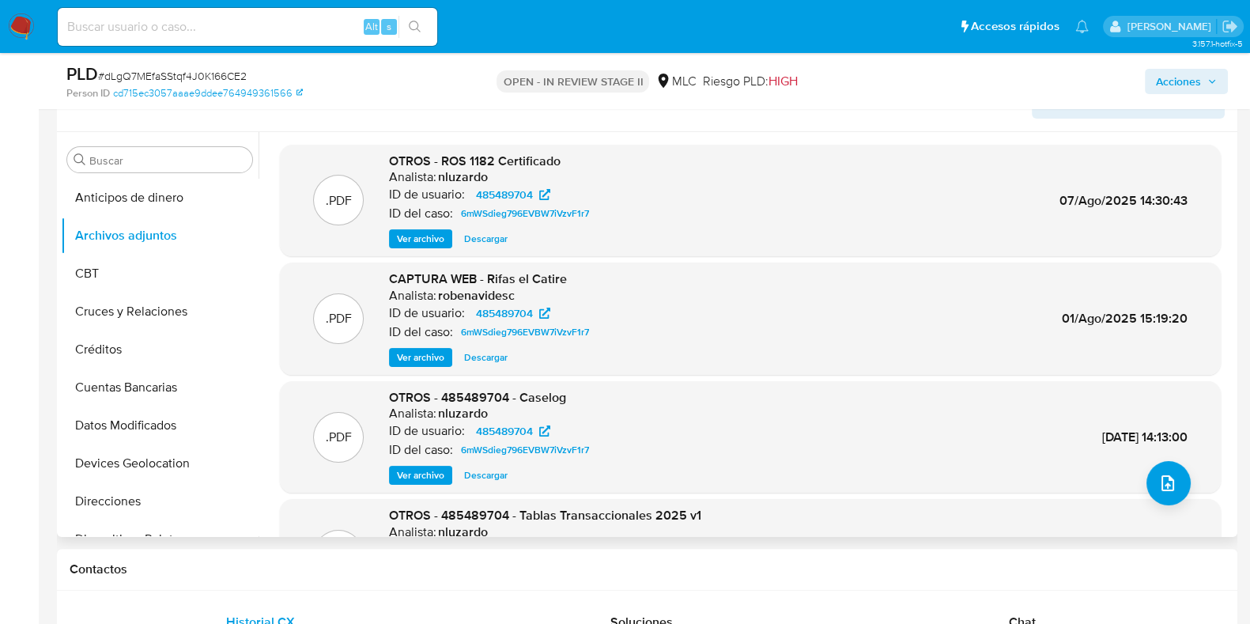
click at [425, 355] on span "Ver archivo" at bounding box center [420, 357] width 47 height 16
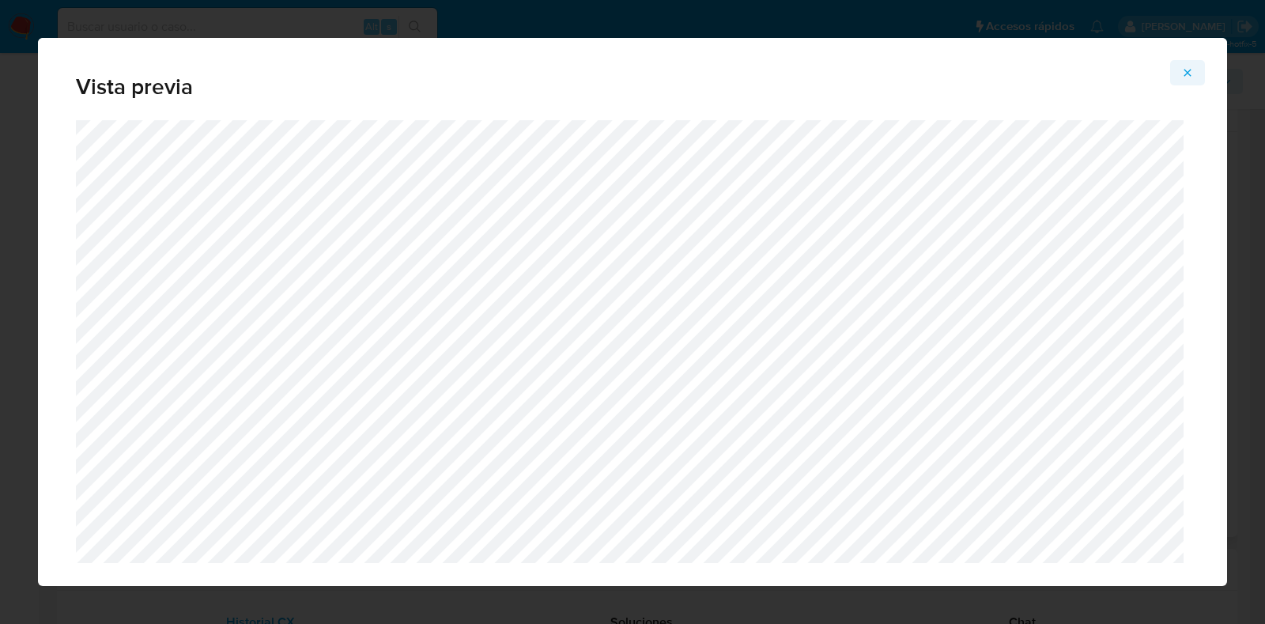
drag, startPoint x: 1186, startPoint y: 77, endPoint x: 1175, endPoint y: 81, distance: 11.8
click at [1186, 77] on icon "Attachment preview" at bounding box center [1187, 72] width 13 height 13
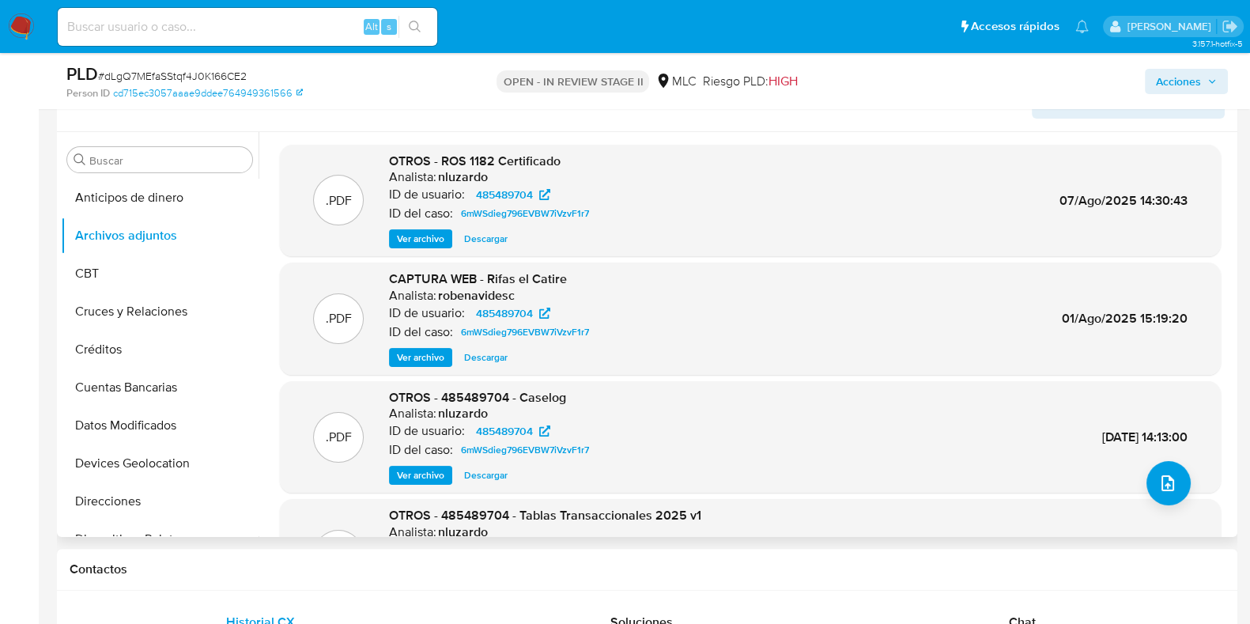
drag, startPoint x: 411, startPoint y: 238, endPoint x: 487, endPoint y: 249, distance: 76.7
click at [411, 236] on span "Ver archivo" at bounding box center [420, 239] width 47 height 16
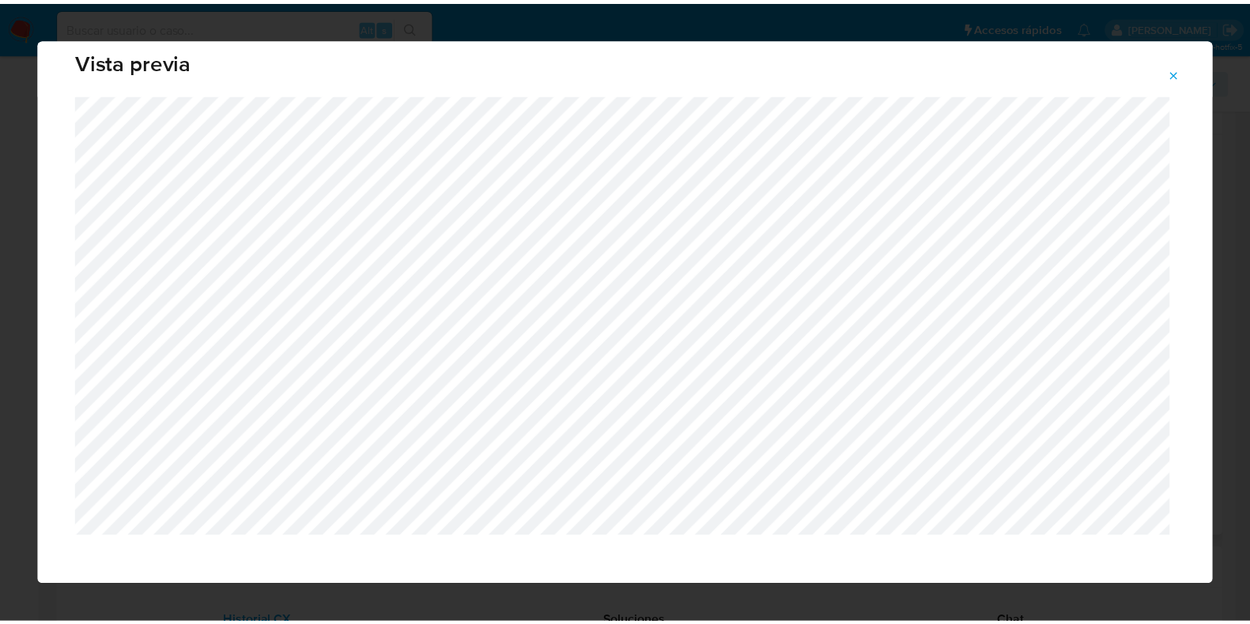
scroll to position [40, 0]
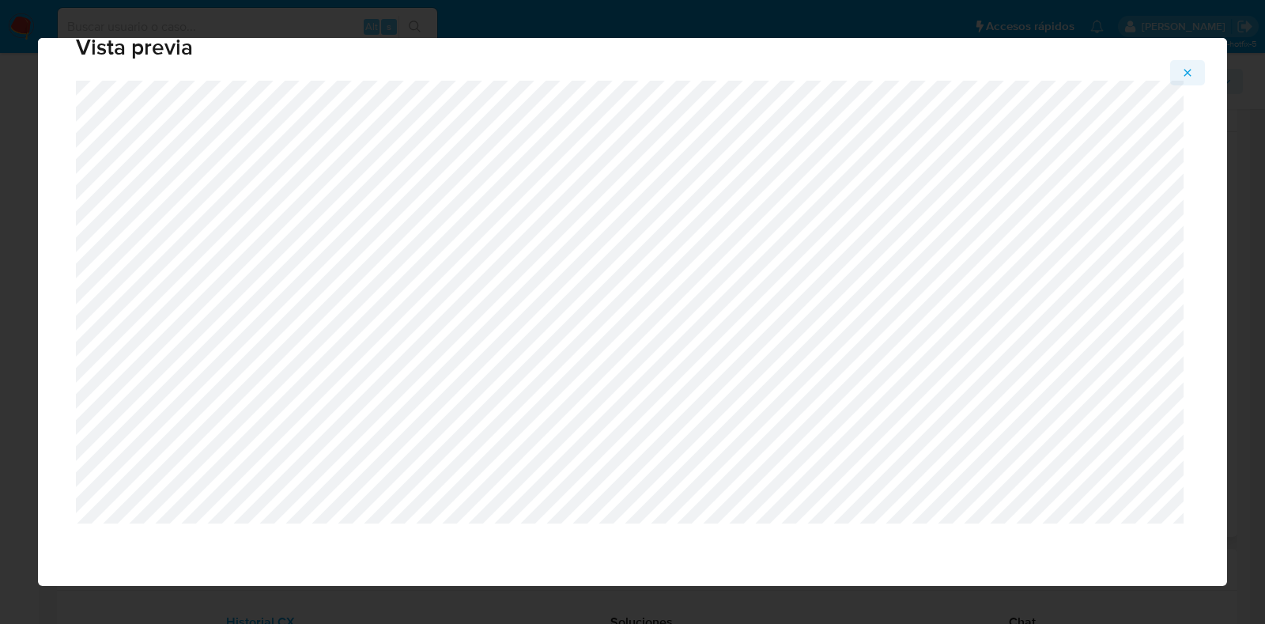
click at [1186, 73] on icon "Attachment preview" at bounding box center [1187, 72] width 13 height 13
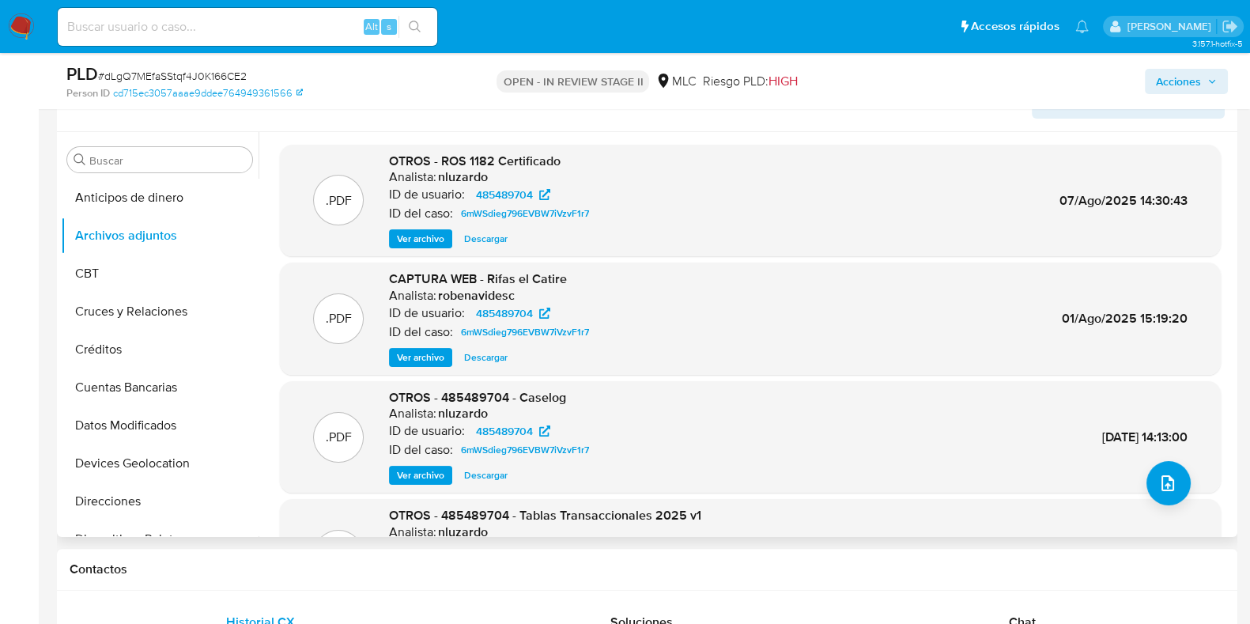
click at [413, 470] on span "Ver archivo" at bounding box center [420, 475] width 47 height 16
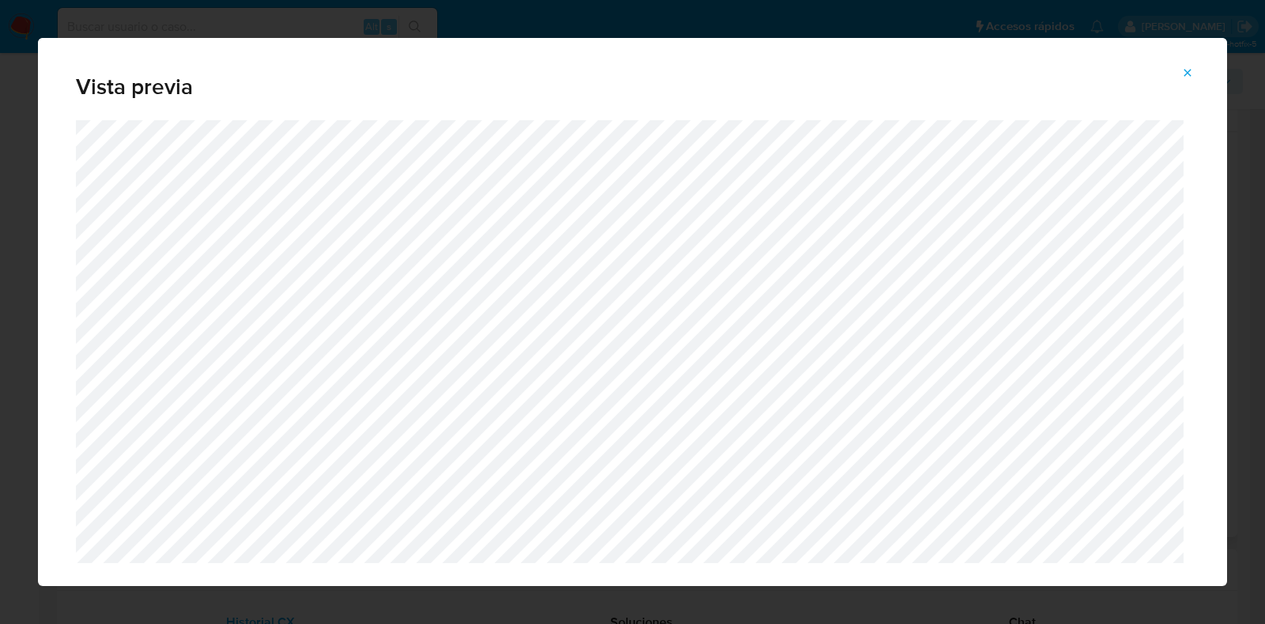
click at [1187, 69] on icon "Attachment preview" at bounding box center [1187, 72] width 13 height 13
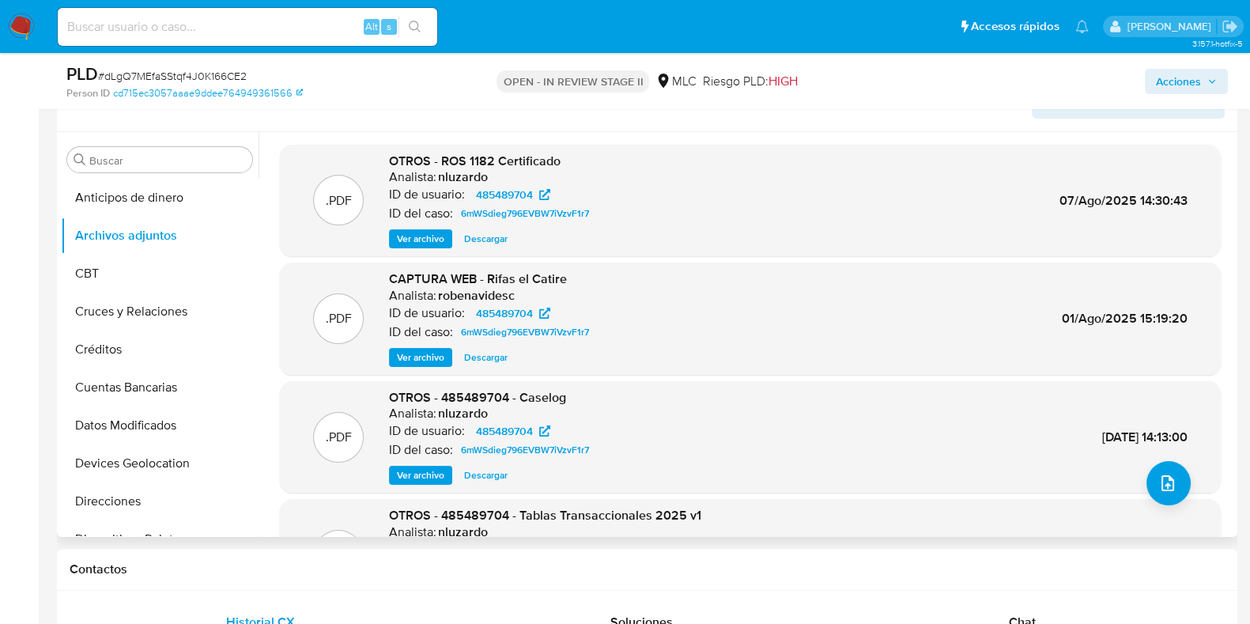
click at [409, 353] on span "Ver archivo" at bounding box center [420, 357] width 47 height 16
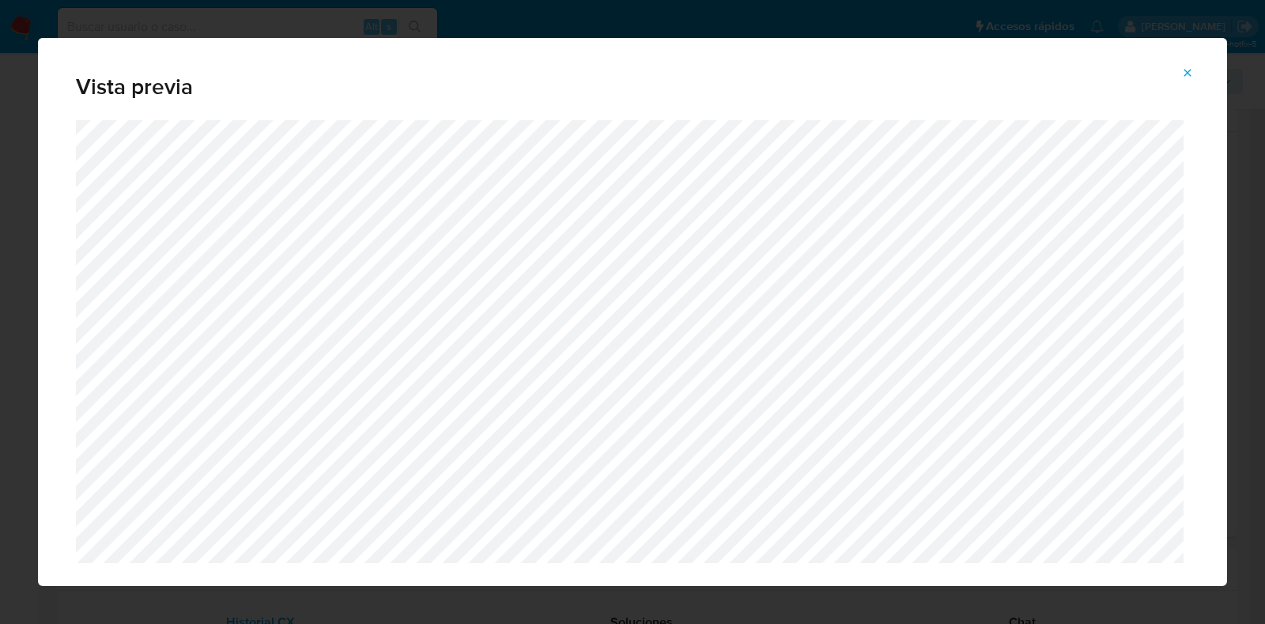
click at [1169, 89] on span "Vista previa" at bounding box center [632, 87] width 1113 height 22
click at [1191, 72] on icon "Attachment preview" at bounding box center [1187, 72] width 13 height 13
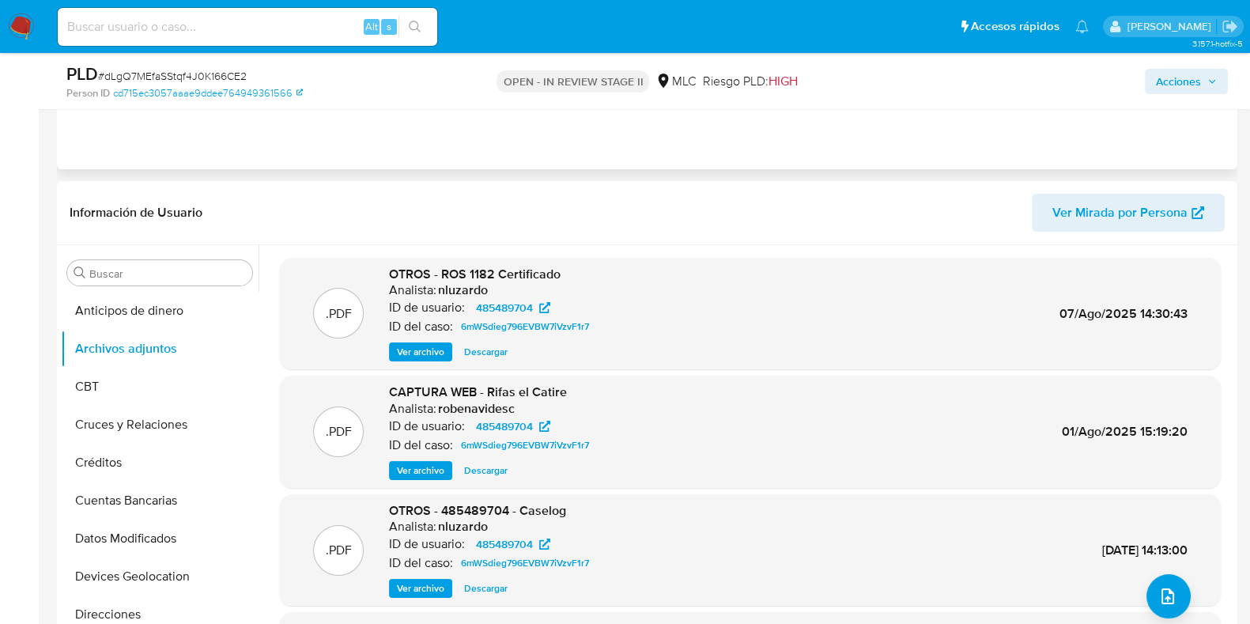
scroll to position [98, 0]
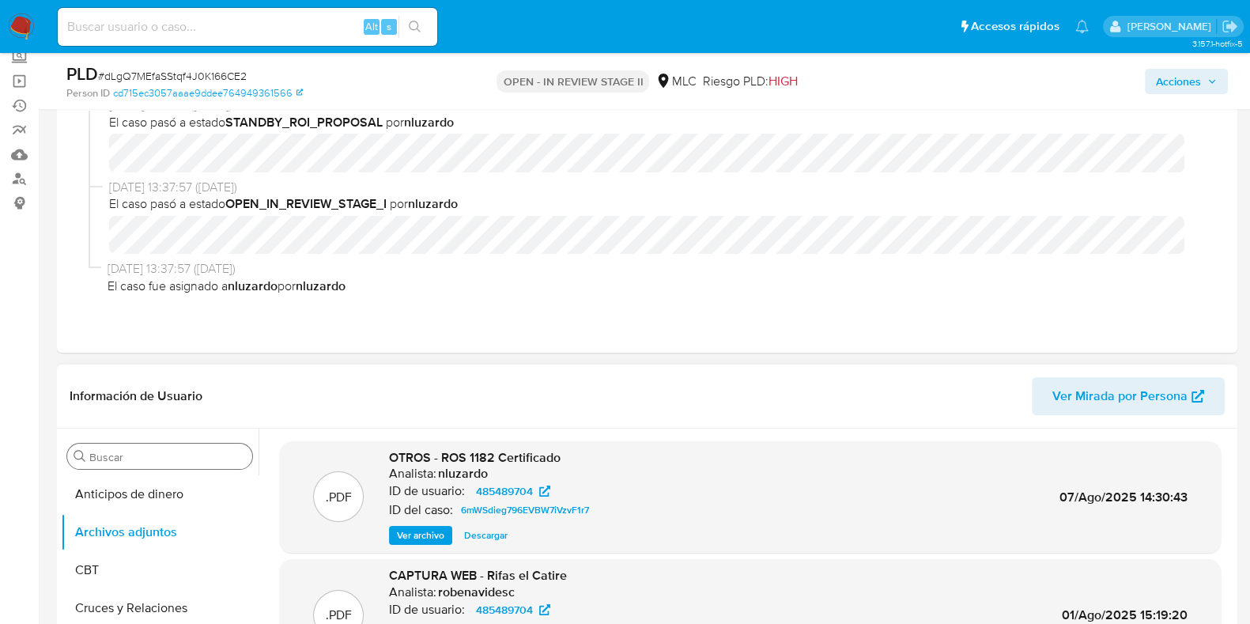
click at [142, 447] on div "Buscar" at bounding box center [159, 455] width 185 height 25
click at [149, 456] on input "Buscar" at bounding box center [167, 457] width 157 height 14
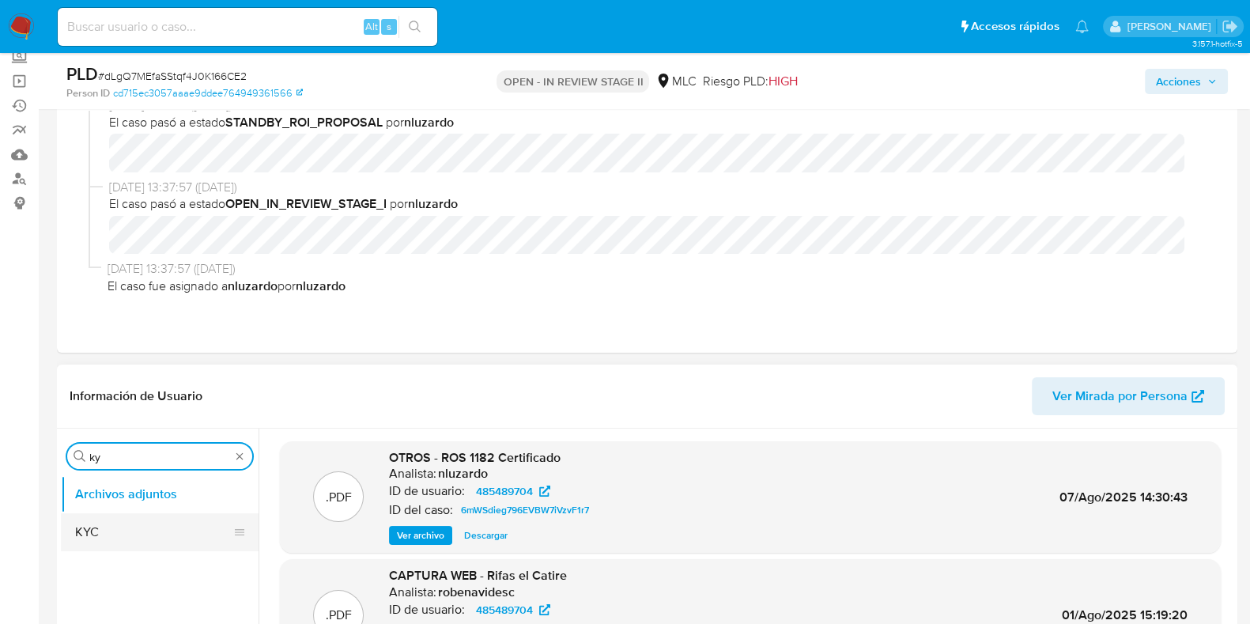
click at [113, 534] on button "KYC" at bounding box center [153, 532] width 185 height 38
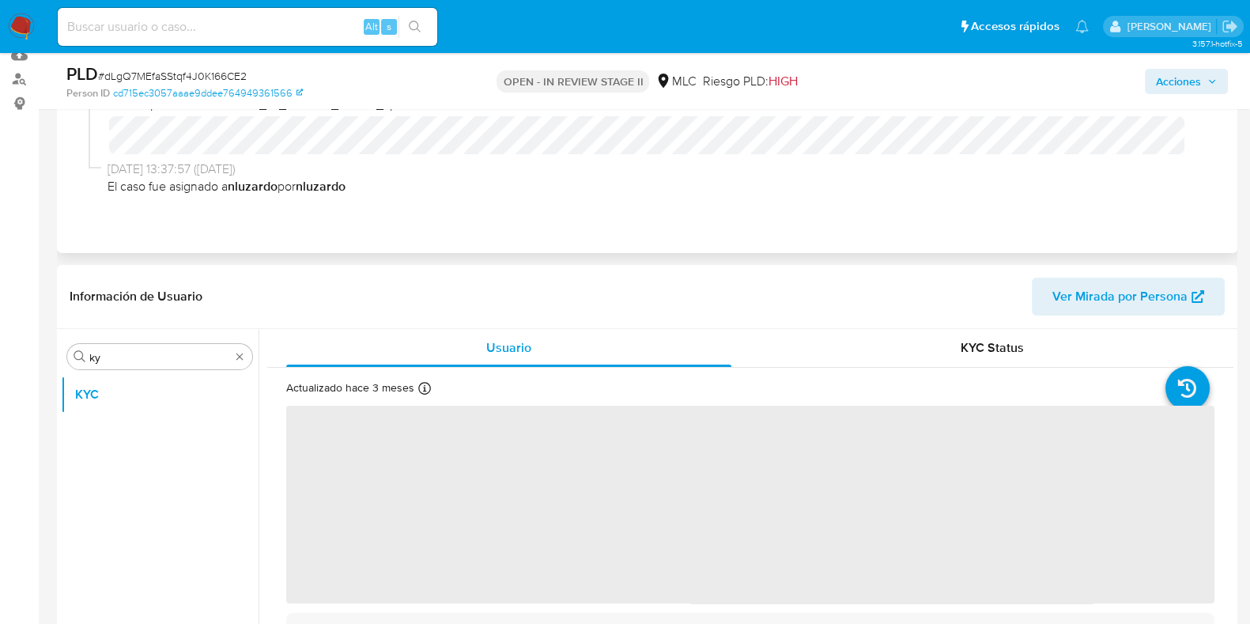
scroll to position [296, 0]
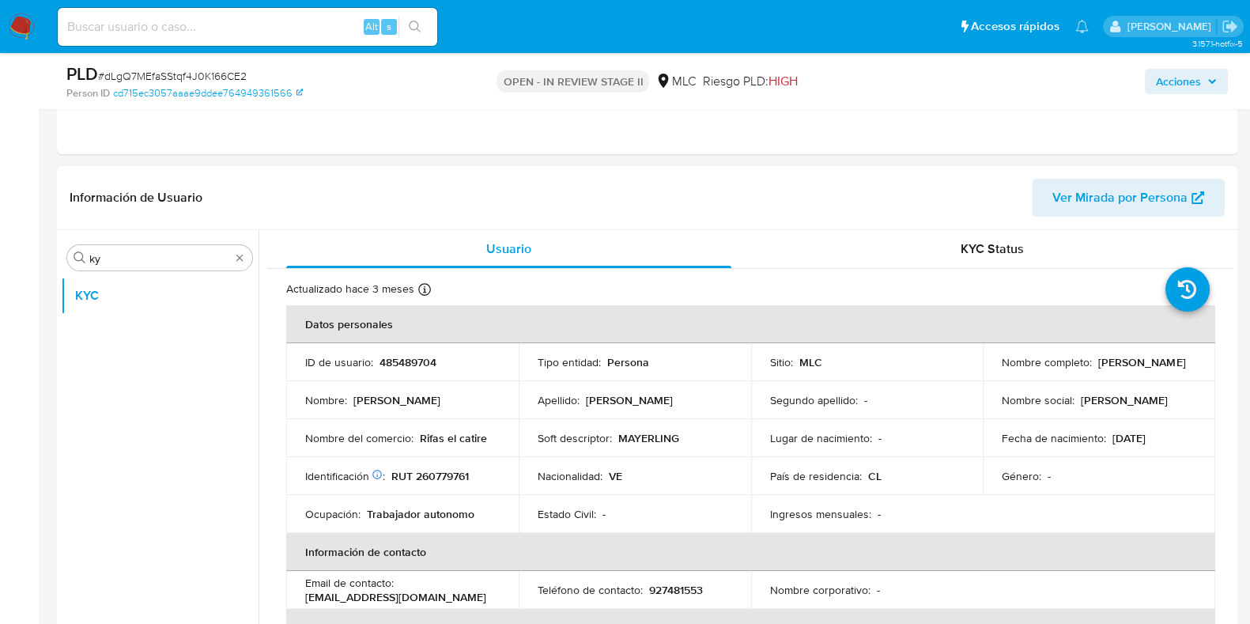
drag, startPoint x: 1184, startPoint y: 369, endPoint x: 983, endPoint y: 372, distance: 200.8
click at [983, 372] on td "Nombre completo : Mayerling Yisset Jaramillo Restrepo" at bounding box center [1098, 362] width 232 height 38
copy p "Mayerling [PERSON_NAME]"
drag, startPoint x: 126, startPoint y: 258, endPoint x: 0, endPoint y: 255, distance: 126.5
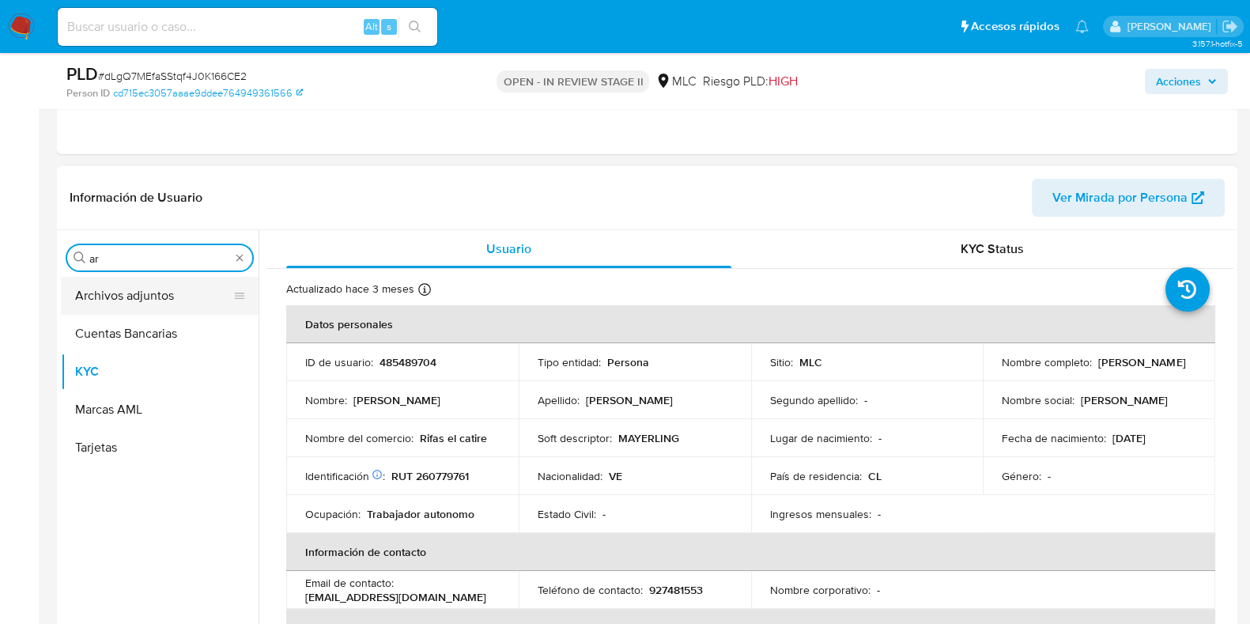
type input "ar"
click at [111, 289] on button "Archivos adjuntos" at bounding box center [153, 296] width 185 height 38
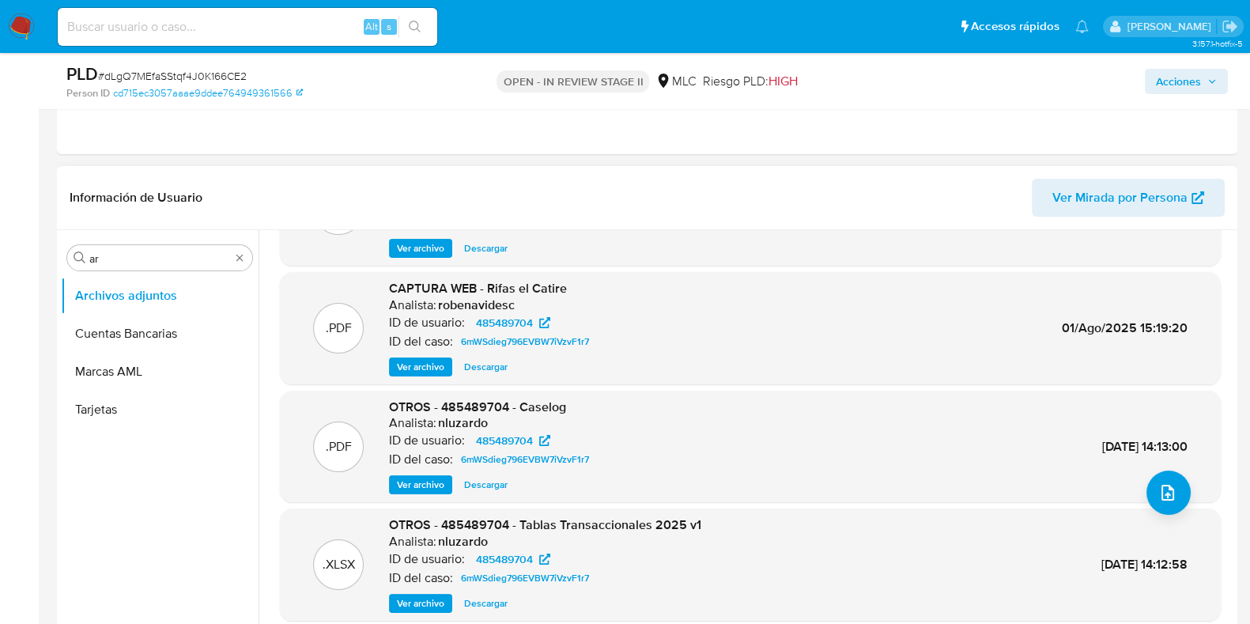
click at [419, 488] on span "Ver archivo" at bounding box center [420, 485] width 47 height 16
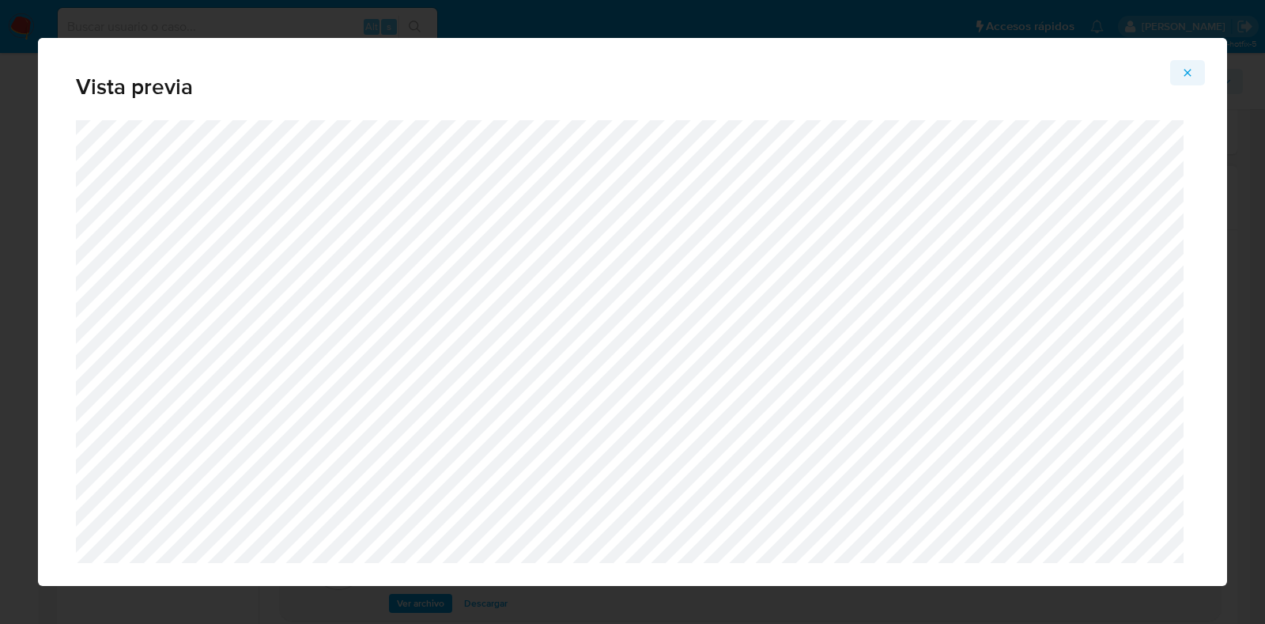
click at [1192, 66] on icon "Attachment preview" at bounding box center [1187, 72] width 13 height 13
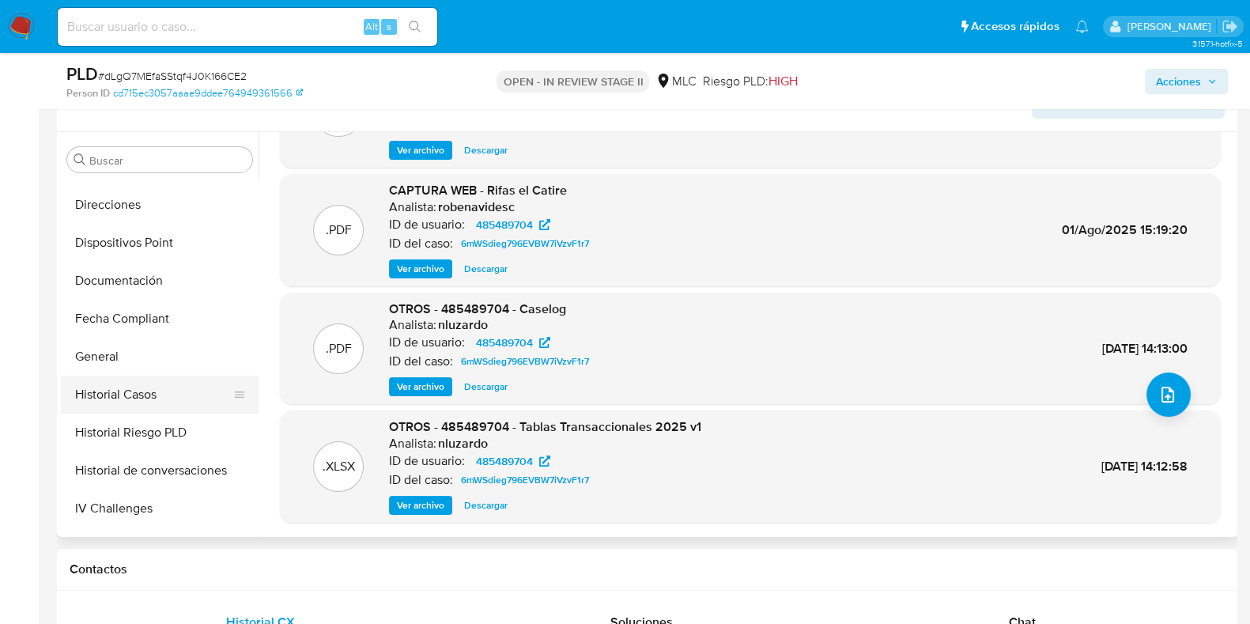
drag, startPoint x: 142, startPoint y: 398, endPoint x: 183, endPoint y: 393, distance: 41.5
click at [145, 394] on button "Historial Casos" at bounding box center [153, 394] width 185 height 38
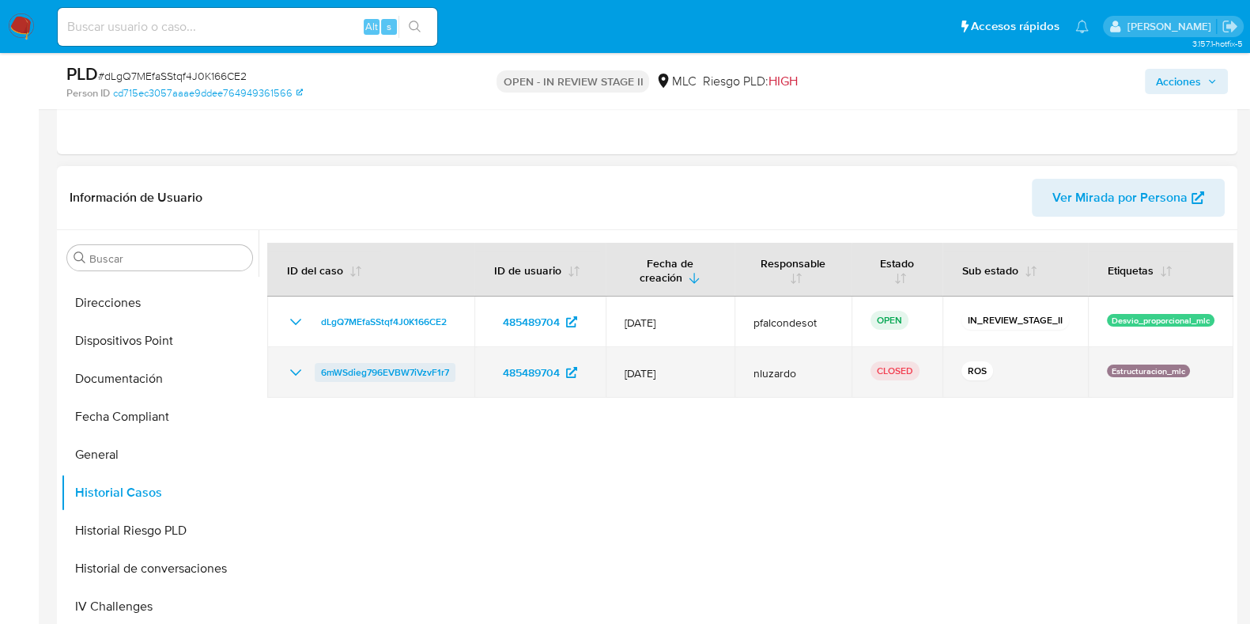
click at [350, 375] on span "6mWSdieg796EVBW7iVzvF1r7" at bounding box center [385, 372] width 128 height 19
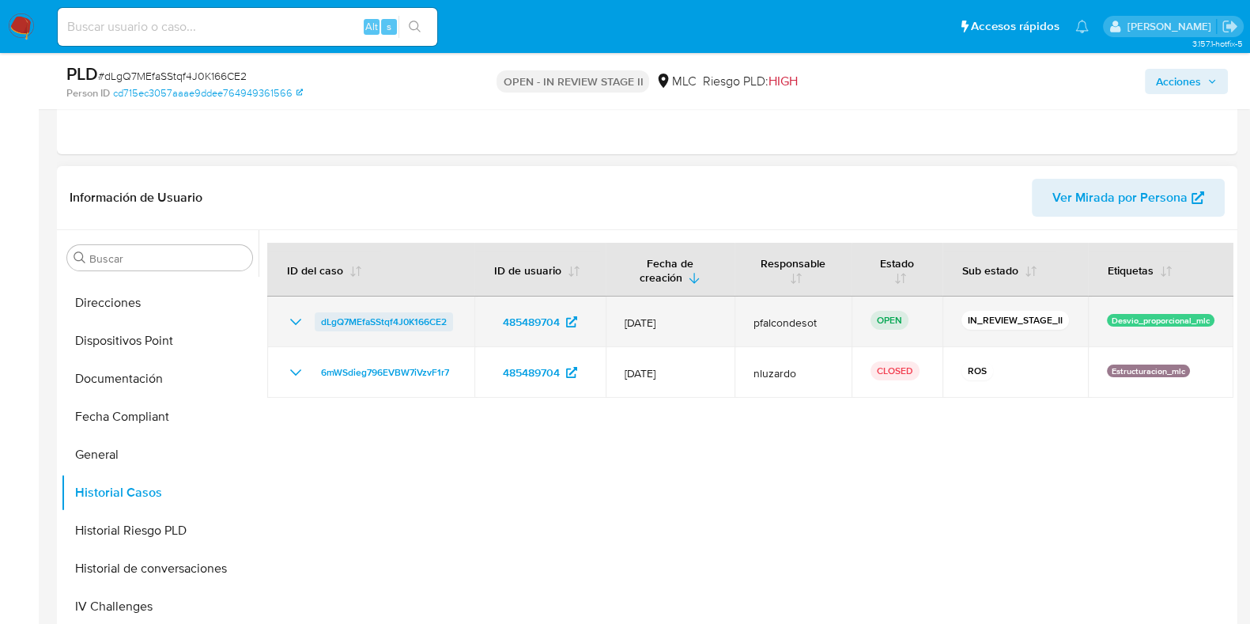
click at [369, 317] on span "dLgQ7MEfaSStqf4J0K166CE2" at bounding box center [384, 321] width 126 height 19
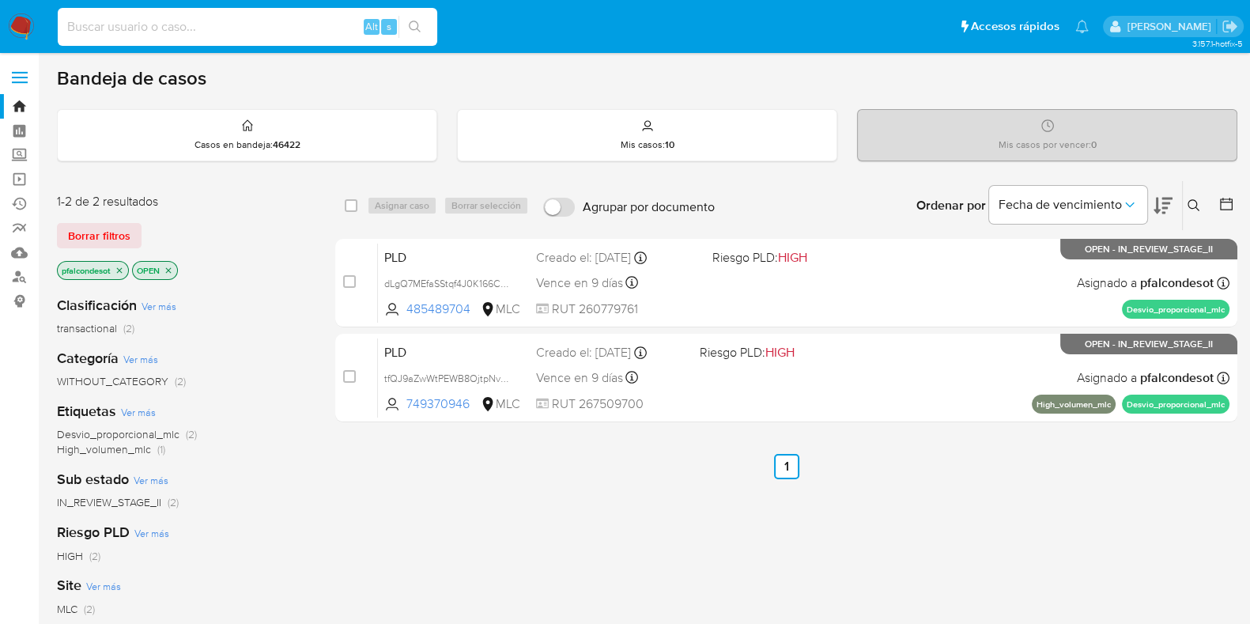
click at [157, 19] on input at bounding box center [247, 27] width 379 height 21
paste input "32oIiR03oGc5eTv2G6axXmF"
type input "32oIiR03oGc5eTv2G6axXmF"
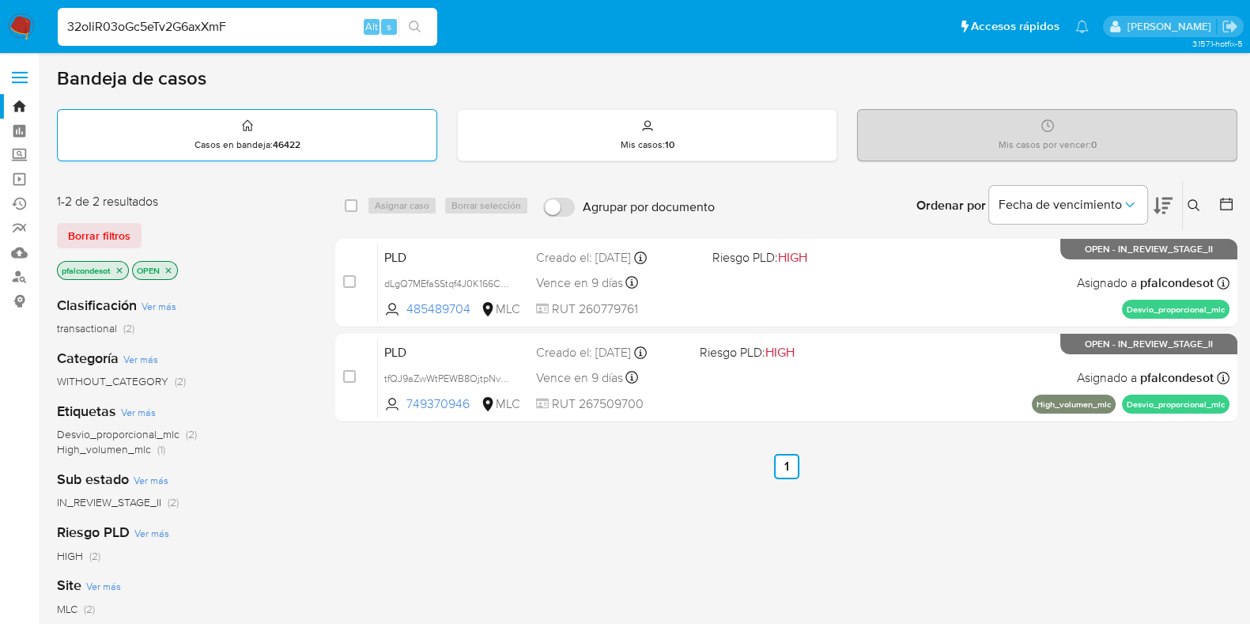
click at [272, 121] on div "Casos en bandeja : 46422" at bounding box center [247, 135] width 379 height 51
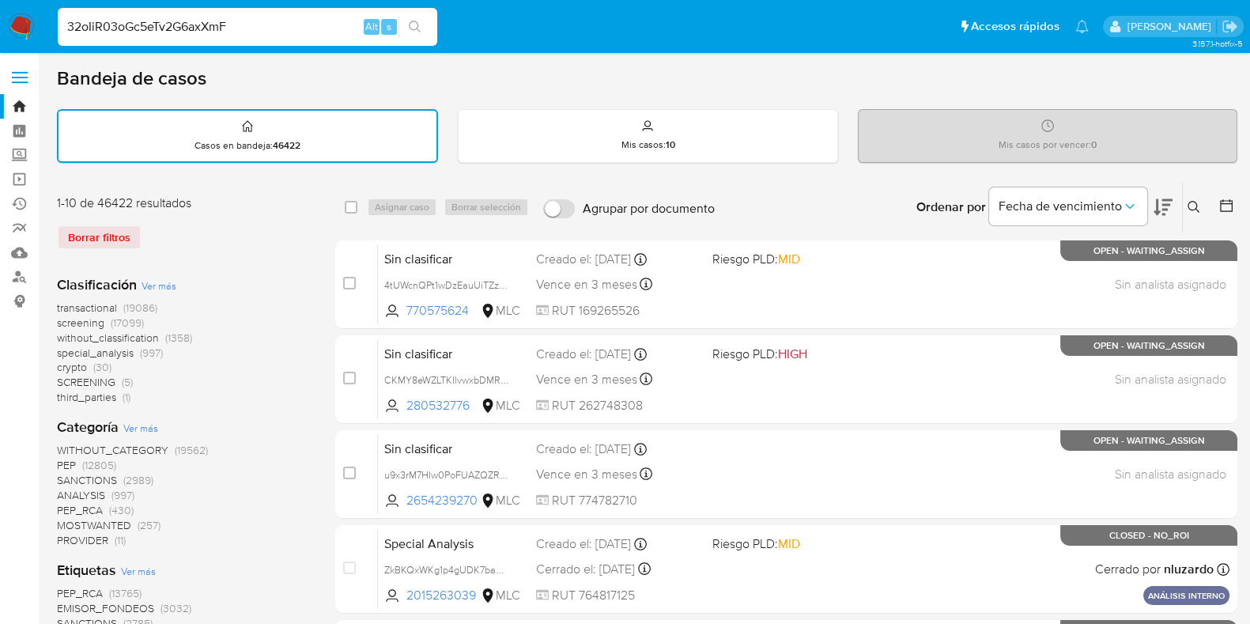
click at [259, 25] on input "32oIiR03oGc5eTv2G6axXmF" at bounding box center [247, 27] width 379 height 21
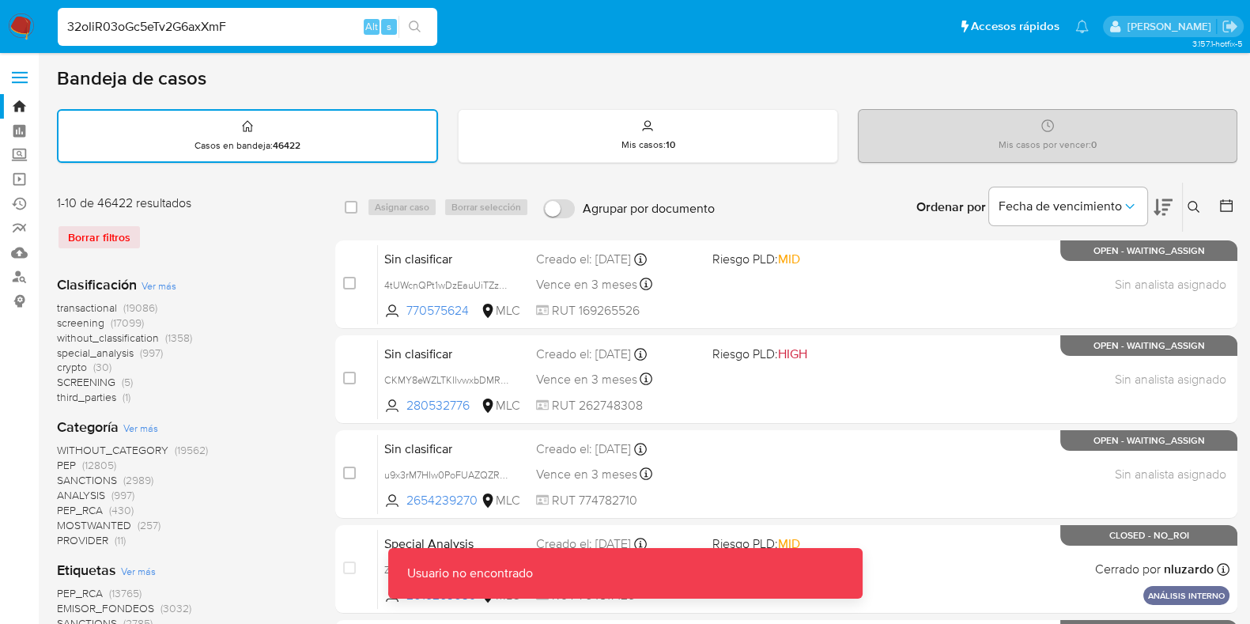
click at [405, 24] on button "search-icon" at bounding box center [414, 27] width 32 height 22
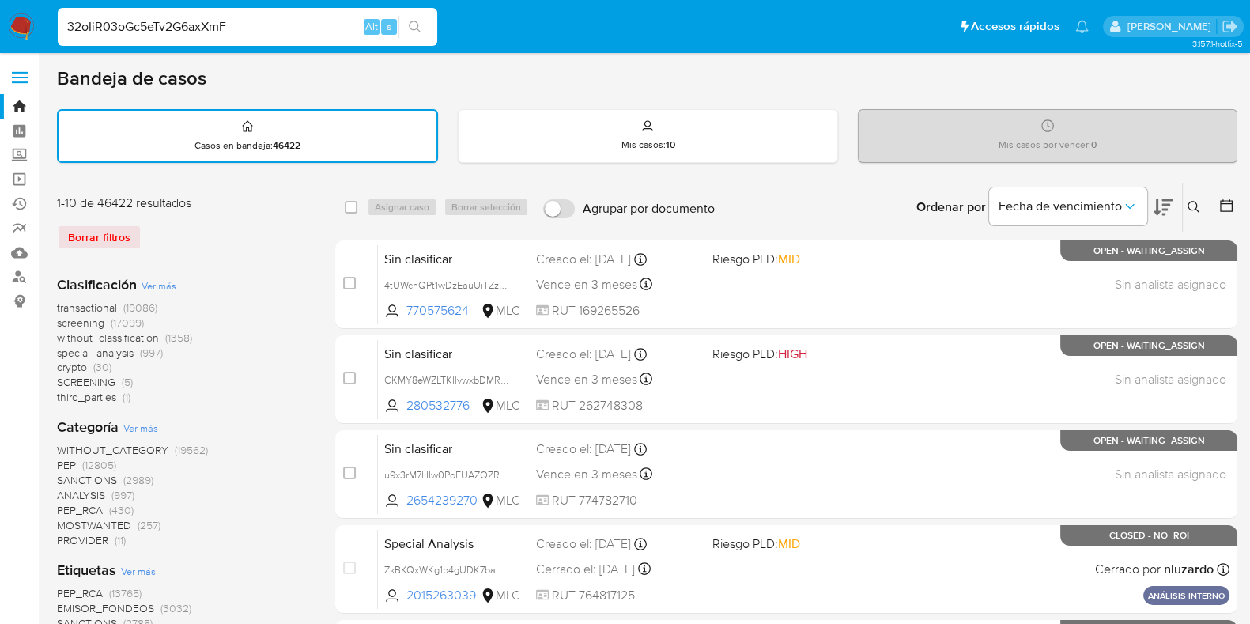
click at [285, 27] on input "32oIiR03oGc5eTv2G6axXmF" at bounding box center [247, 27] width 379 height 21
drag, startPoint x: 67, startPoint y: 24, endPoint x: 119, endPoint y: 58, distance: 61.6
click at [70, 25] on input "32oIiR03oGc5eTv2G6axXmF" at bounding box center [247, 27] width 379 height 21
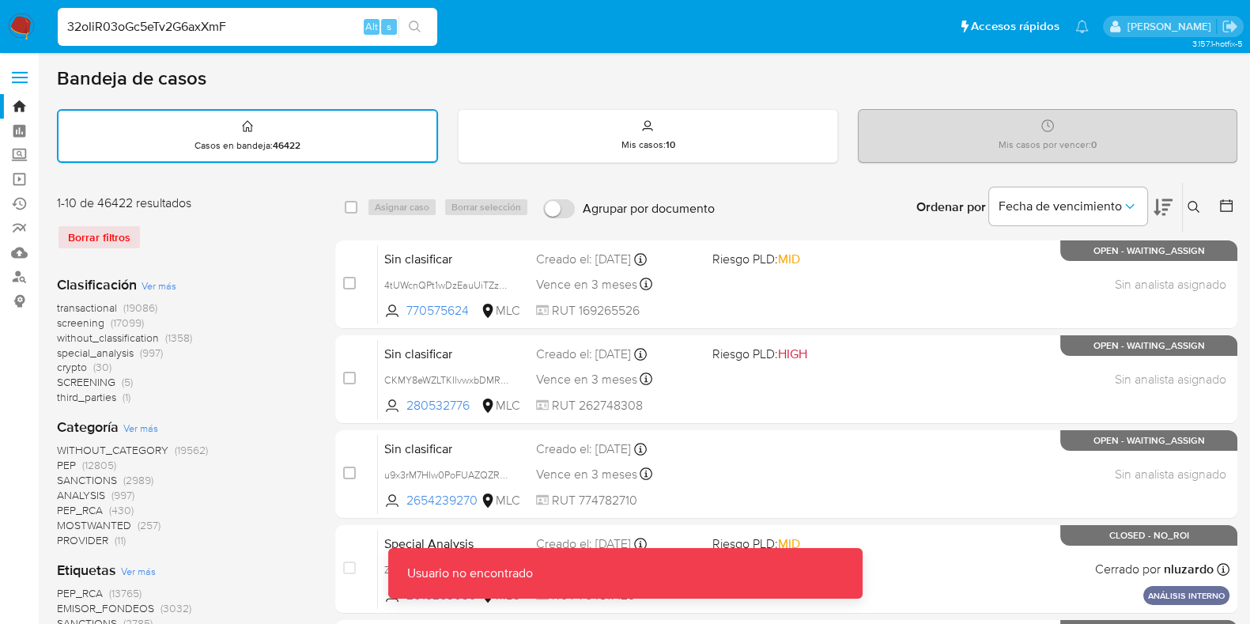
click at [20, 29] on img at bounding box center [21, 26] width 27 height 27
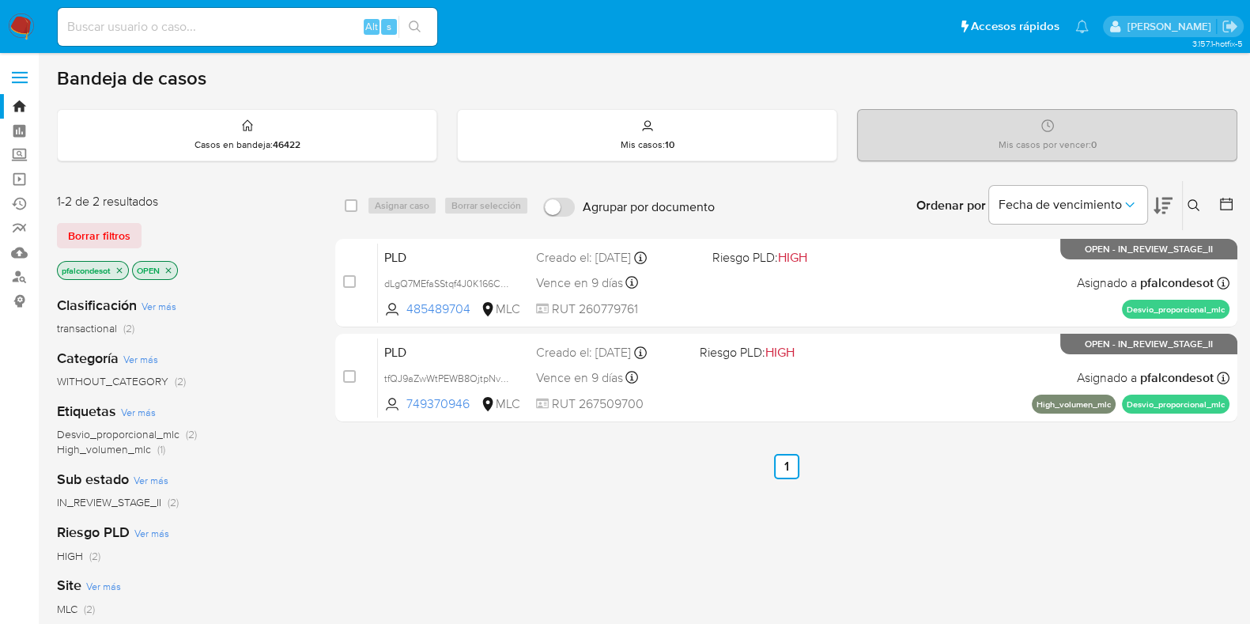
click at [124, 271] on icon "close-filter" at bounding box center [119, 270] width 9 height 9
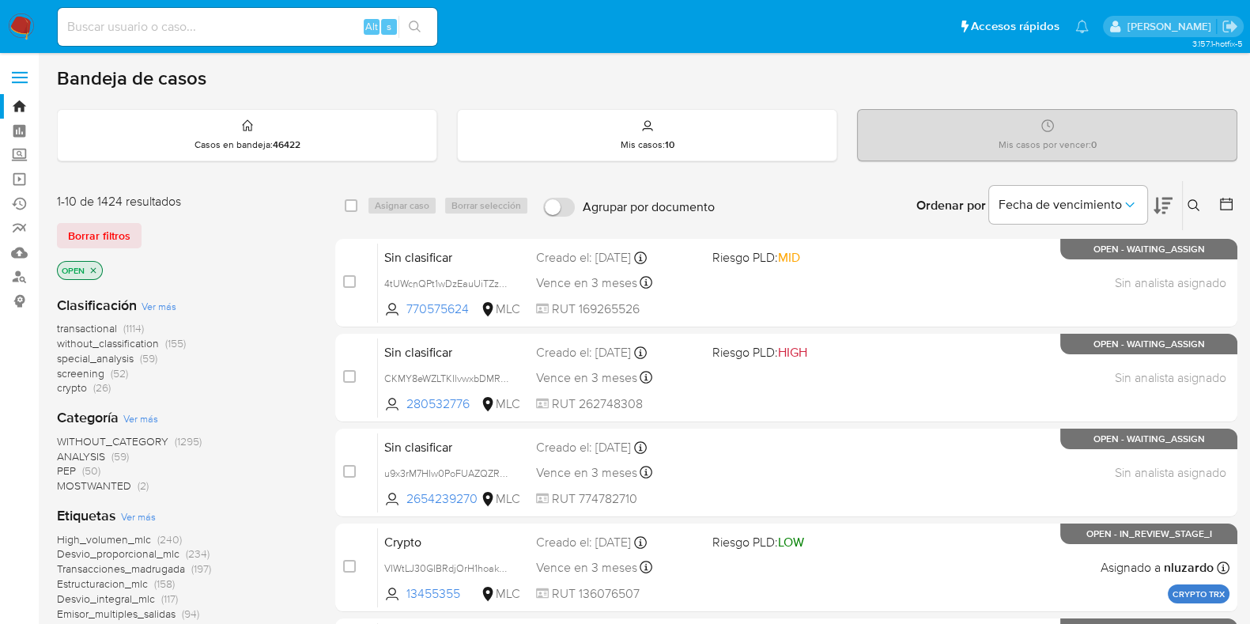
click at [92, 273] on p "OPEN" at bounding box center [80, 270] width 44 height 17
click at [96, 266] on icon "close-filter" at bounding box center [93, 270] width 9 height 9
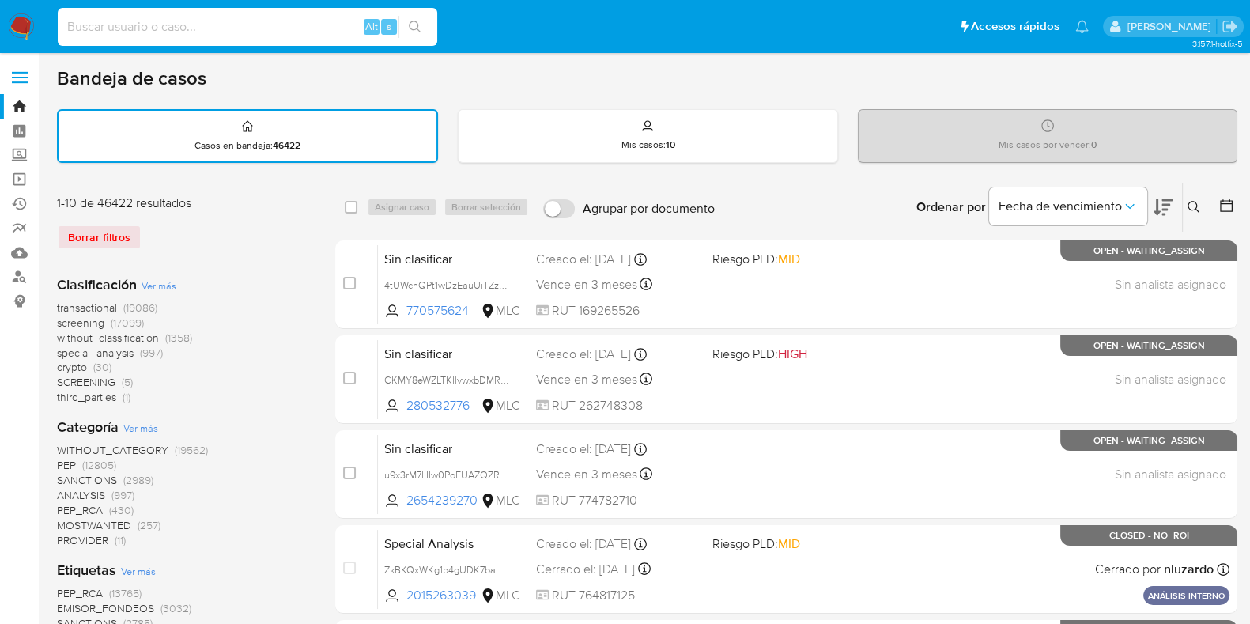
click at [190, 31] on input at bounding box center [247, 27] width 379 height 21
paste input "32oIiR03oGc5eTv2G6axXmF"
type input "32oIiR03oGc5eTv2G6axXmF"
click at [1191, 205] on icon at bounding box center [1193, 207] width 13 height 13
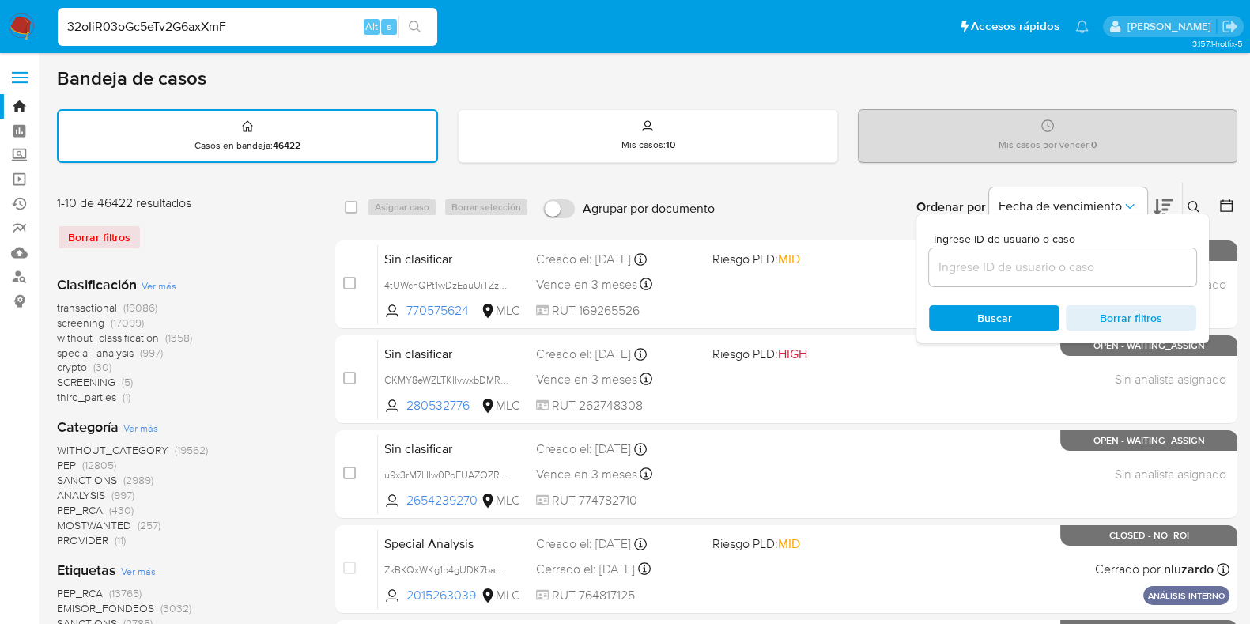
click at [1034, 262] on input at bounding box center [1062, 267] width 267 height 21
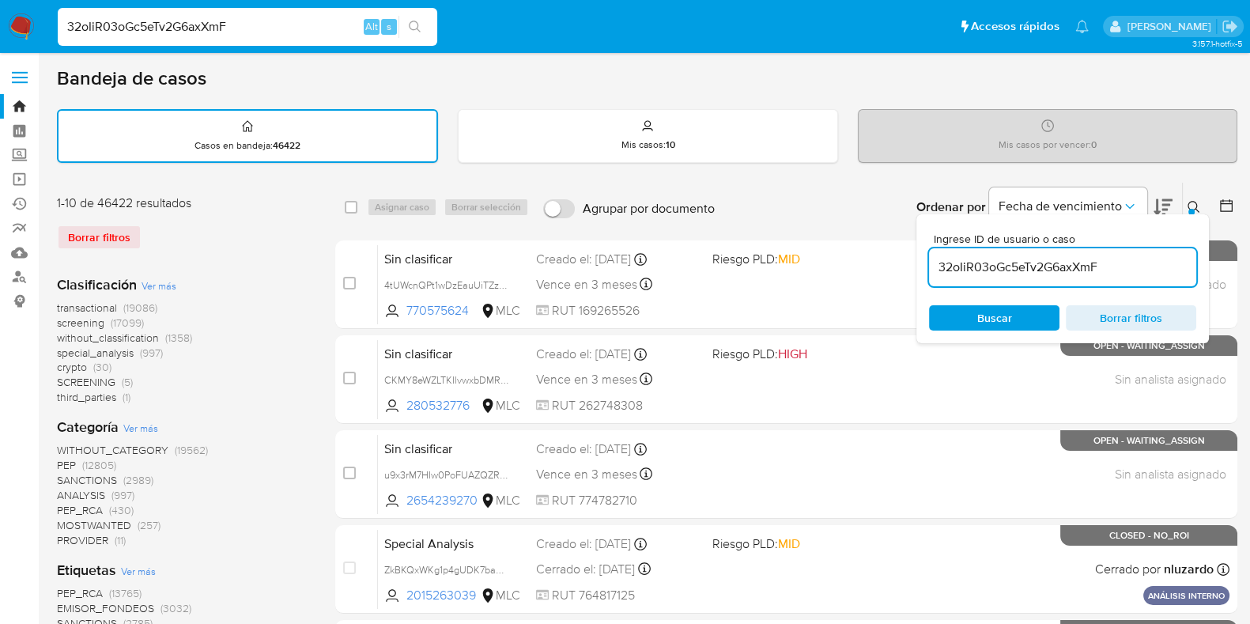
type input "32oIiR03oGc5eTv2G6axXmF"
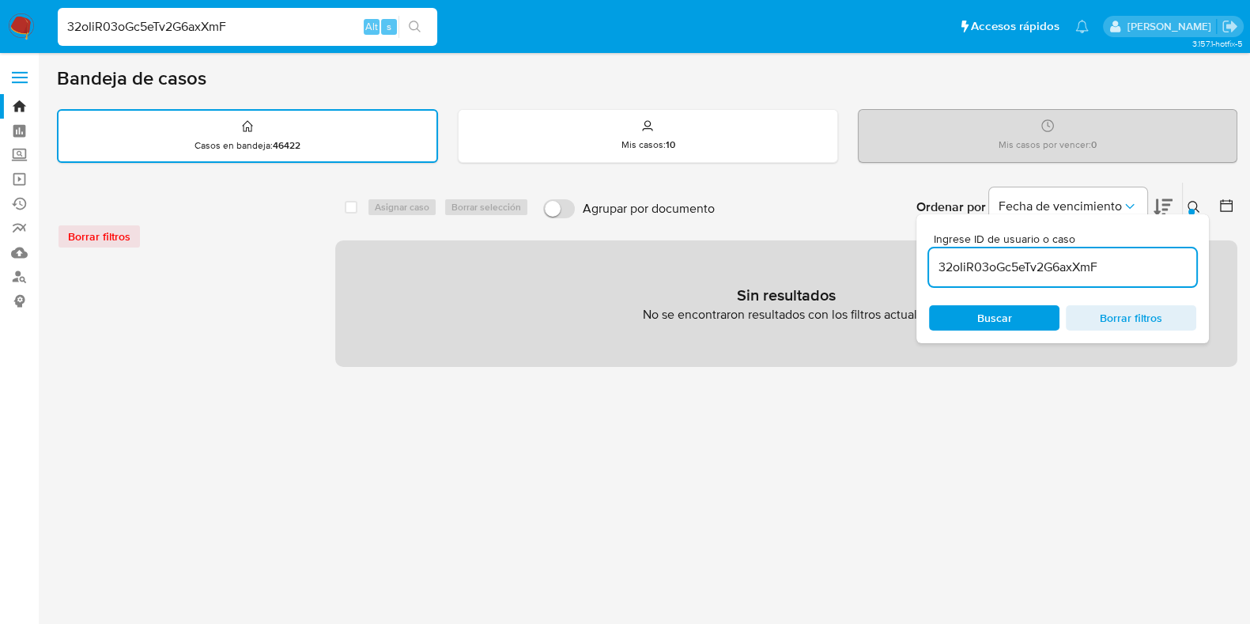
click at [972, 314] on span "Buscar" at bounding box center [994, 318] width 108 height 22
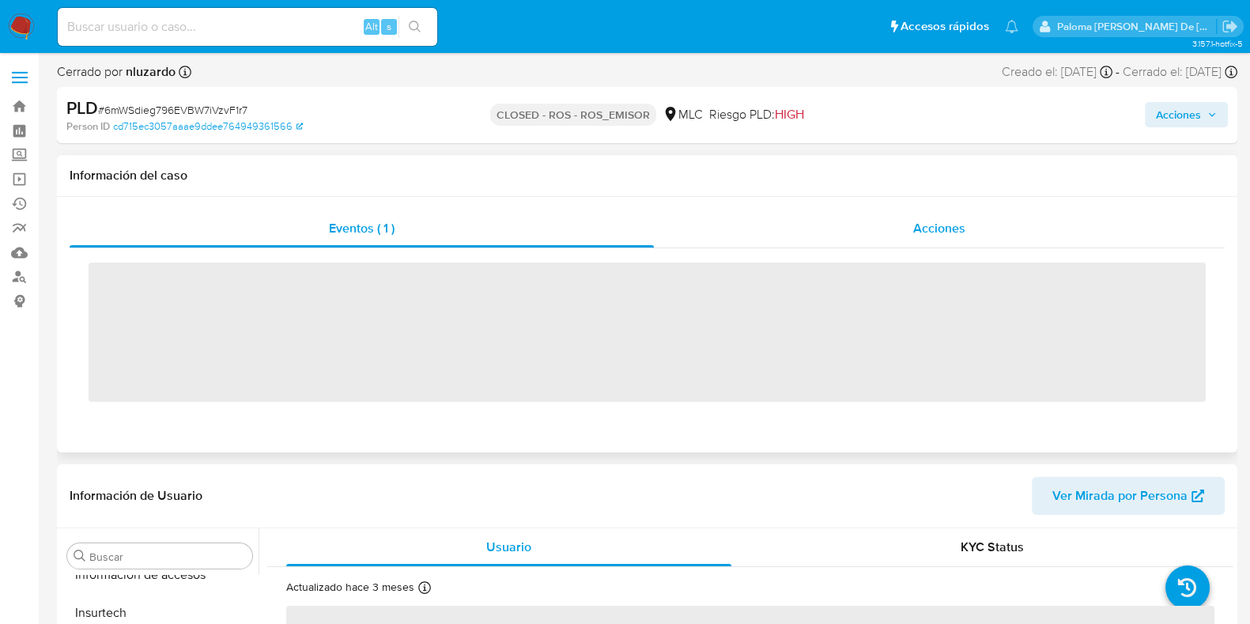
scroll to position [667, 0]
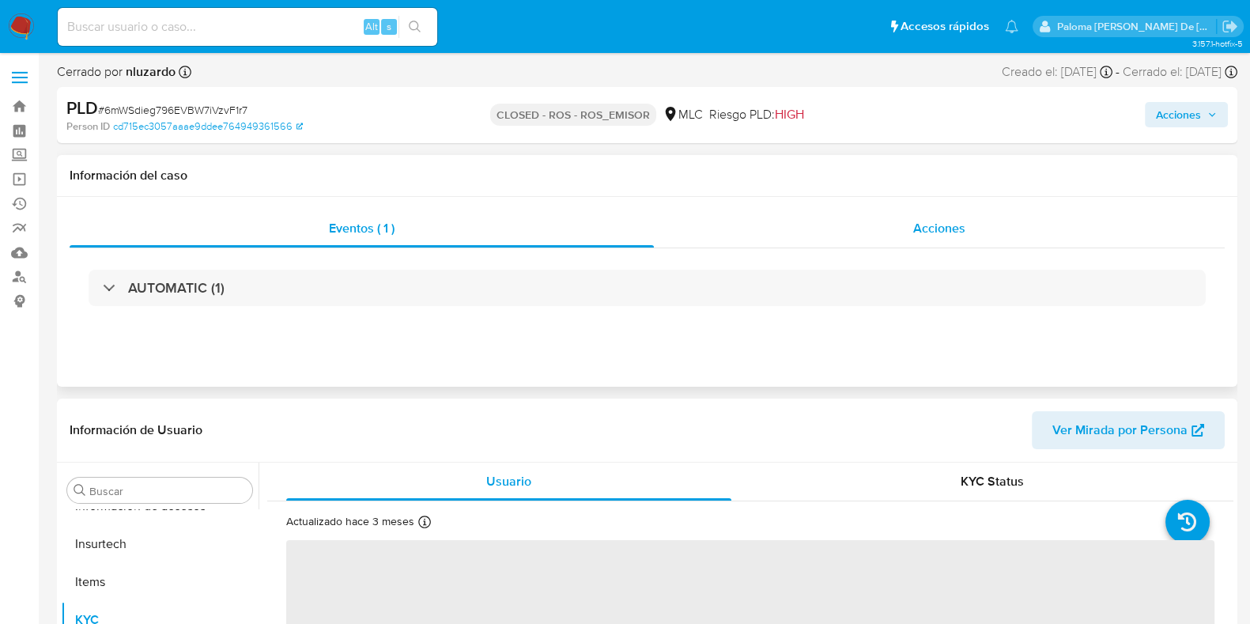
click at [961, 231] on span "Acciones" at bounding box center [939, 228] width 52 height 18
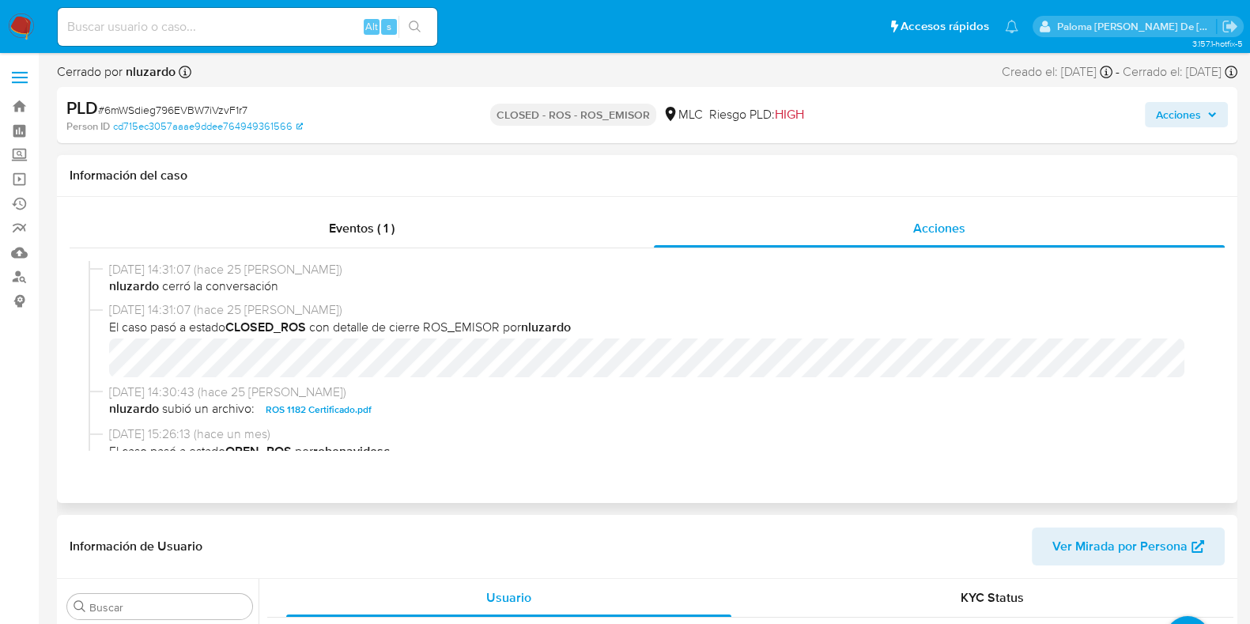
select select "10"
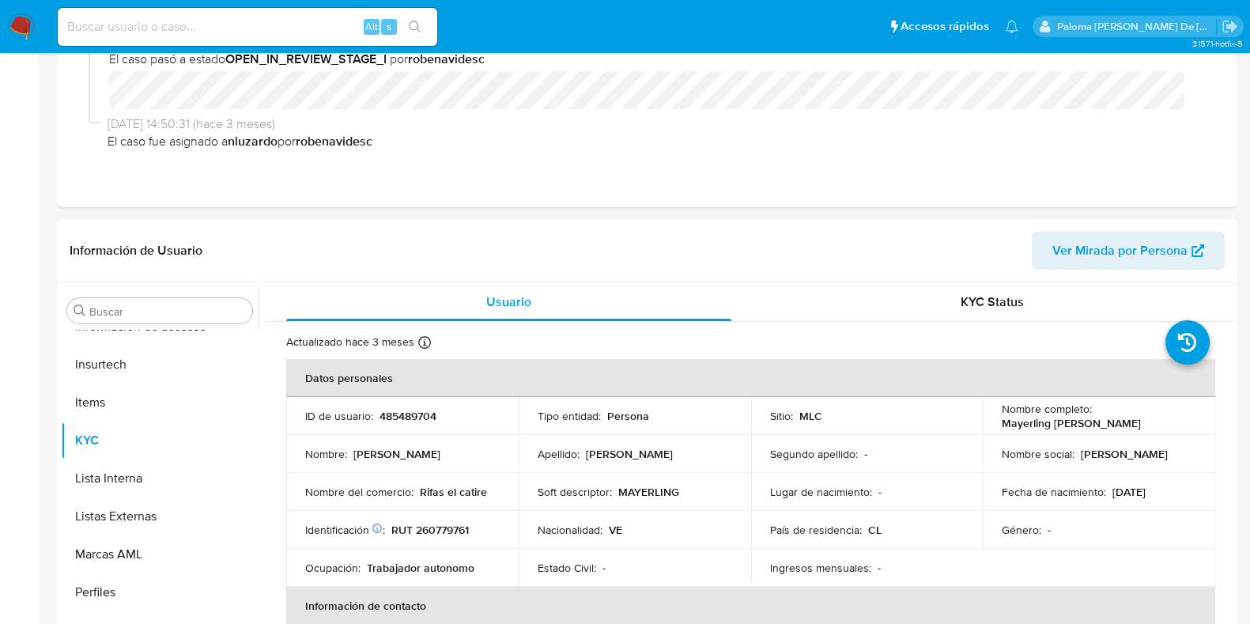
scroll to position [494, 0]
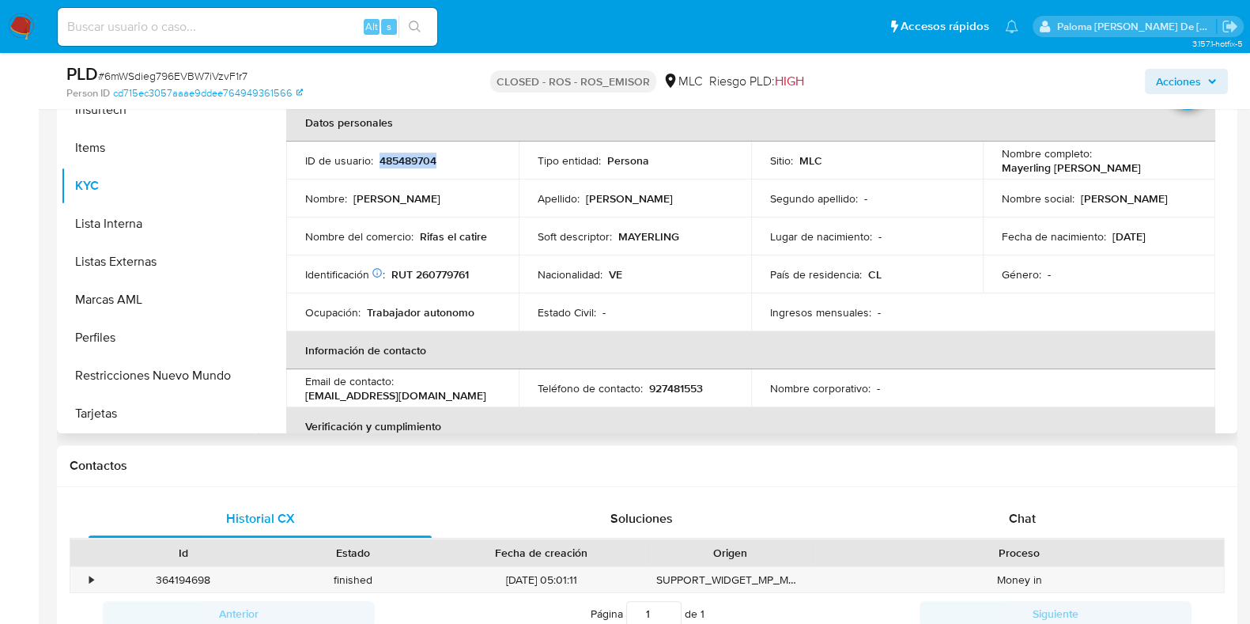
drag, startPoint x: 446, startPoint y: 162, endPoint x: 379, endPoint y: 160, distance: 66.4
click at [379, 160] on div "ID de usuario : 485489704" at bounding box center [402, 160] width 194 height 14
copy p "485489704"
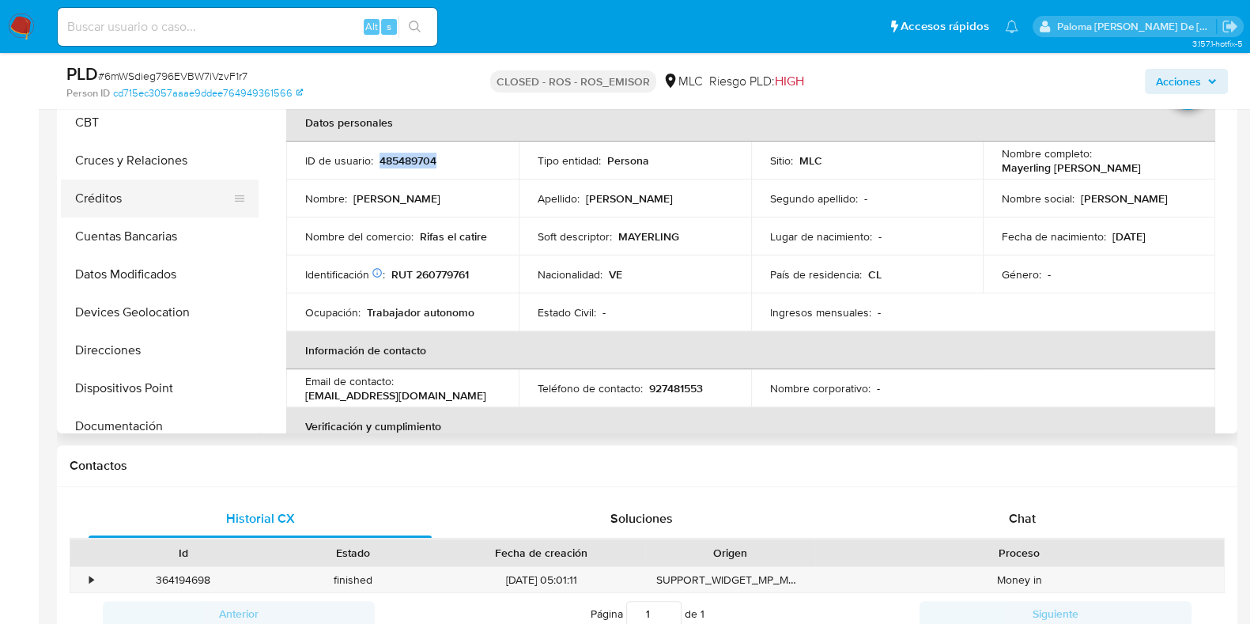
scroll to position [0, 0]
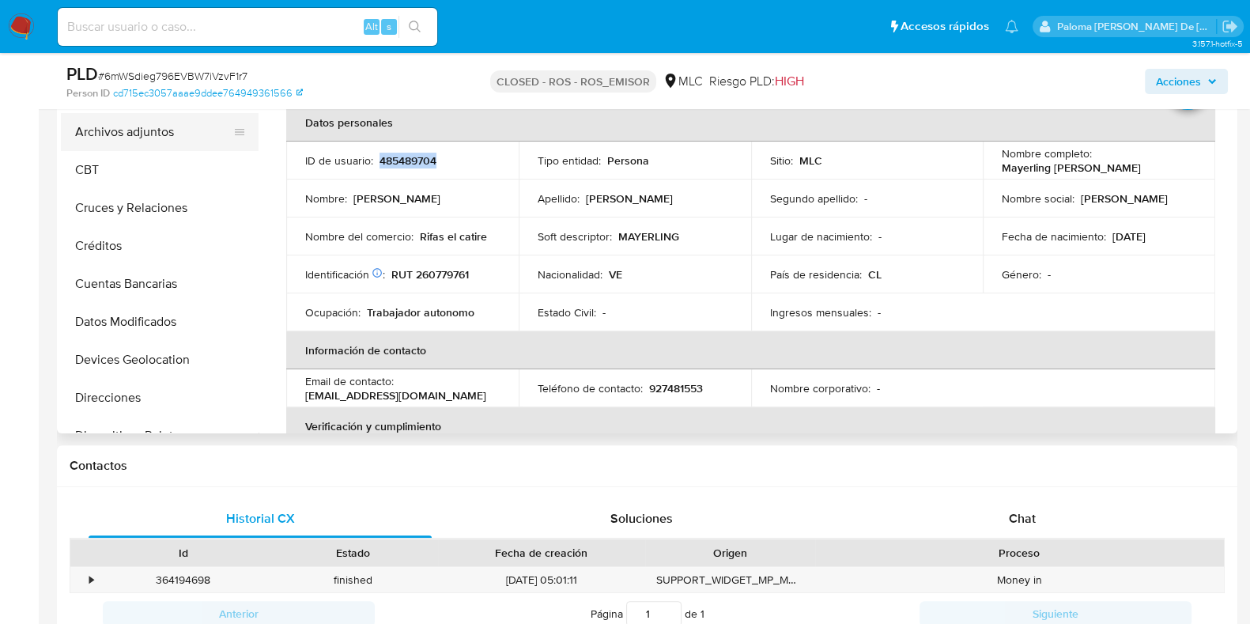
click at [126, 140] on button "Archivos adjuntos" at bounding box center [153, 132] width 185 height 38
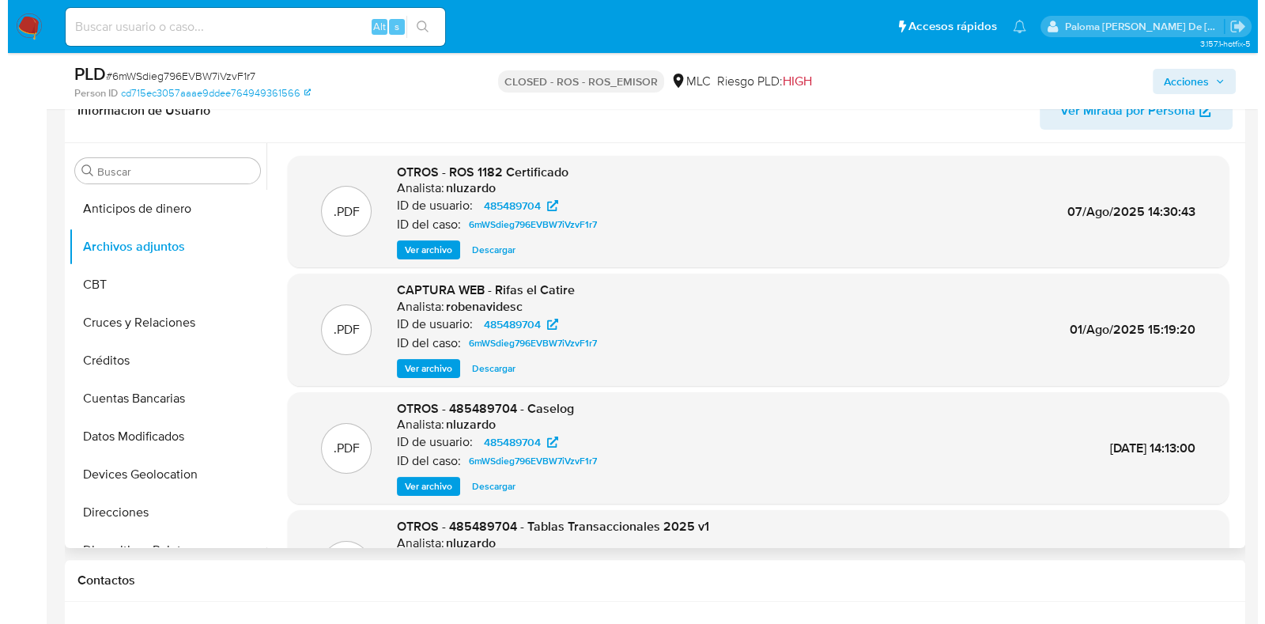
scroll to position [296, 0]
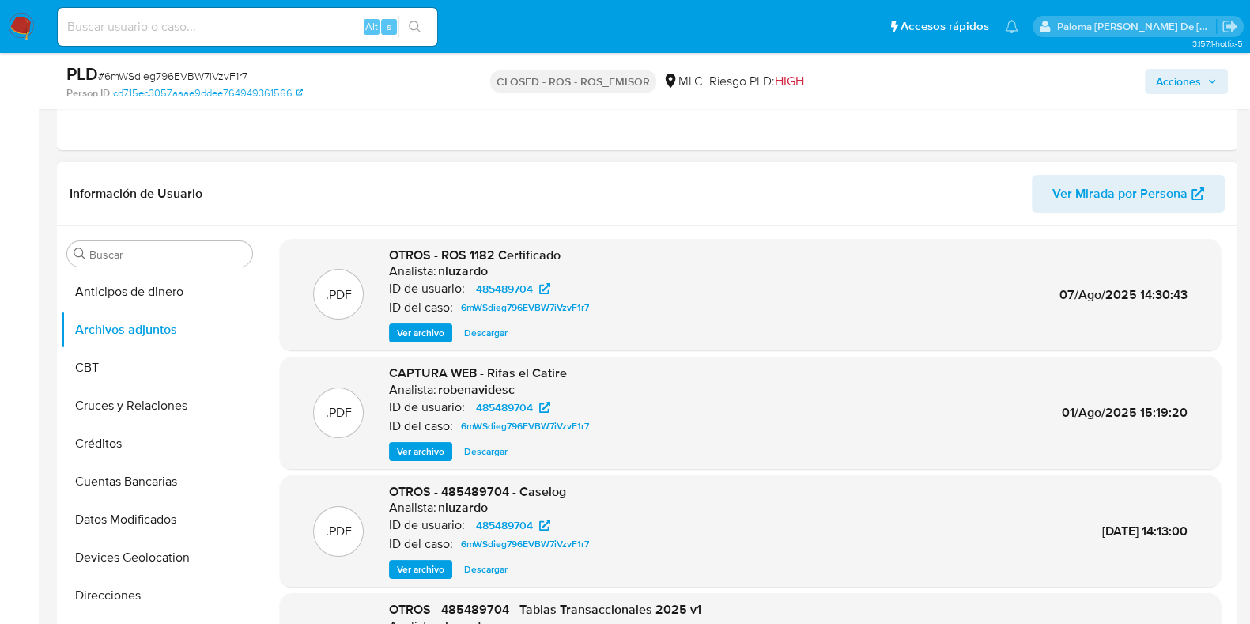
click at [419, 331] on span "Ver archivo" at bounding box center [420, 333] width 47 height 16
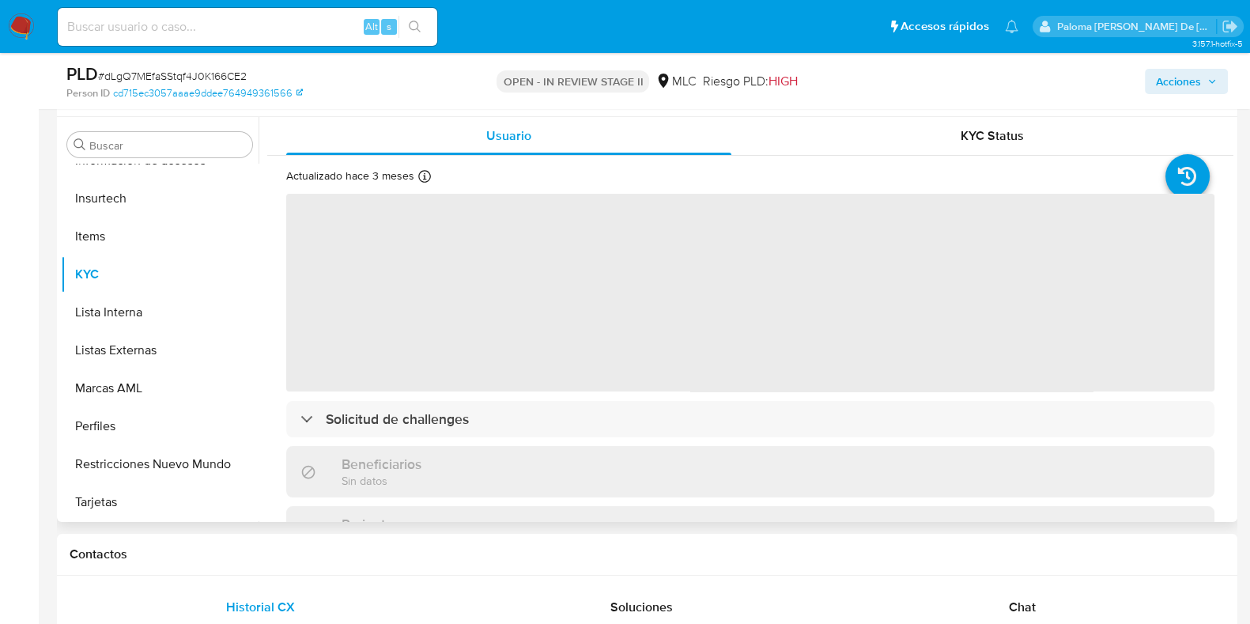
scroll to position [296, 0]
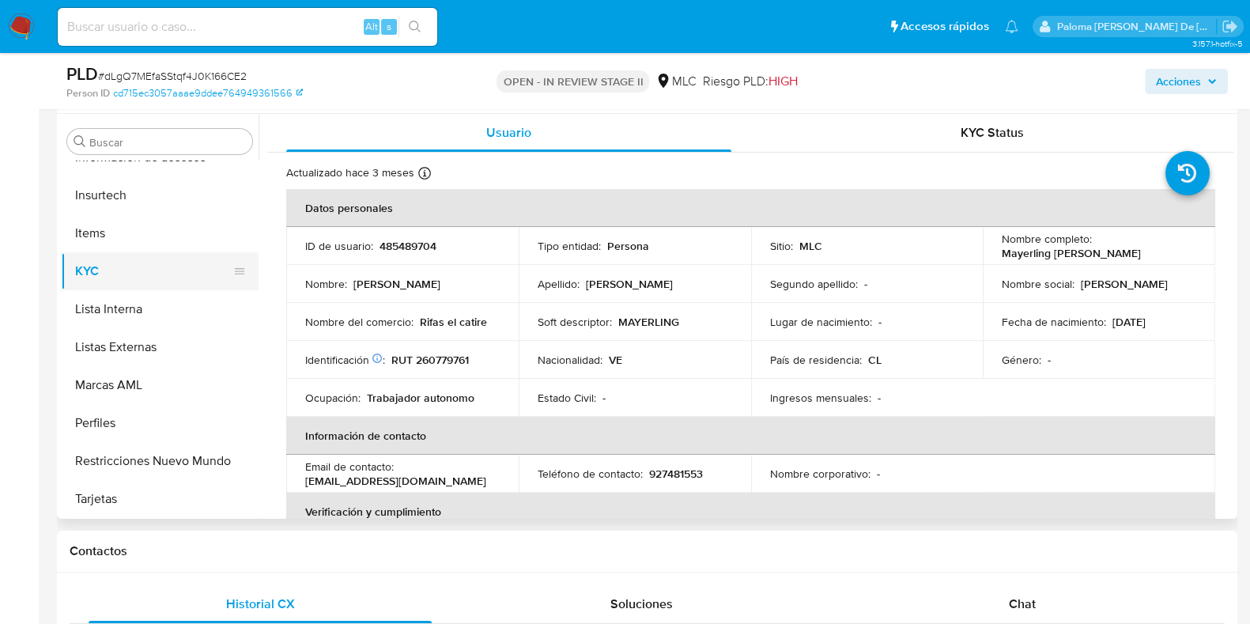
select select "10"
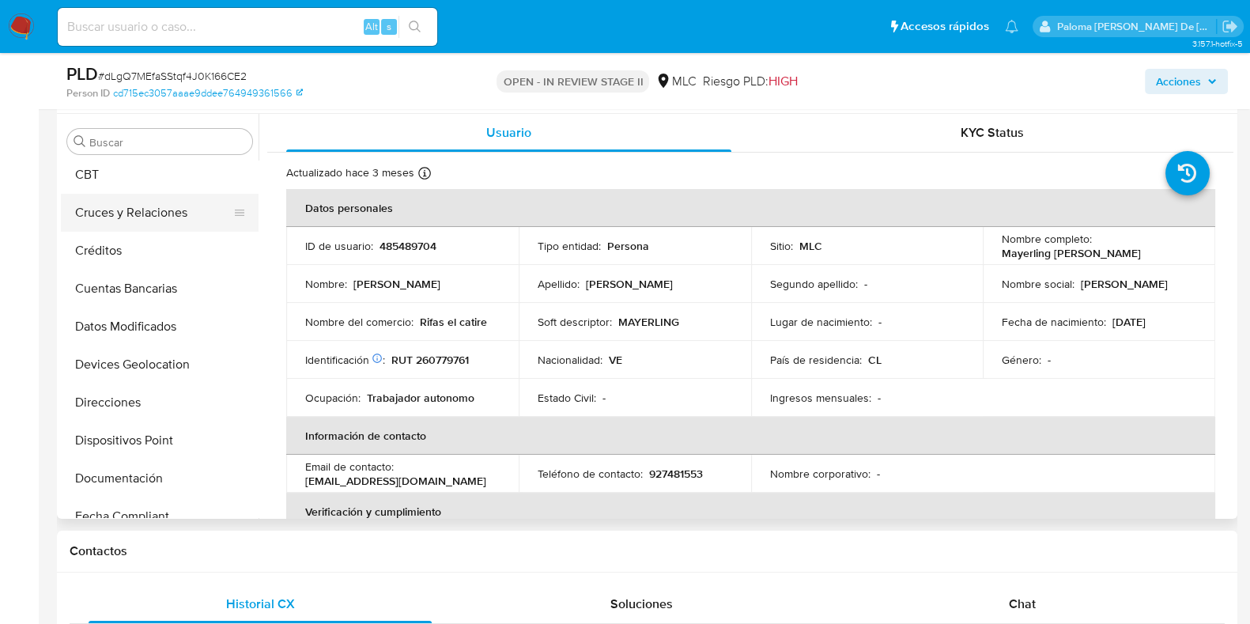
scroll to position [0, 0]
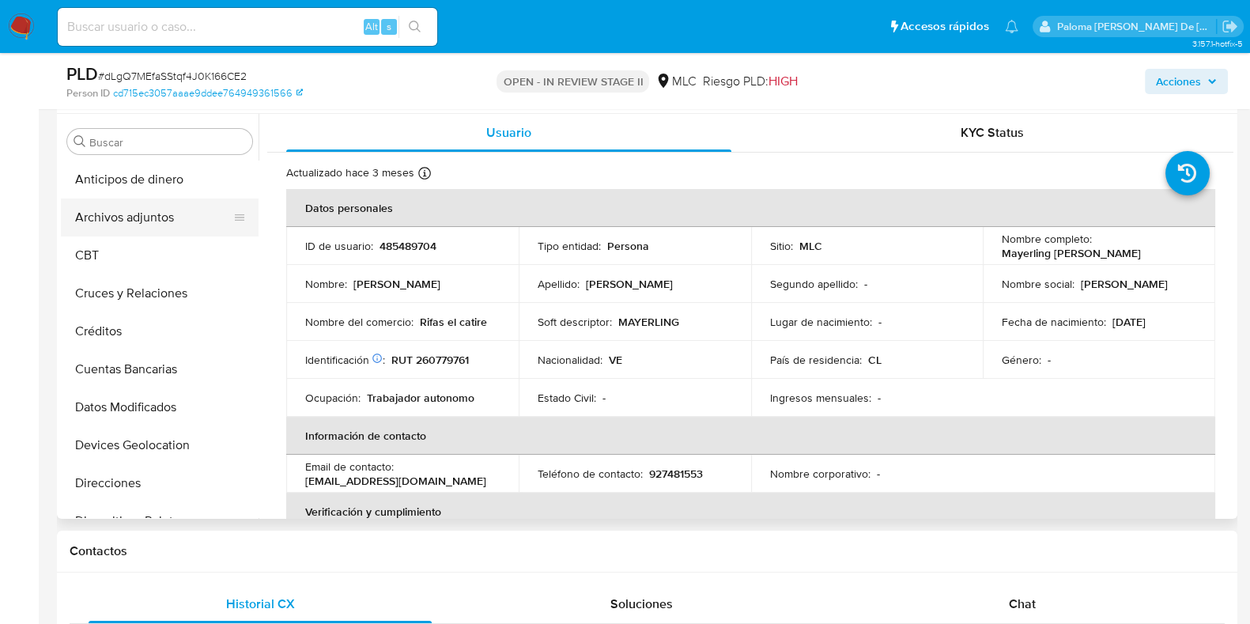
drag, startPoint x: 126, startPoint y: 217, endPoint x: 213, endPoint y: 223, distance: 87.1
click at [128, 216] on button "Archivos adjuntos" at bounding box center [153, 217] width 185 height 38
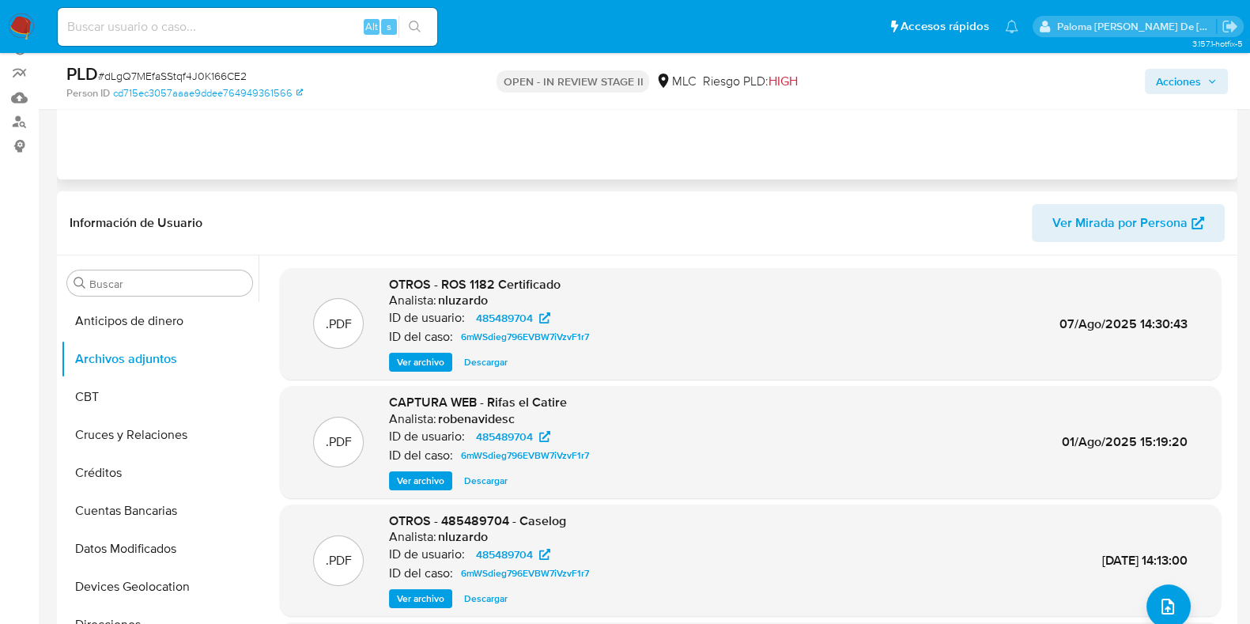
scroll to position [296, 0]
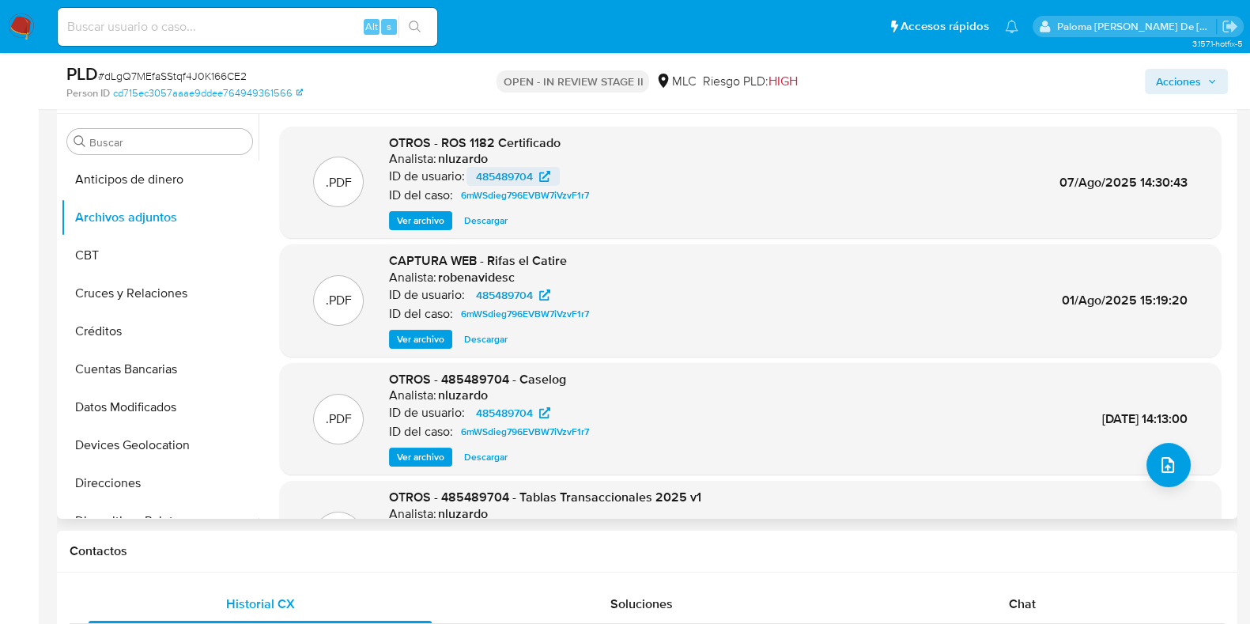
click at [515, 178] on span "485489704" at bounding box center [504, 176] width 57 height 19
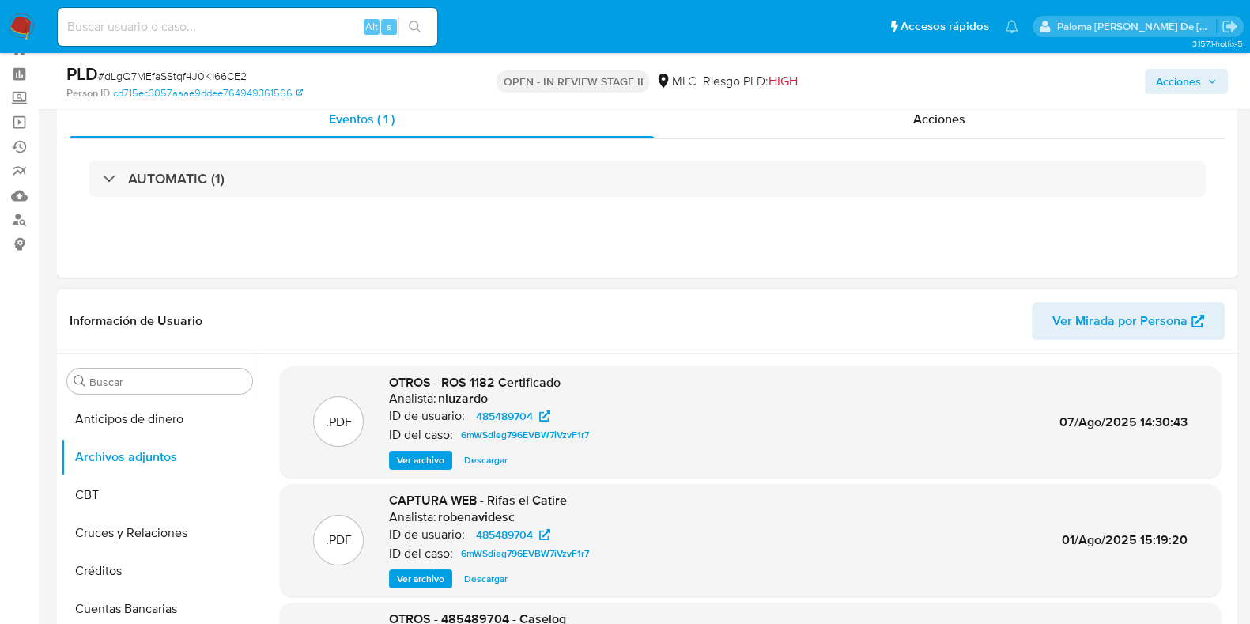
scroll to position [0, 0]
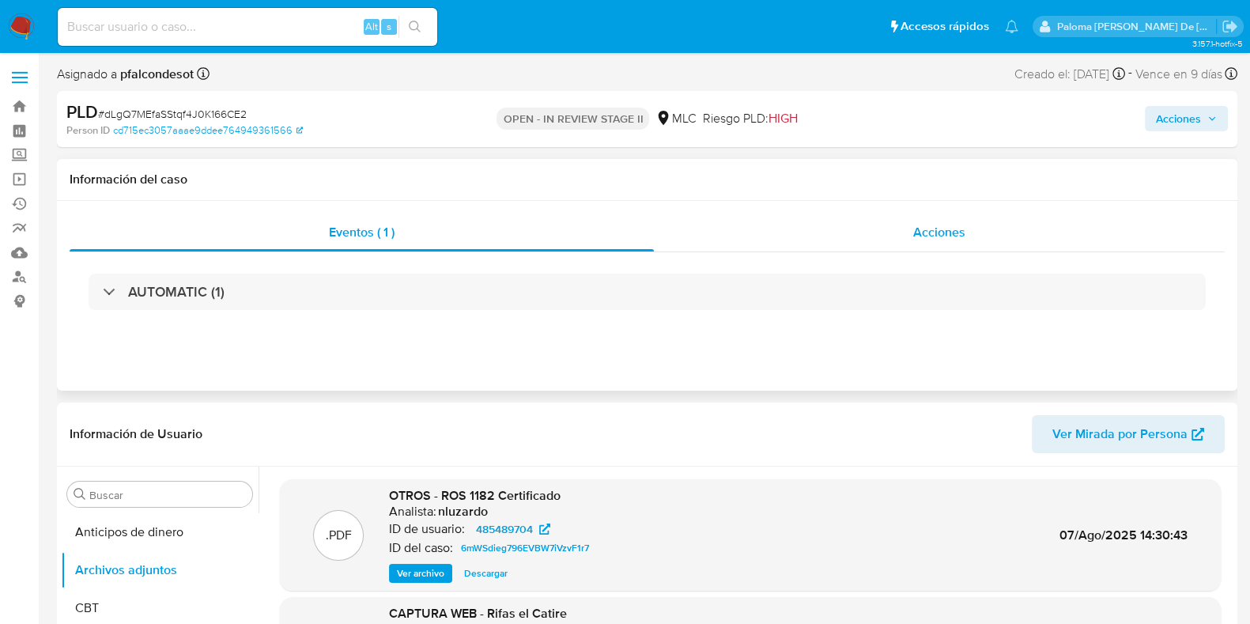
click at [964, 236] on div "Acciones" at bounding box center [939, 232] width 571 height 38
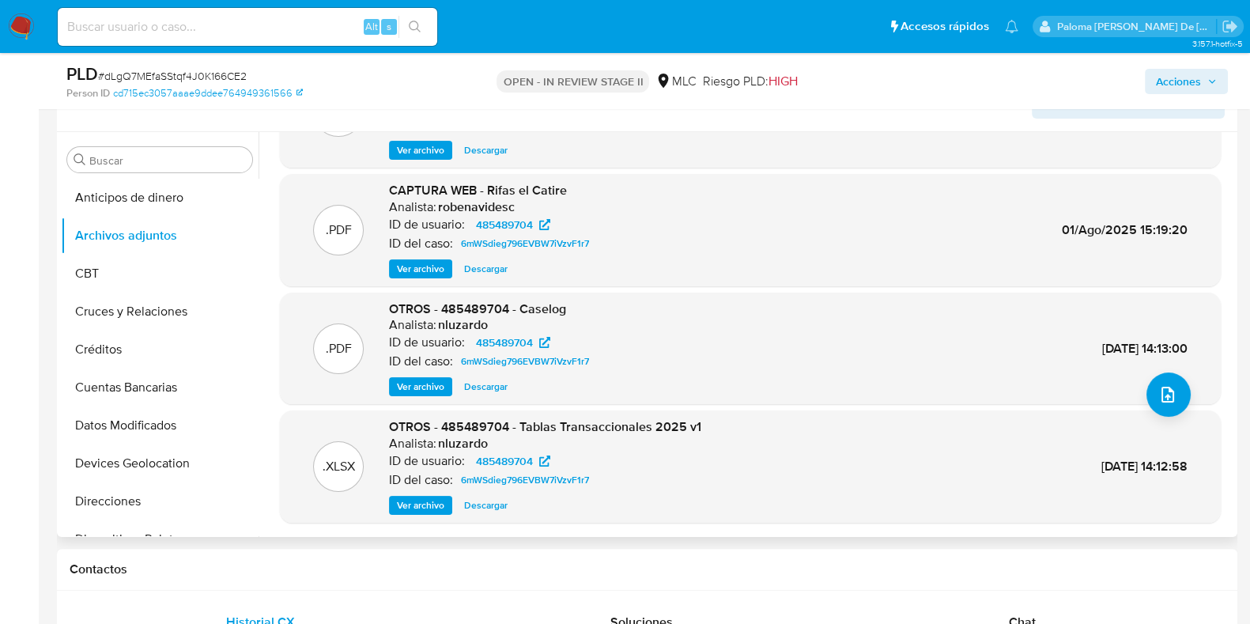
click at [439, 381] on span "Ver archivo" at bounding box center [420, 387] width 47 height 16
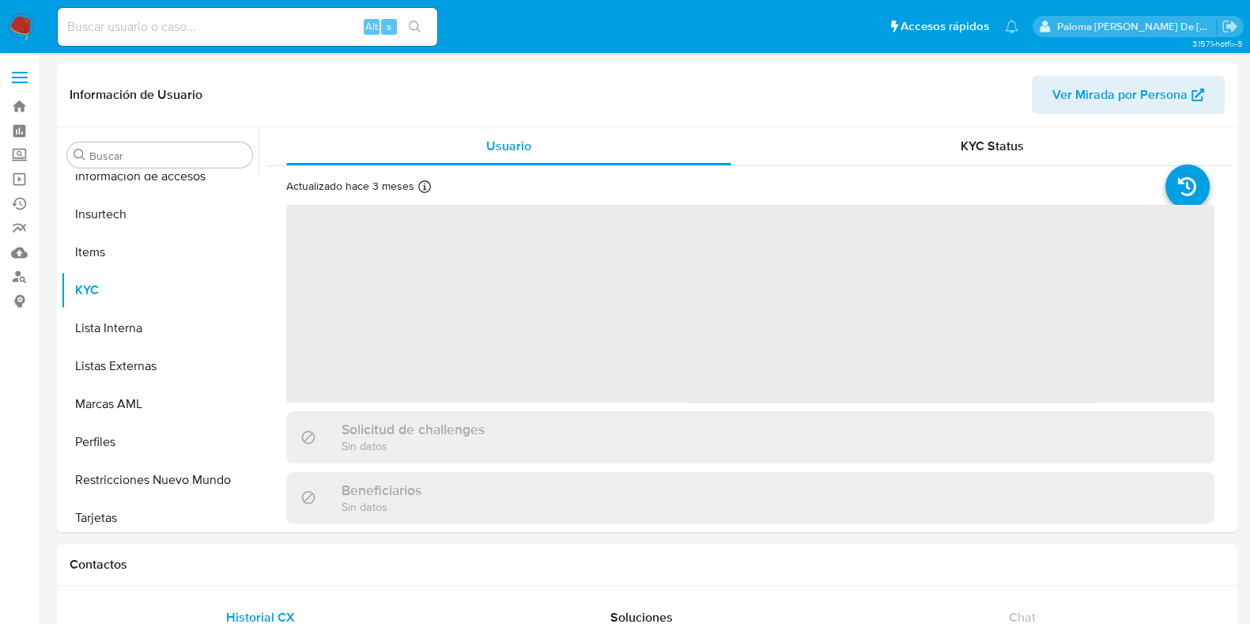
scroll to position [667, 0]
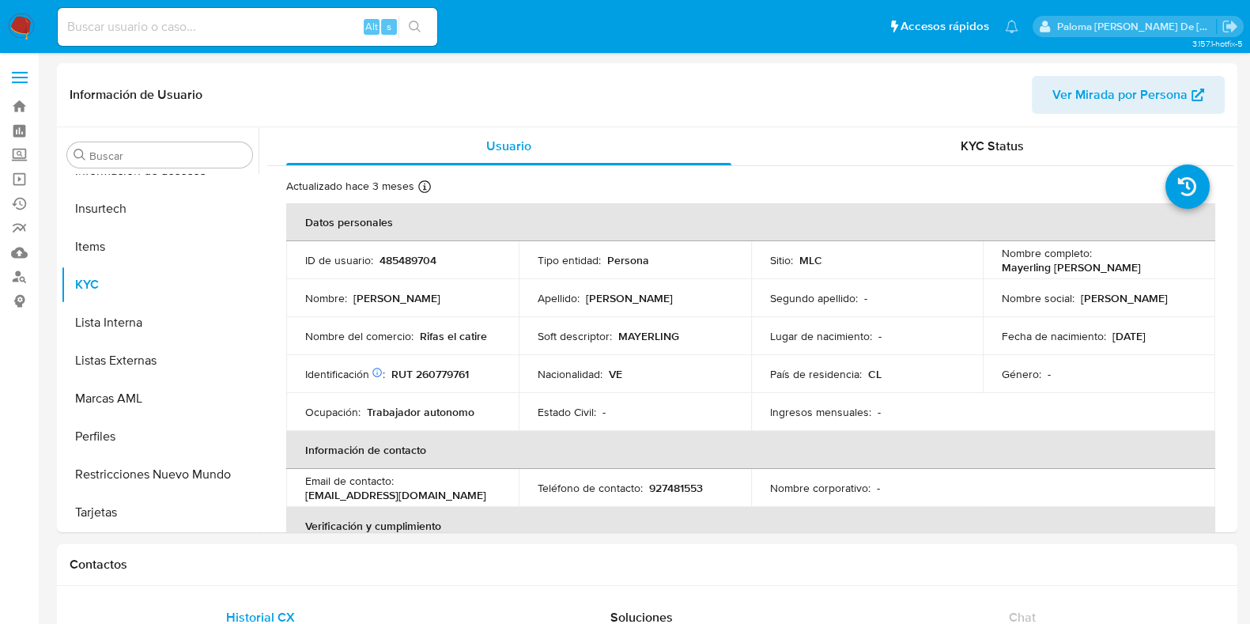
select select "10"
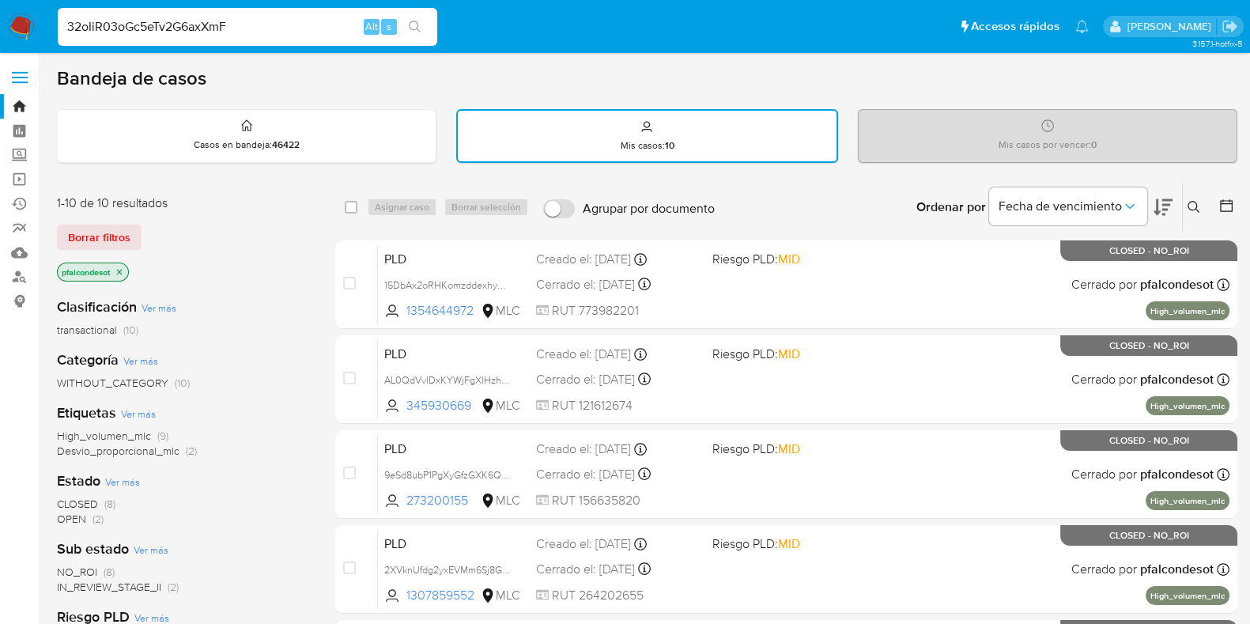
click at [81, 511] on span "OPEN" at bounding box center [71, 519] width 29 height 16
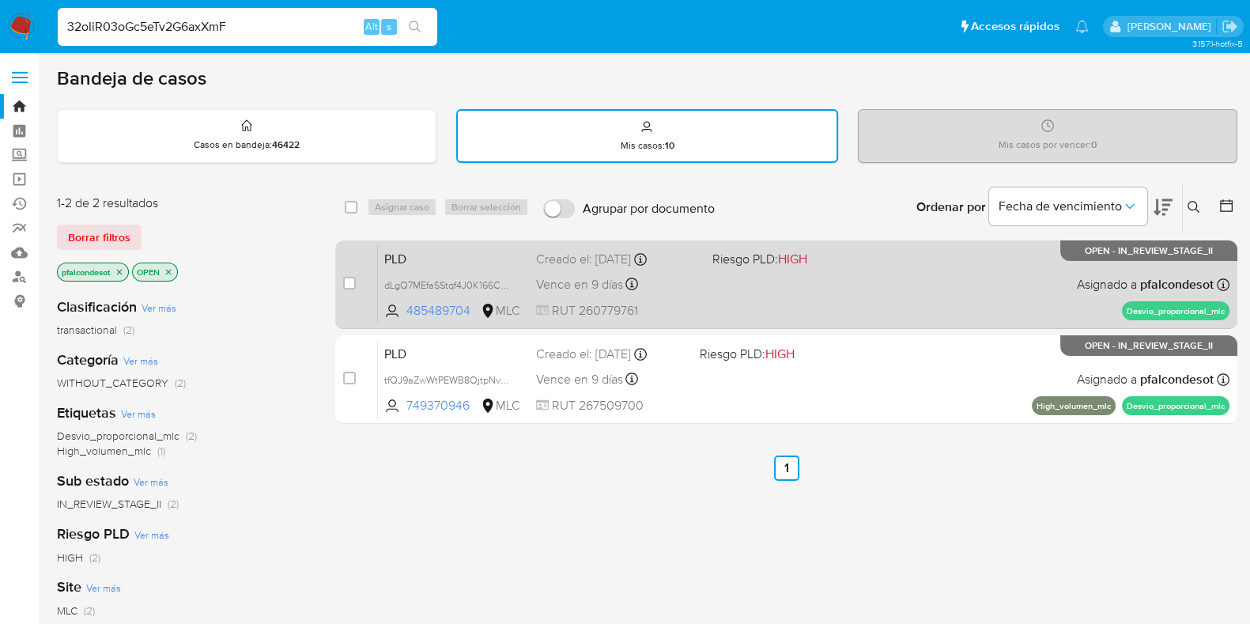
click at [683, 273] on div "Vence en 9 días Vence el [DATE] 06:08:18" at bounding box center [618, 283] width 164 height 21
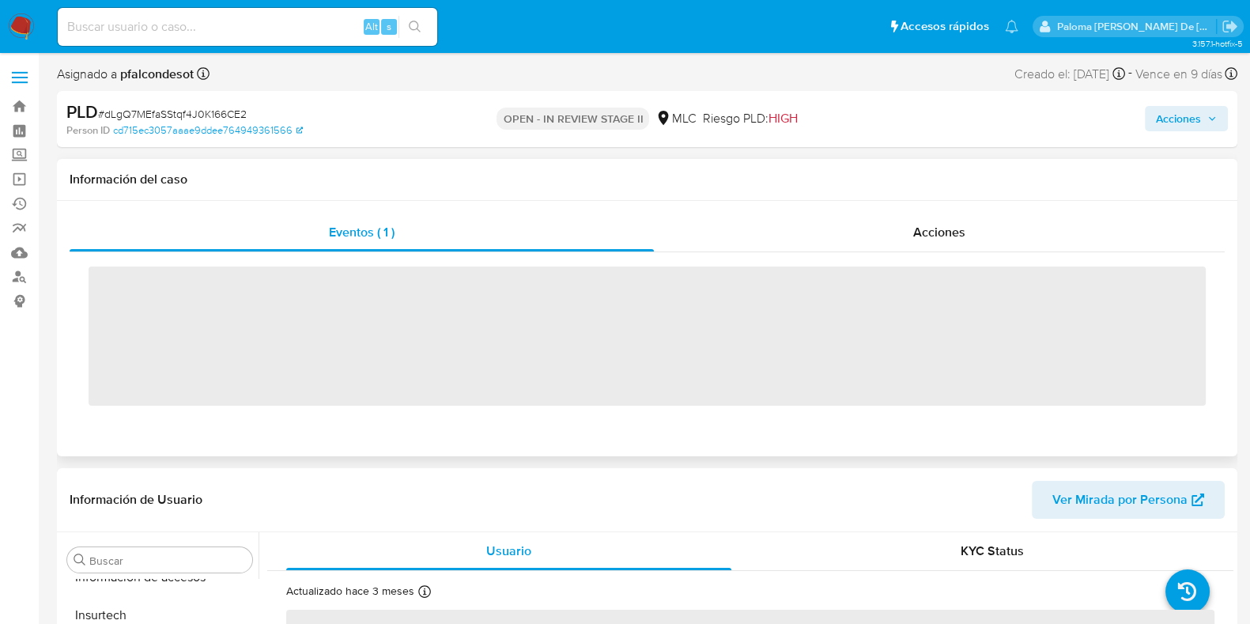
scroll to position [667, 0]
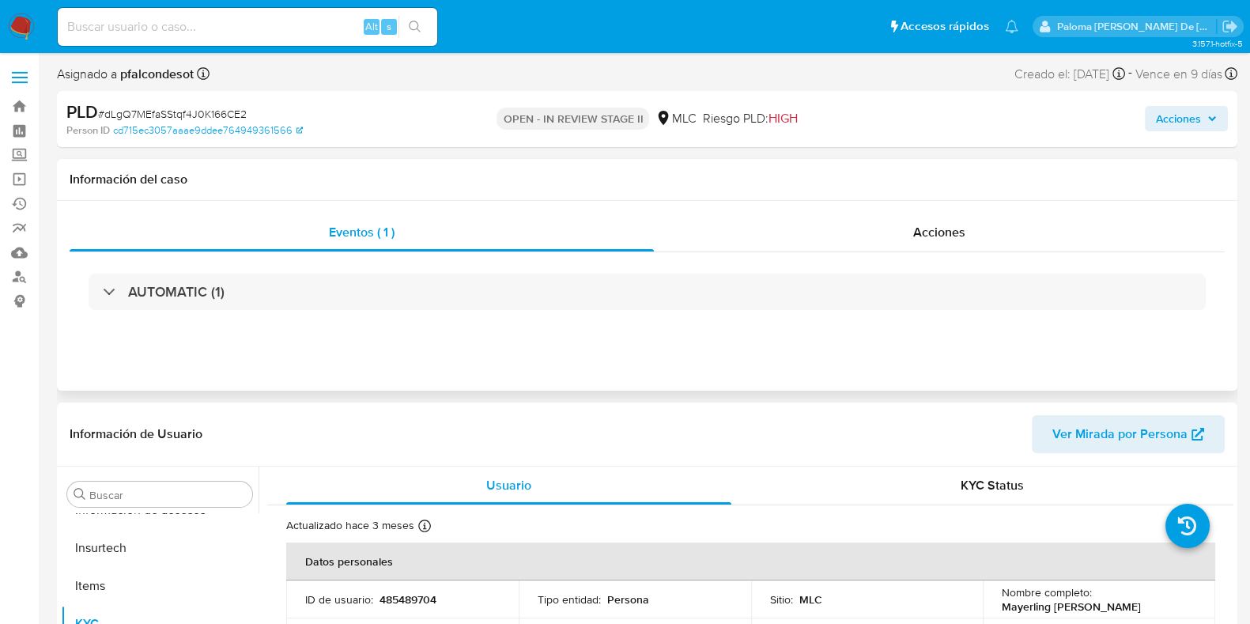
select select "10"
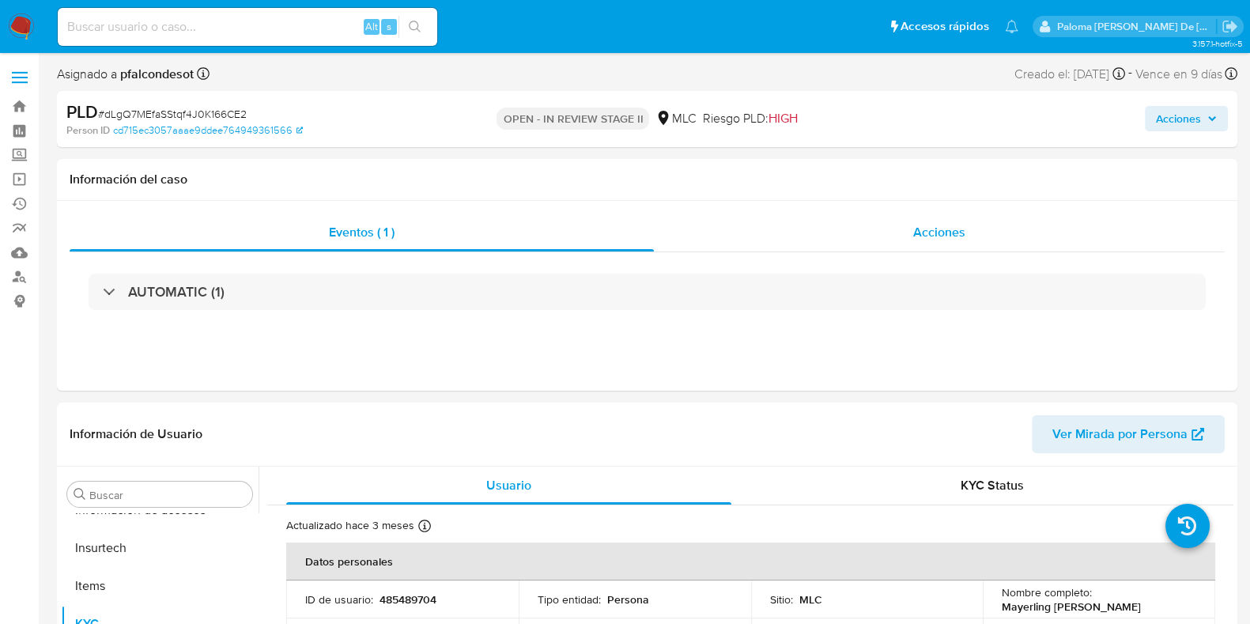
click at [949, 235] on span "Acciones" at bounding box center [939, 232] width 52 height 18
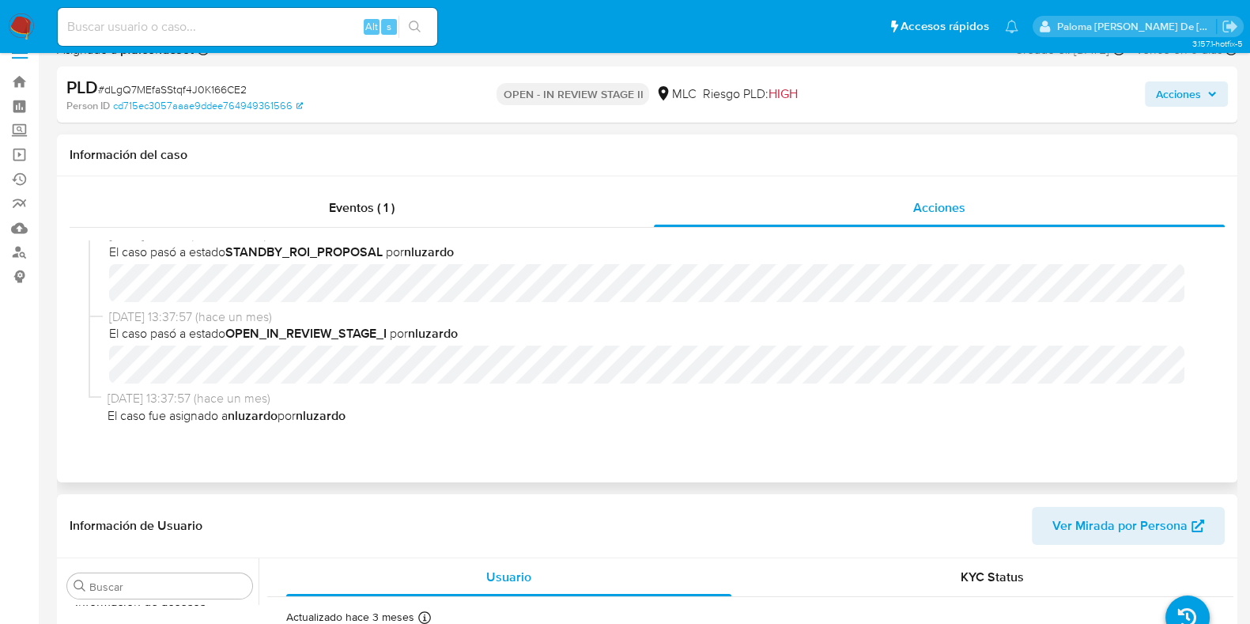
scroll to position [0, 0]
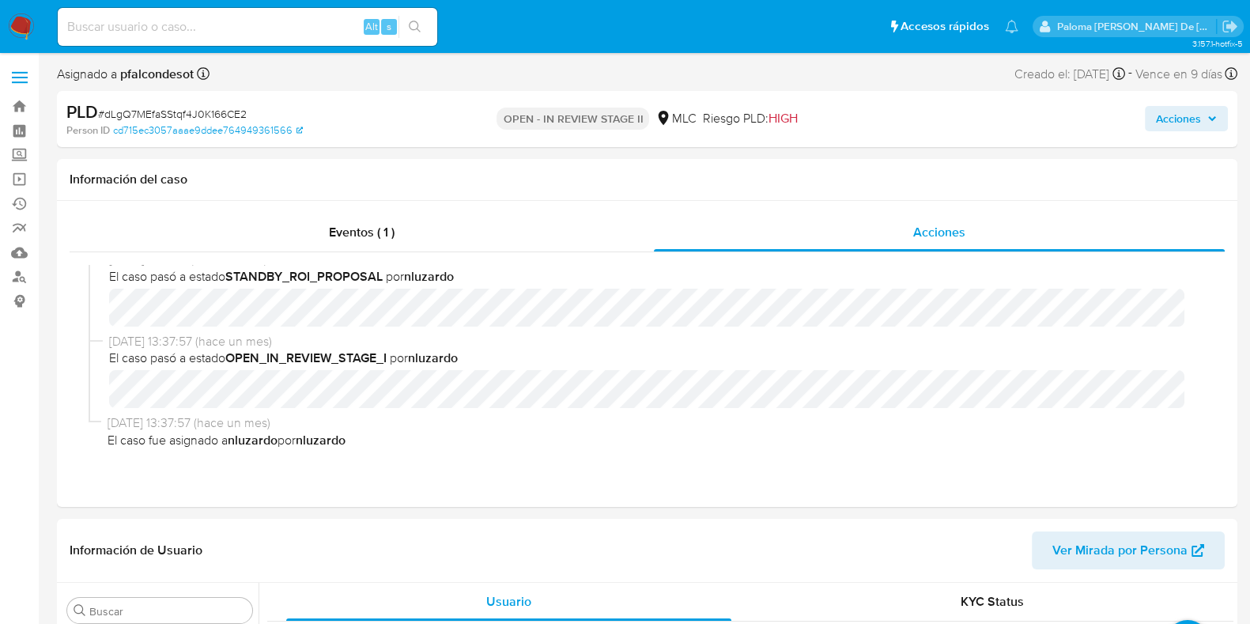
click at [1170, 120] on span "Acciones" at bounding box center [1178, 118] width 45 height 25
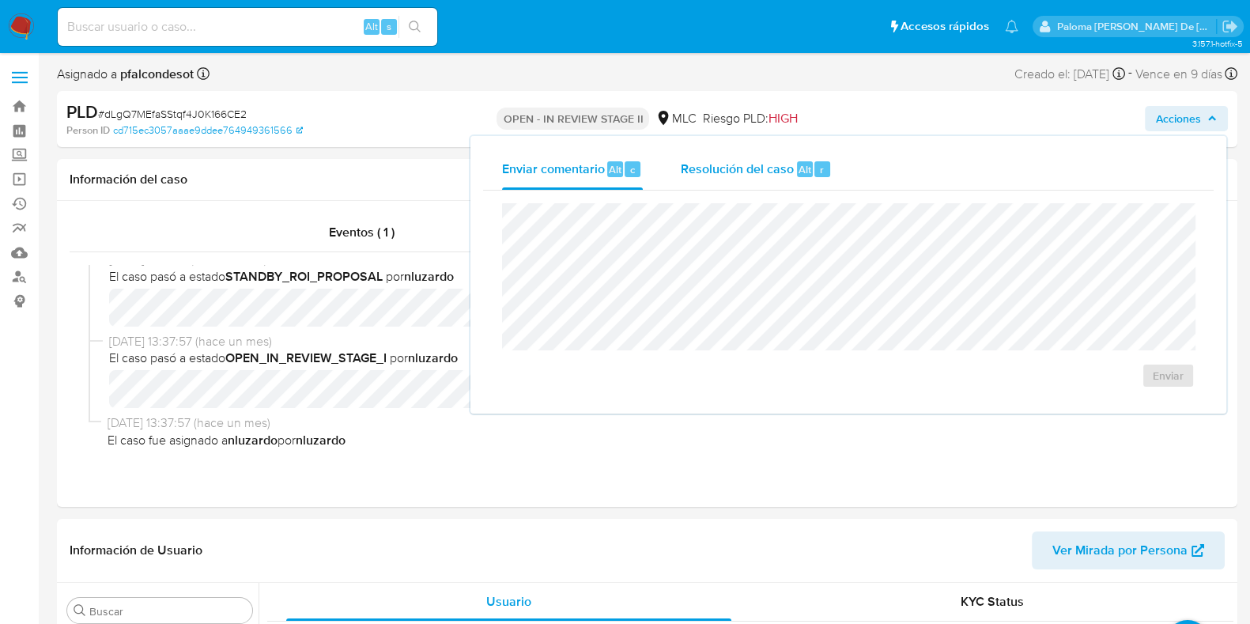
click at [753, 172] on span "Resolución del caso" at bounding box center [737, 169] width 113 height 18
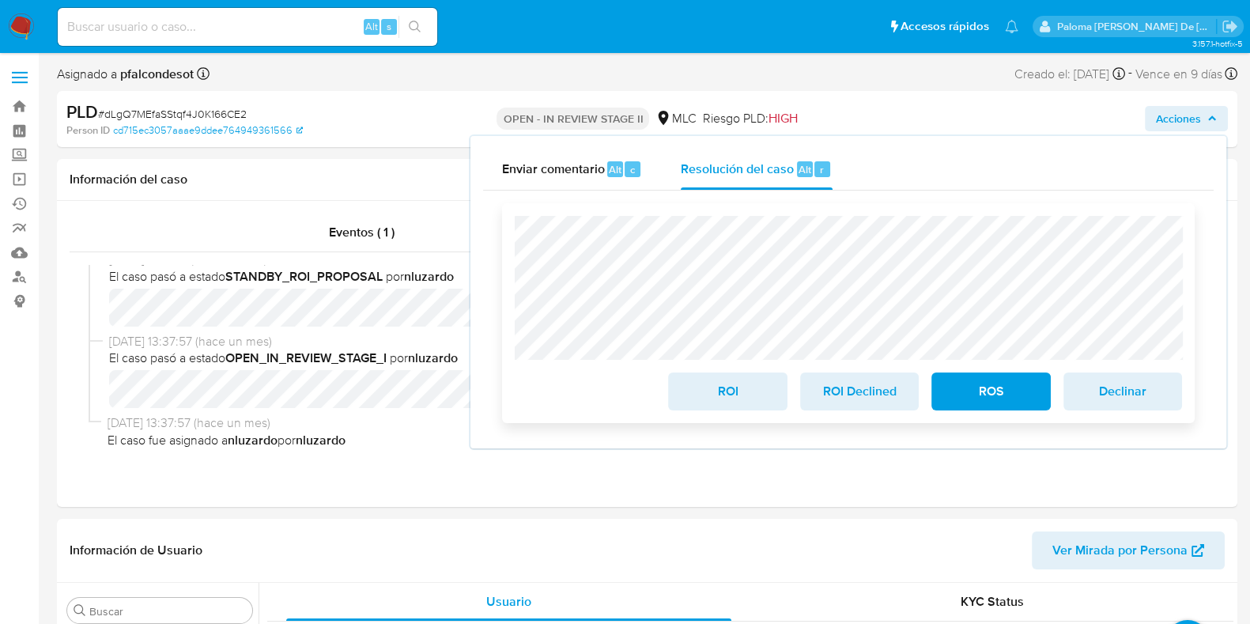
click at [728, 396] on span "ROI" at bounding box center [726, 391] width 77 height 35
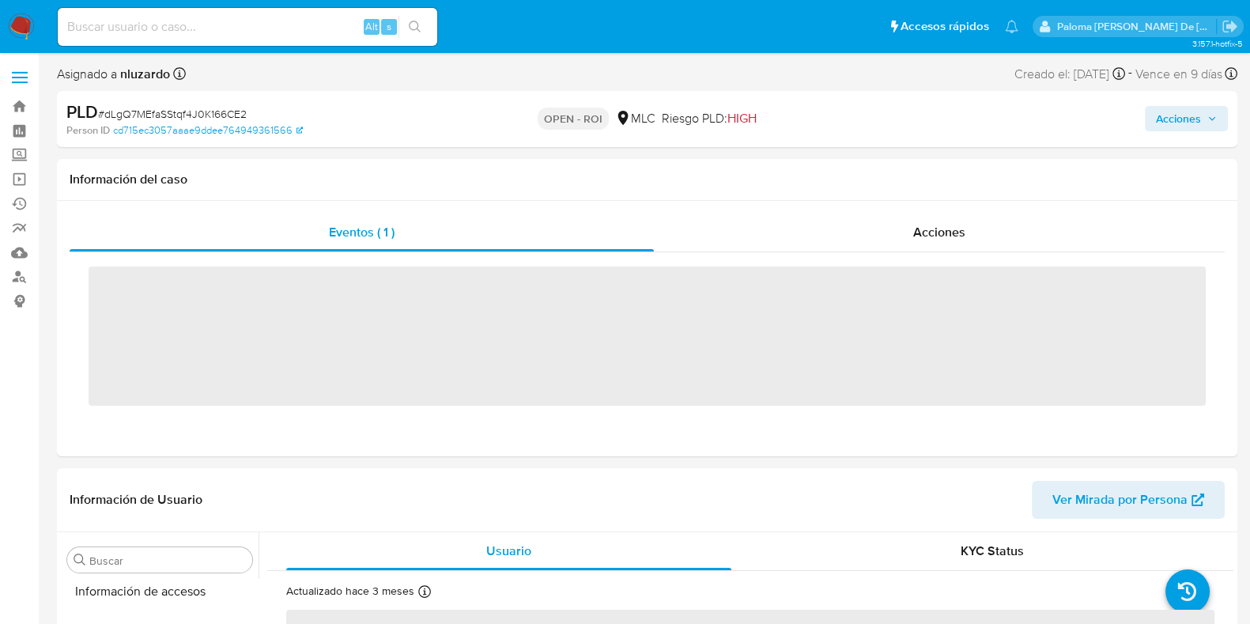
scroll to position [667, 0]
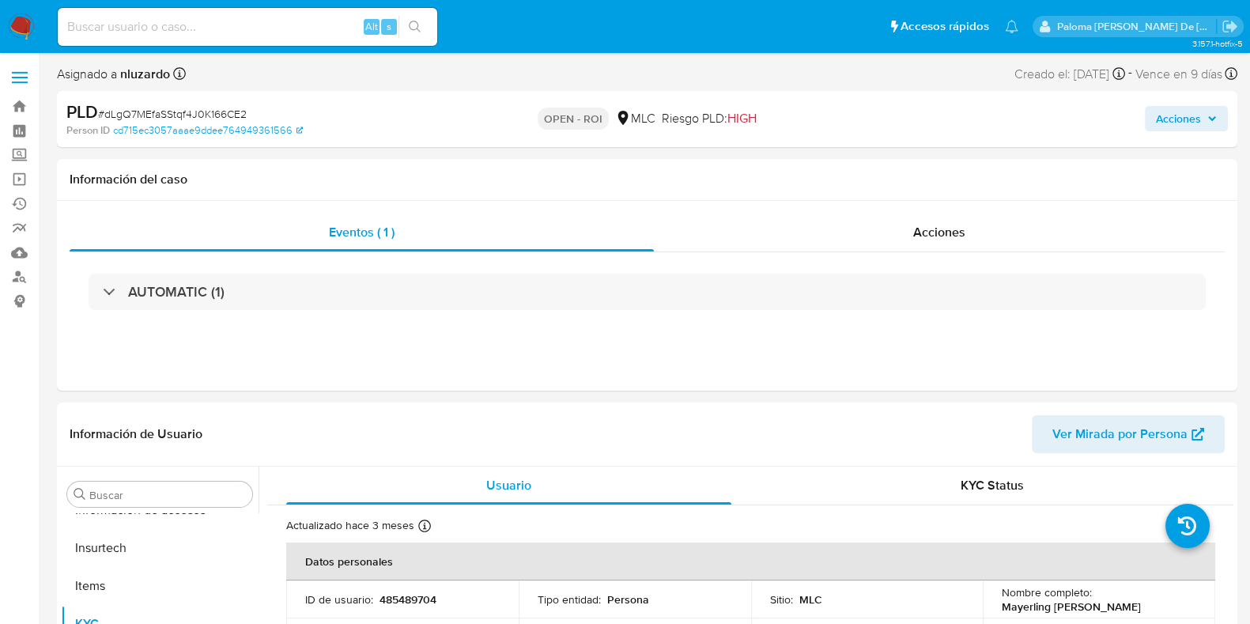
select select "10"
click at [247, 21] on input at bounding box center [247, 27] width 379 height 21
paste input "tfQJ9aZwWtPEWB8OjtpNvdeS"
type input "tfQJ9aZwWtPEWB8OjtpNvdeS"
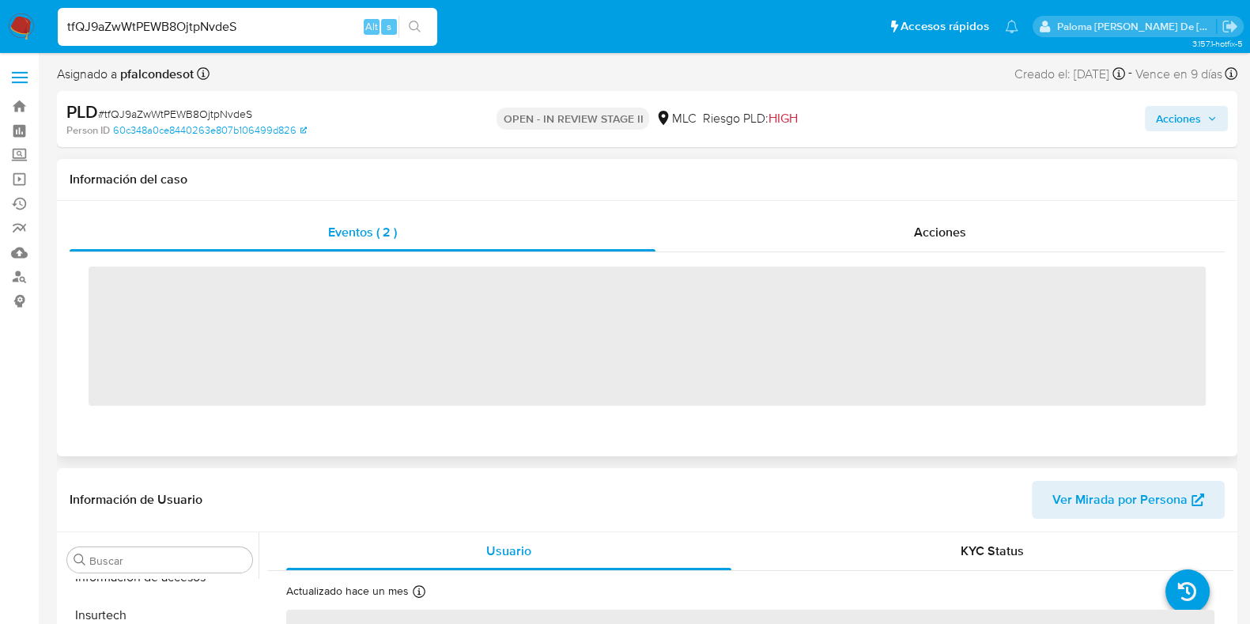
scroll to position [667, 0]
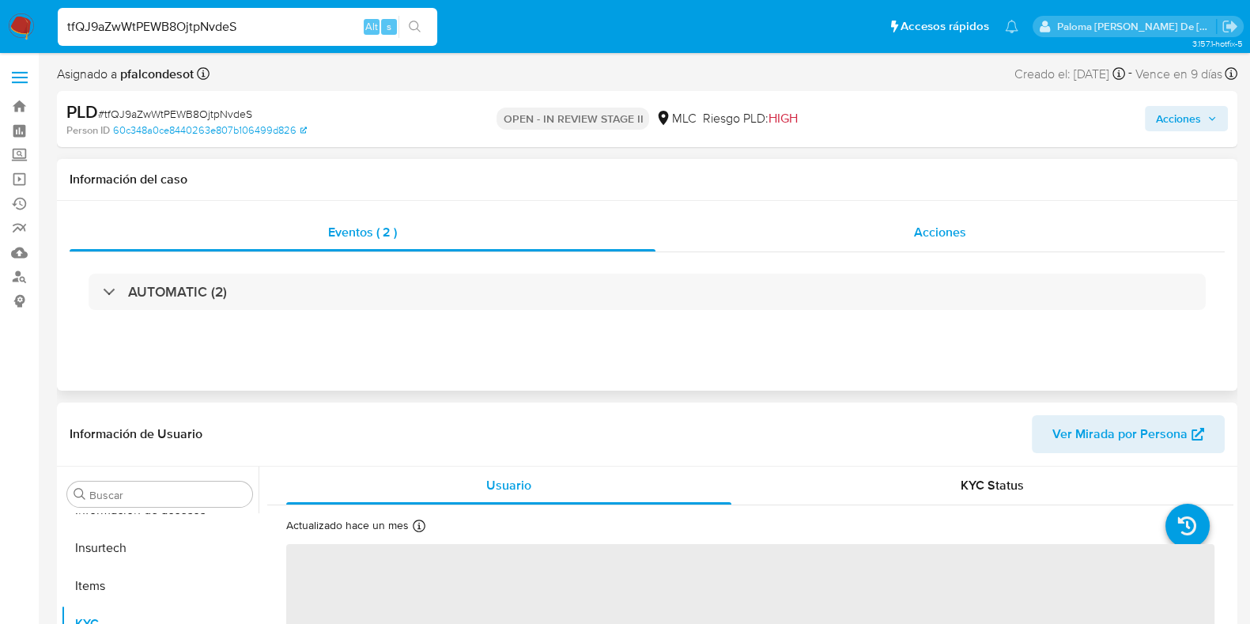
click at [921, 236] on span "Acciones" at bounding box center [940, 232] width 52 height 18
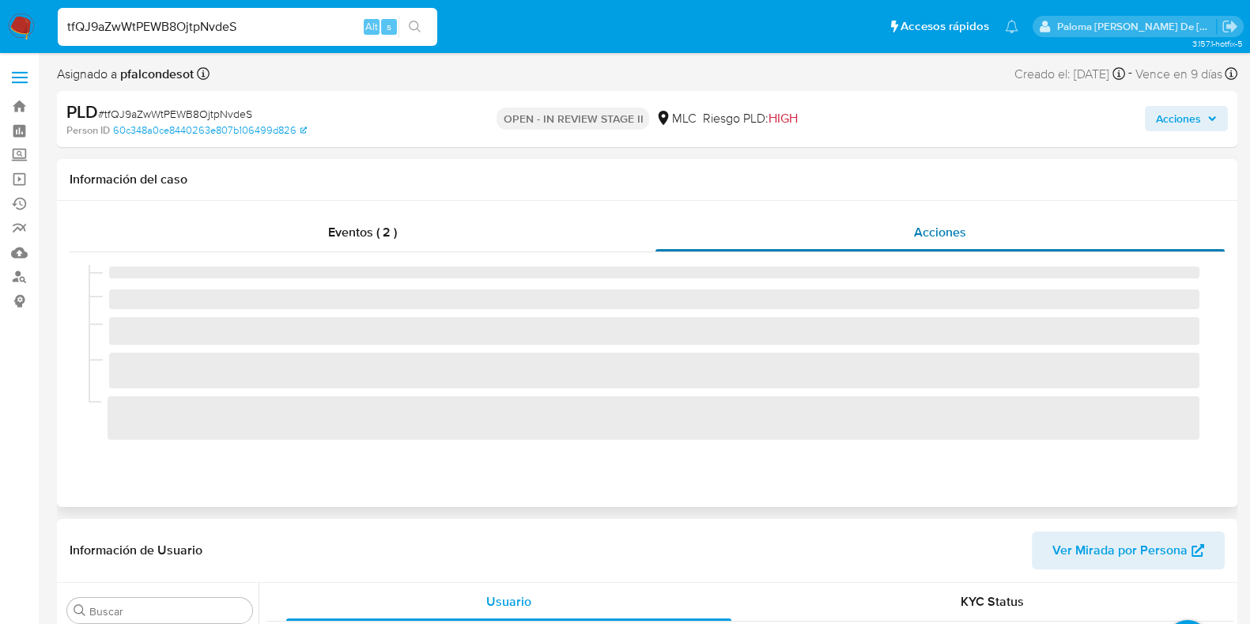
select select "10"
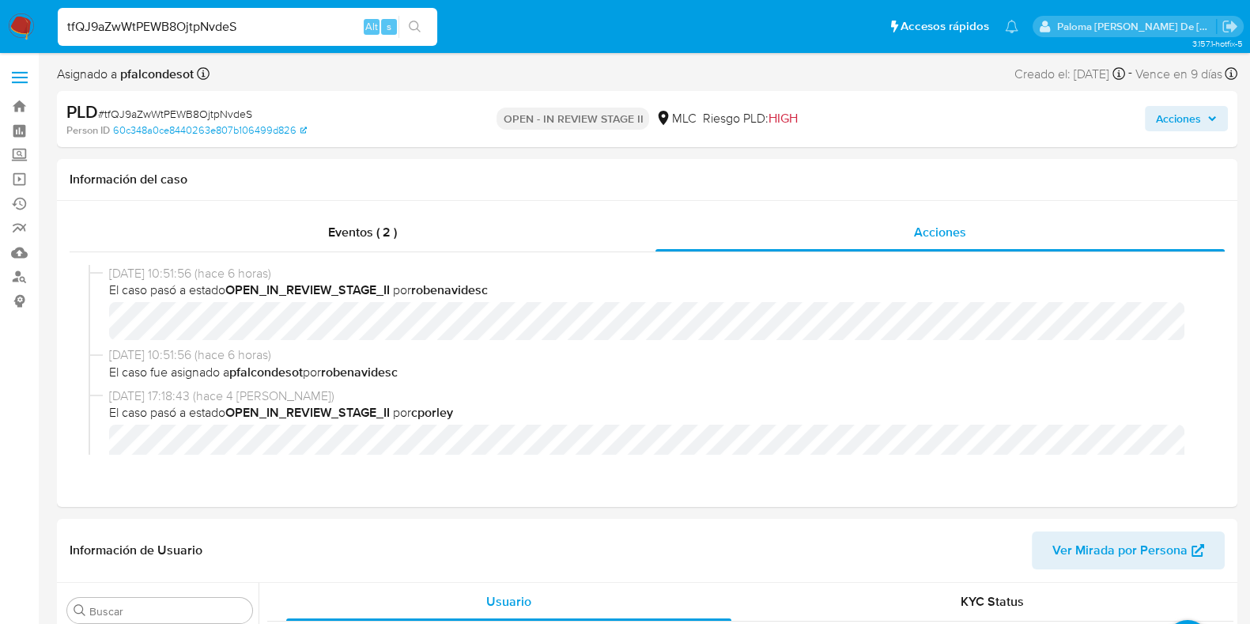
click at [1171, 120] on span "Acciones" at bounding box center [1178, 118] width 45 height 25
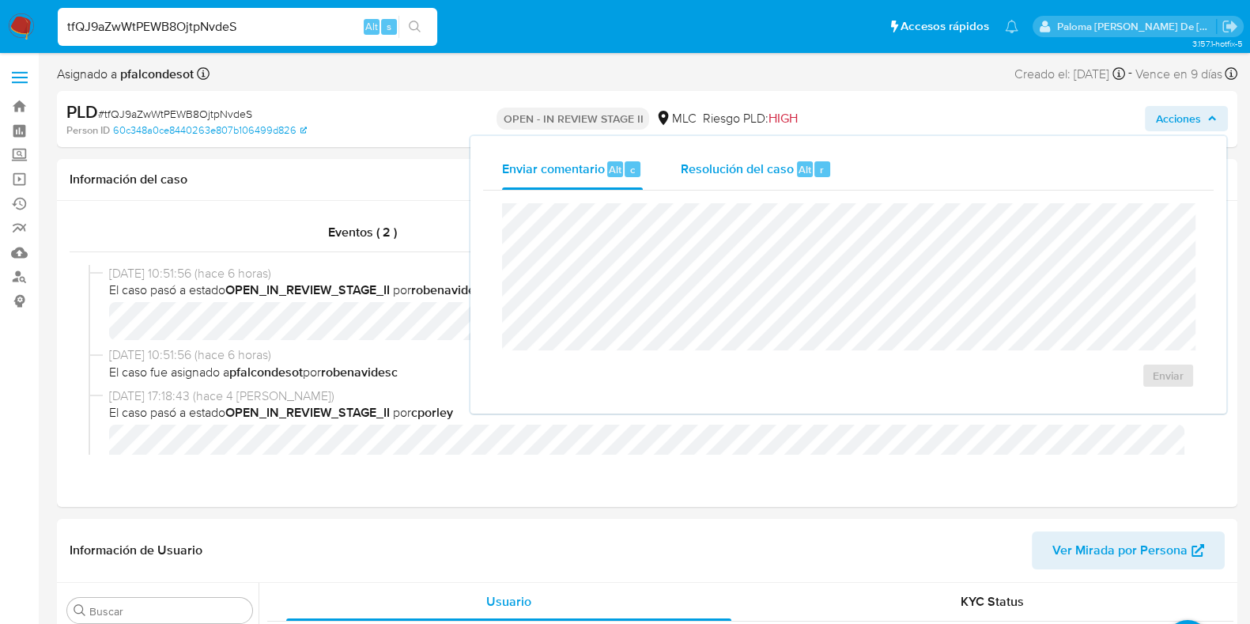
drag, startPoint x: 742, startPoint y: 176, endPoint x: 750, endPoint y: 181, distance: 9.2
click at [742, 175] on span "Resolución del caso" at bounding box center [737, 169] width 113 height 18
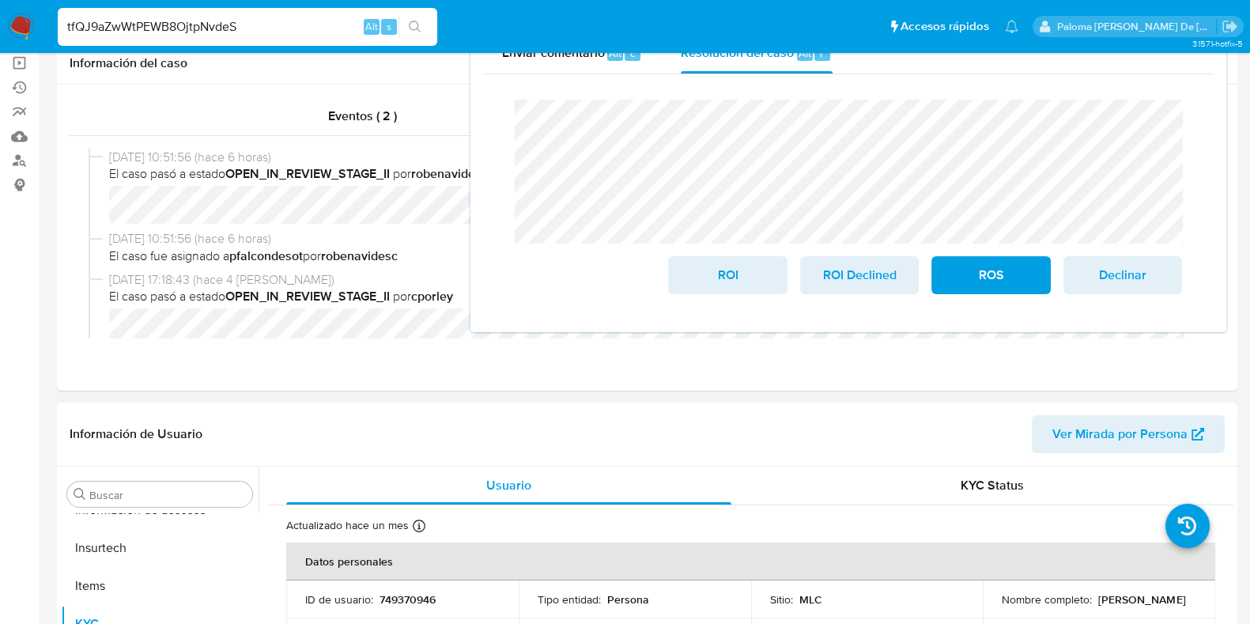
scroll to position [197, 0]
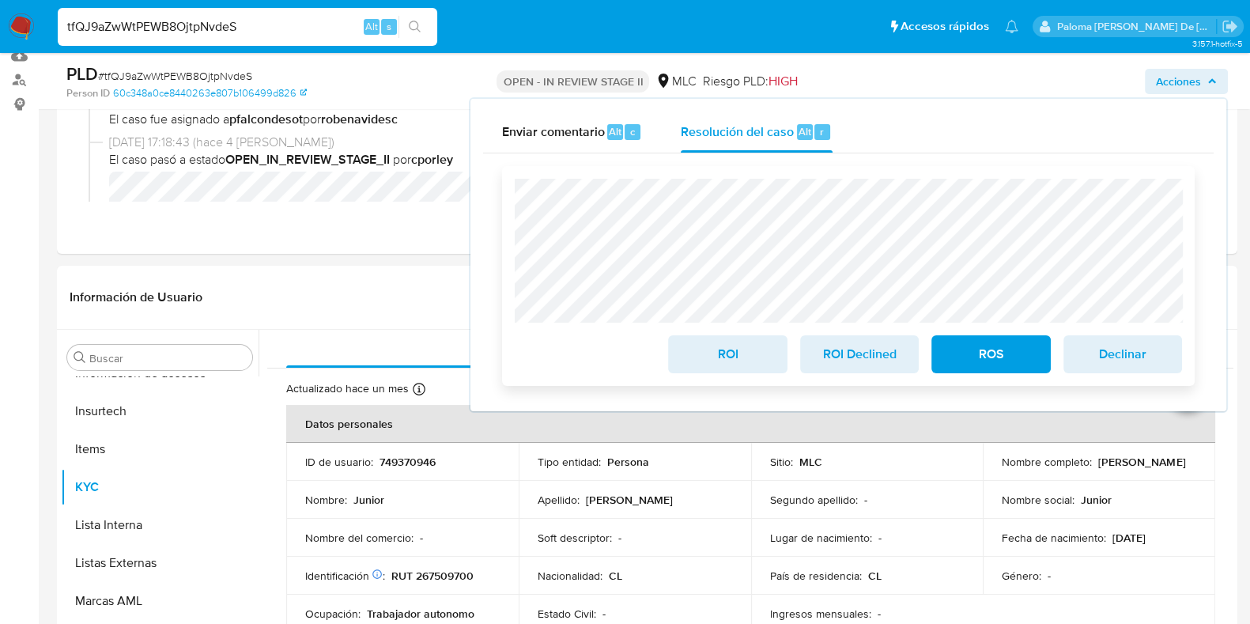
click at [742, 353] on span "ROI" at bounding box center [726, 354] width 77 height 35
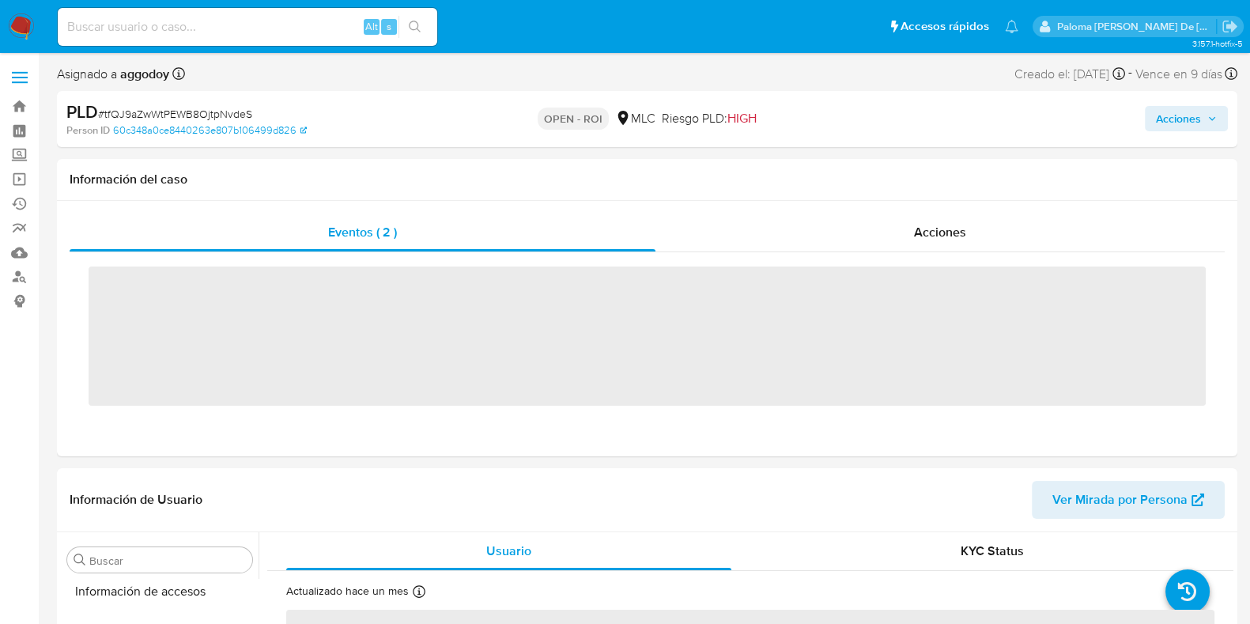
scroll to position [667, 0]
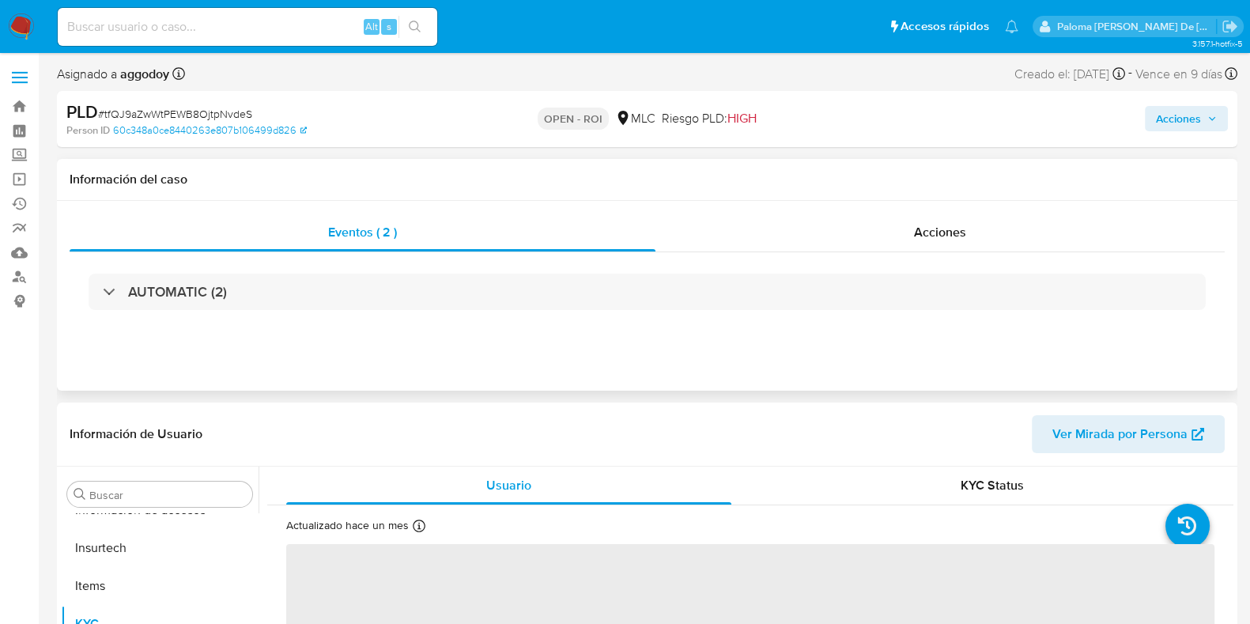
select select "10"
